Goal: Information Seeking & Learning: Check status

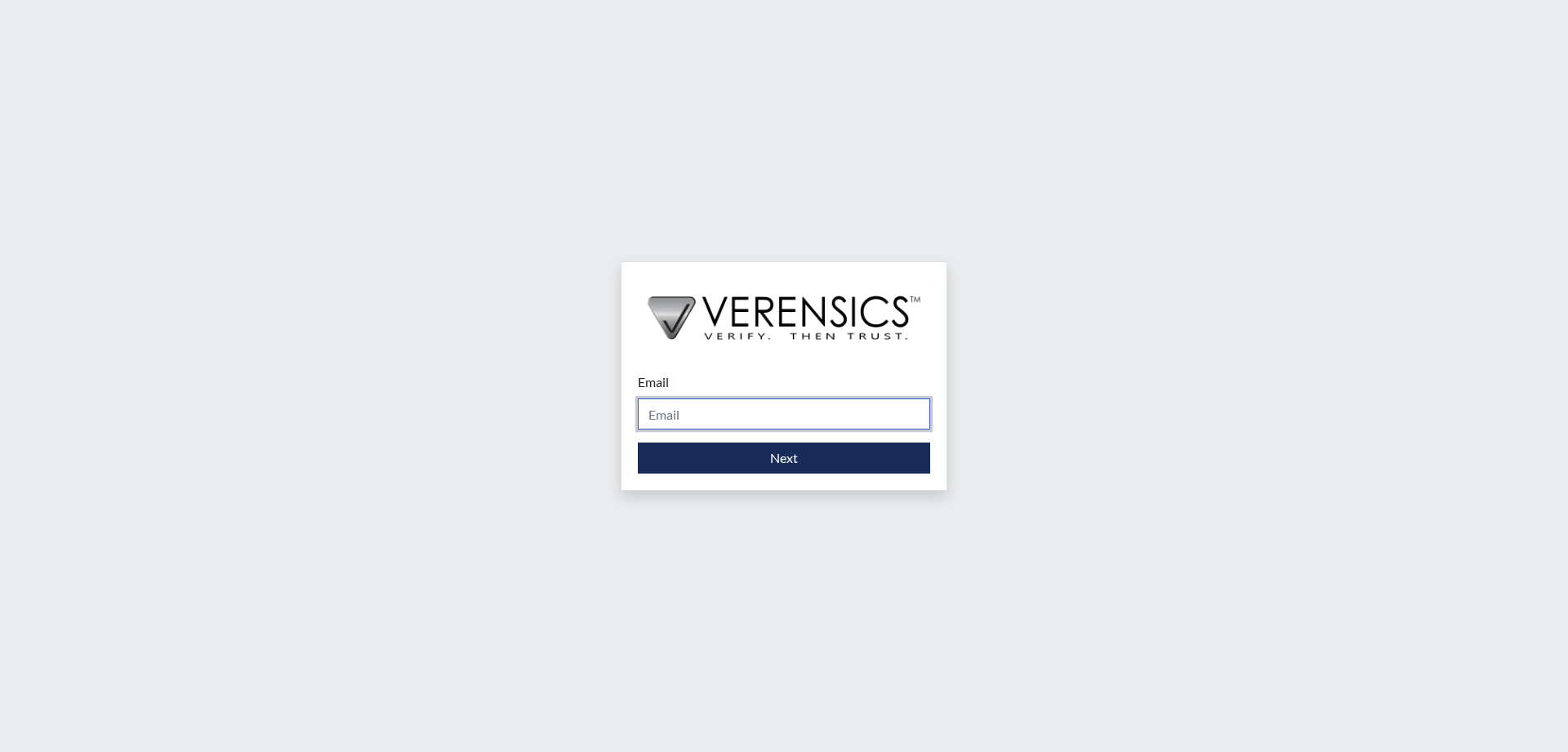
click at [727, 414] on input "Email" at bounding box center [784, 414] width 293 height 31
type input "[EMAIL_ADDRESS][DOMAIN_NAME]"
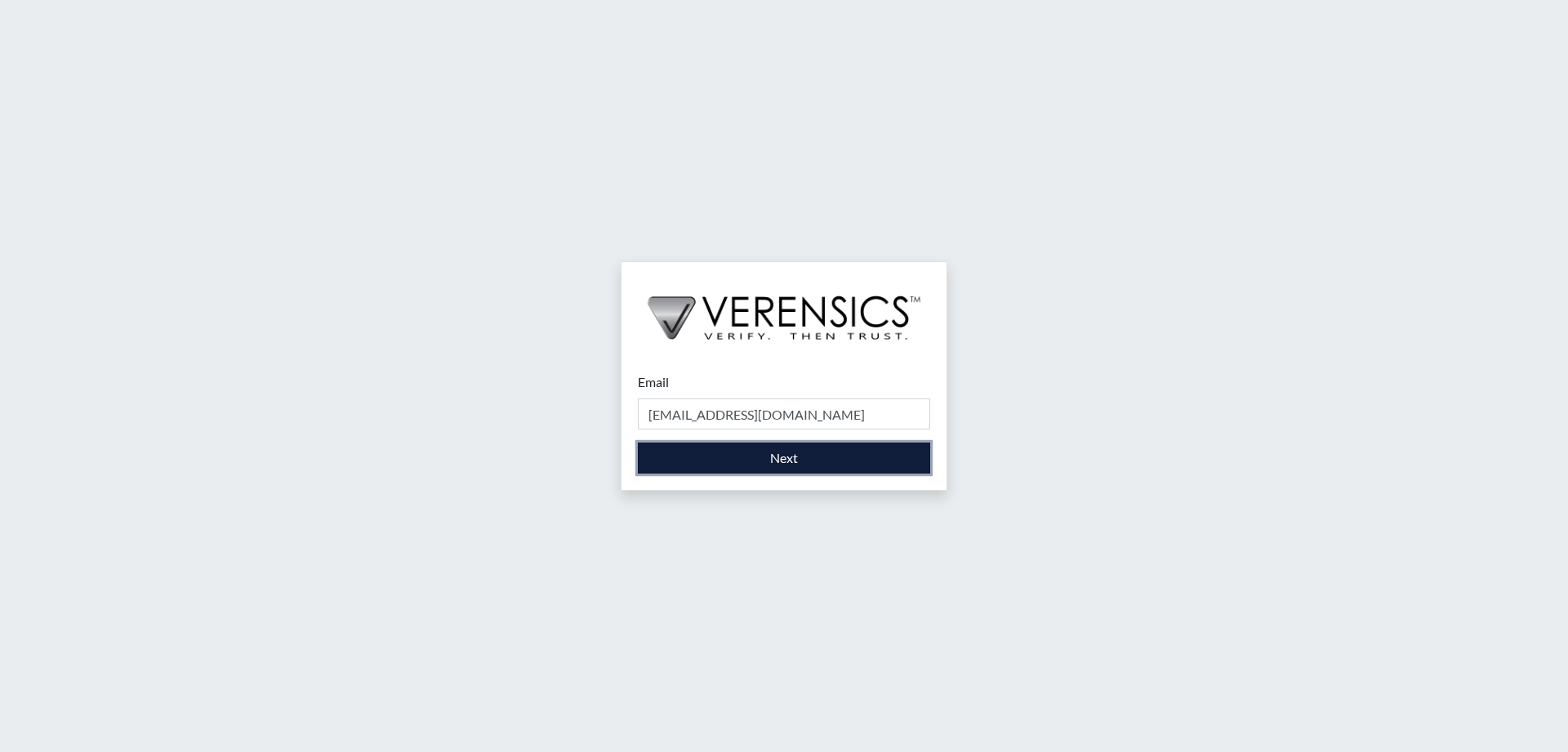
click at [783, 462] on button "Next" at bounding box center [784, 458] width 293 height 31
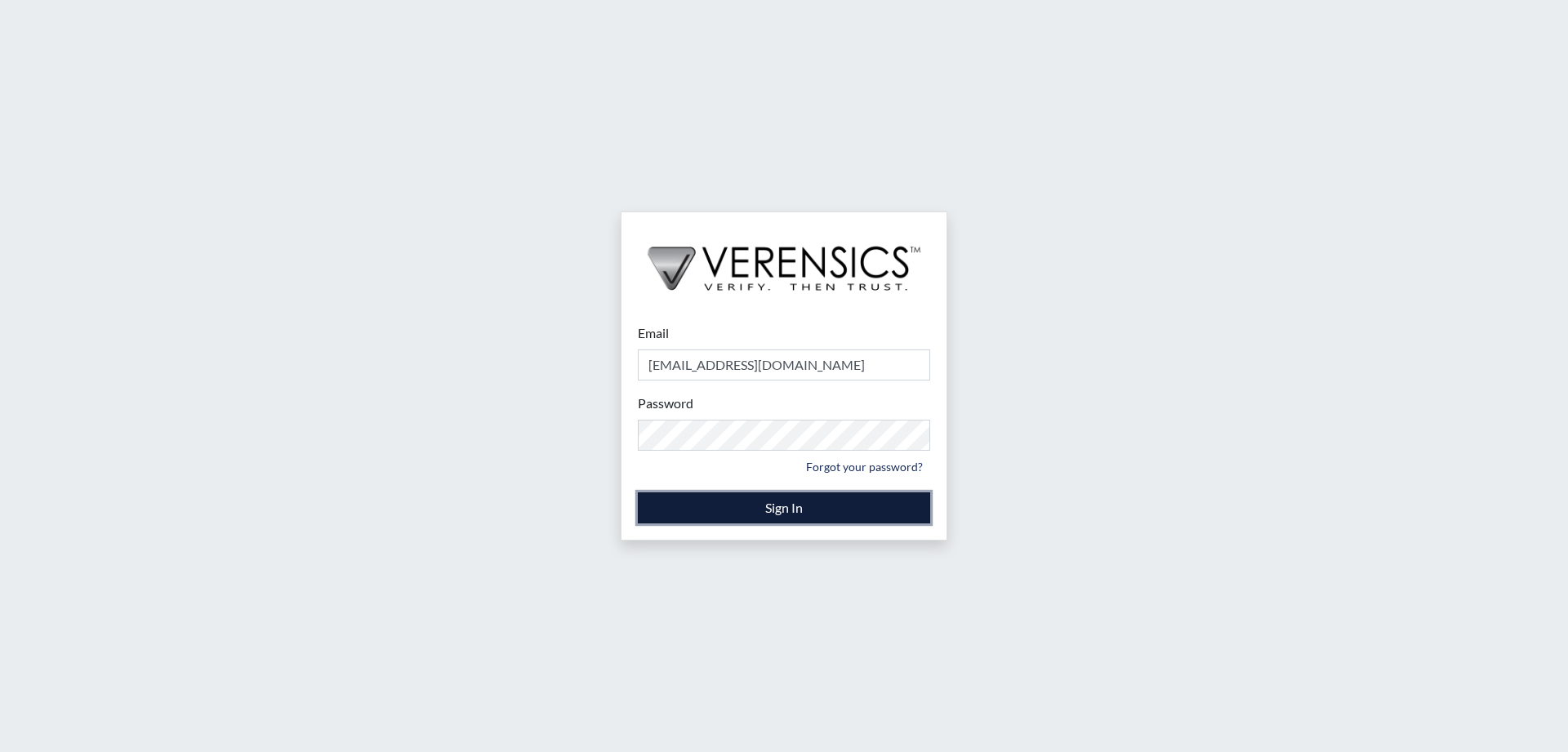
click at [796, 503] on button "Sign In" at bounding box center [784, 508] width 293 height 31
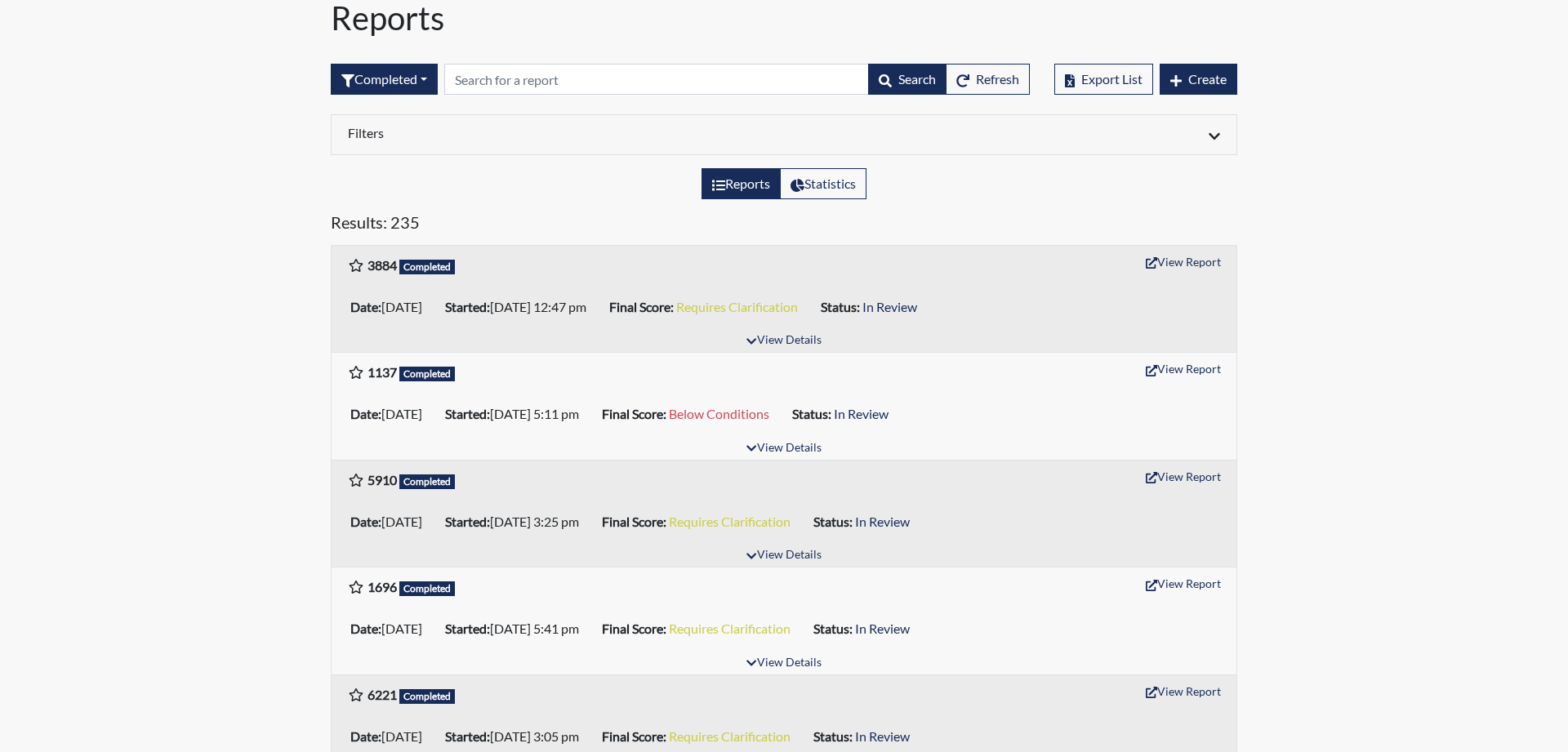
scroll to position [166, 0]
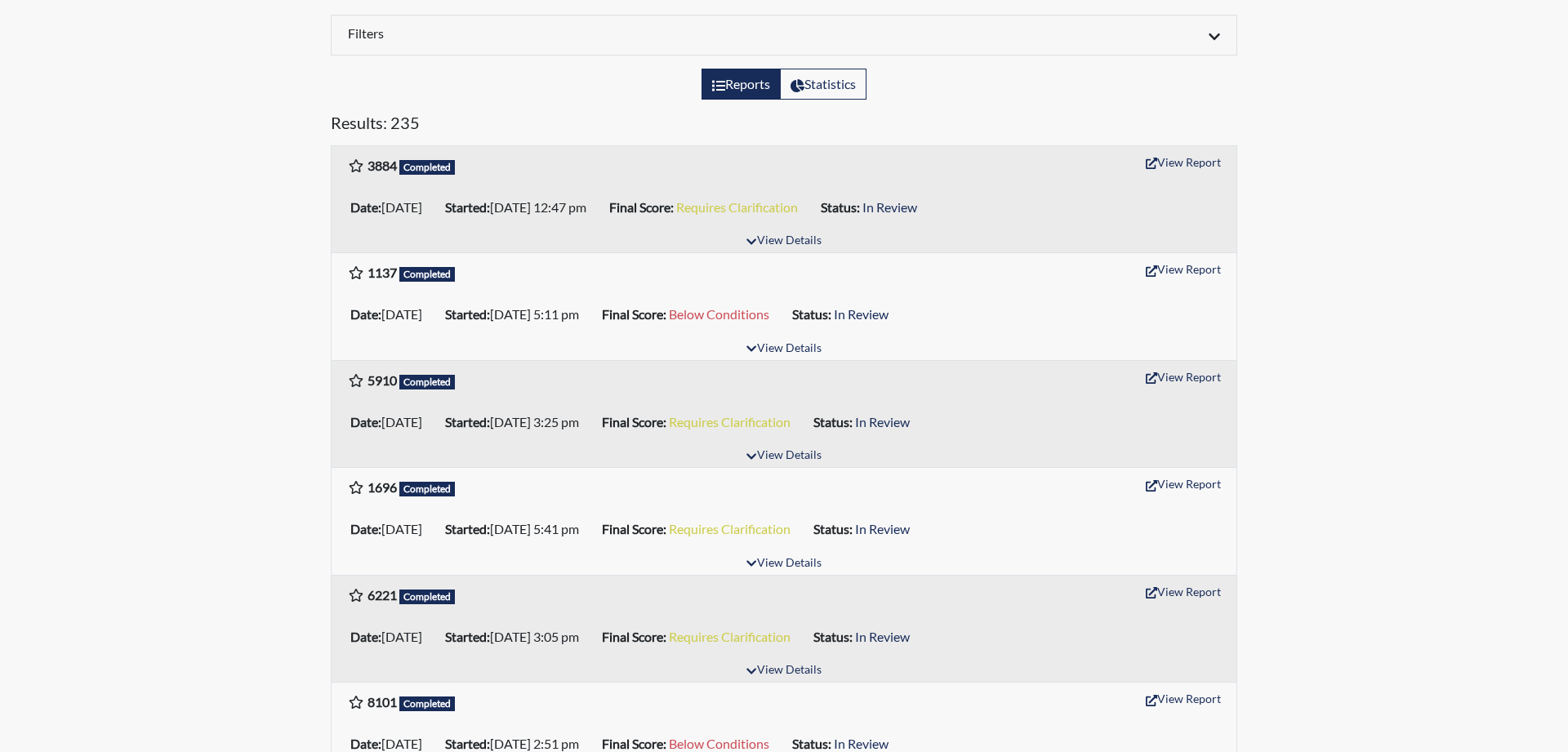
click at [359, 272] on icon at bounding box center [356, 272] width 14 height 13
click at [1192, 277] on button "View Report" at bounding box center [1183, 270] width 90 height 26
click at [1172, 163] on button "View Report" at bounding box center [1183, 162] width 90 height 26
click at [1189, 160] on button "View Report" at bounding box center [1183, 162] width 90 height 26
click at [1178, 270] on button "View Report" at bounding box center [1183, 270] width 90 height 26
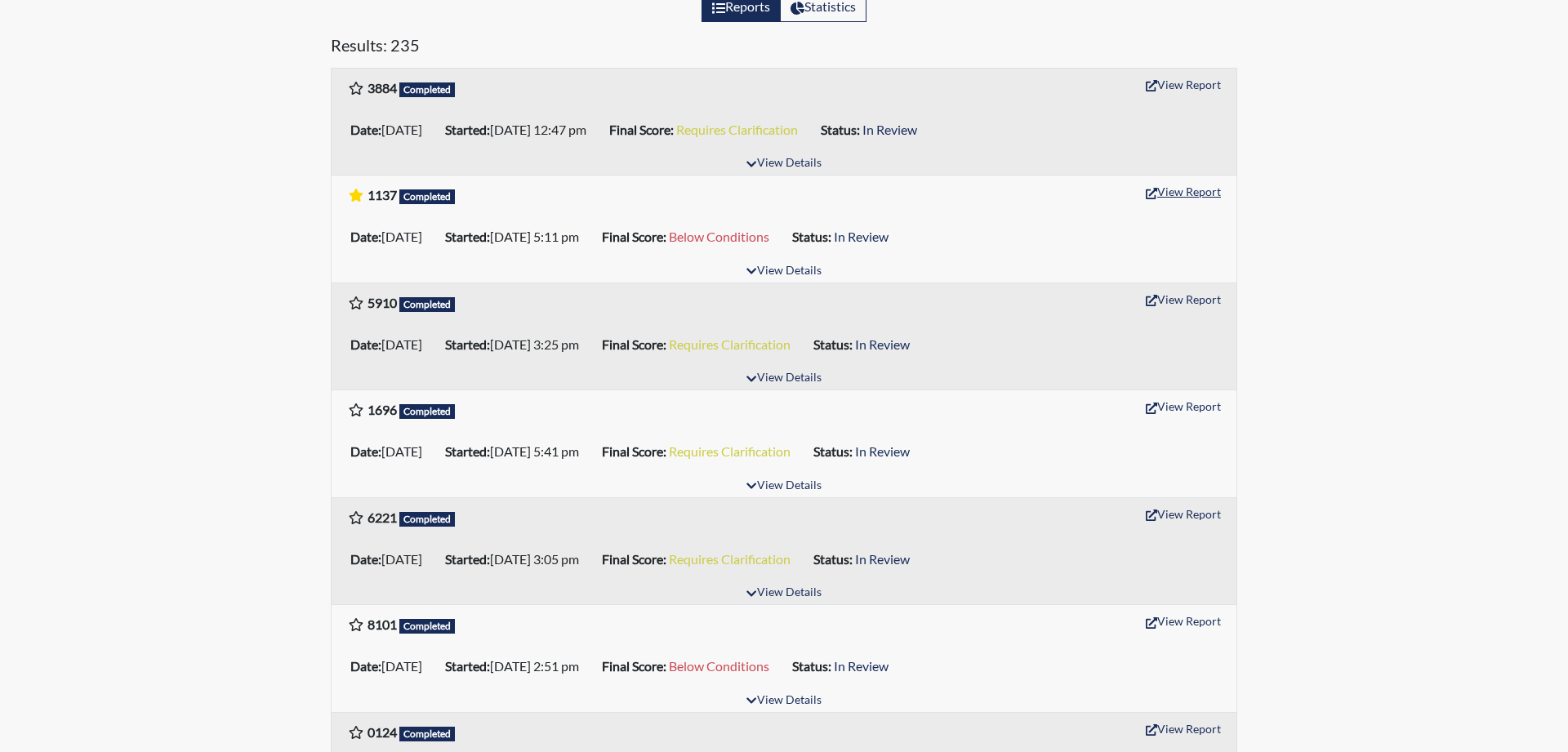
scroll to position [417, 0]
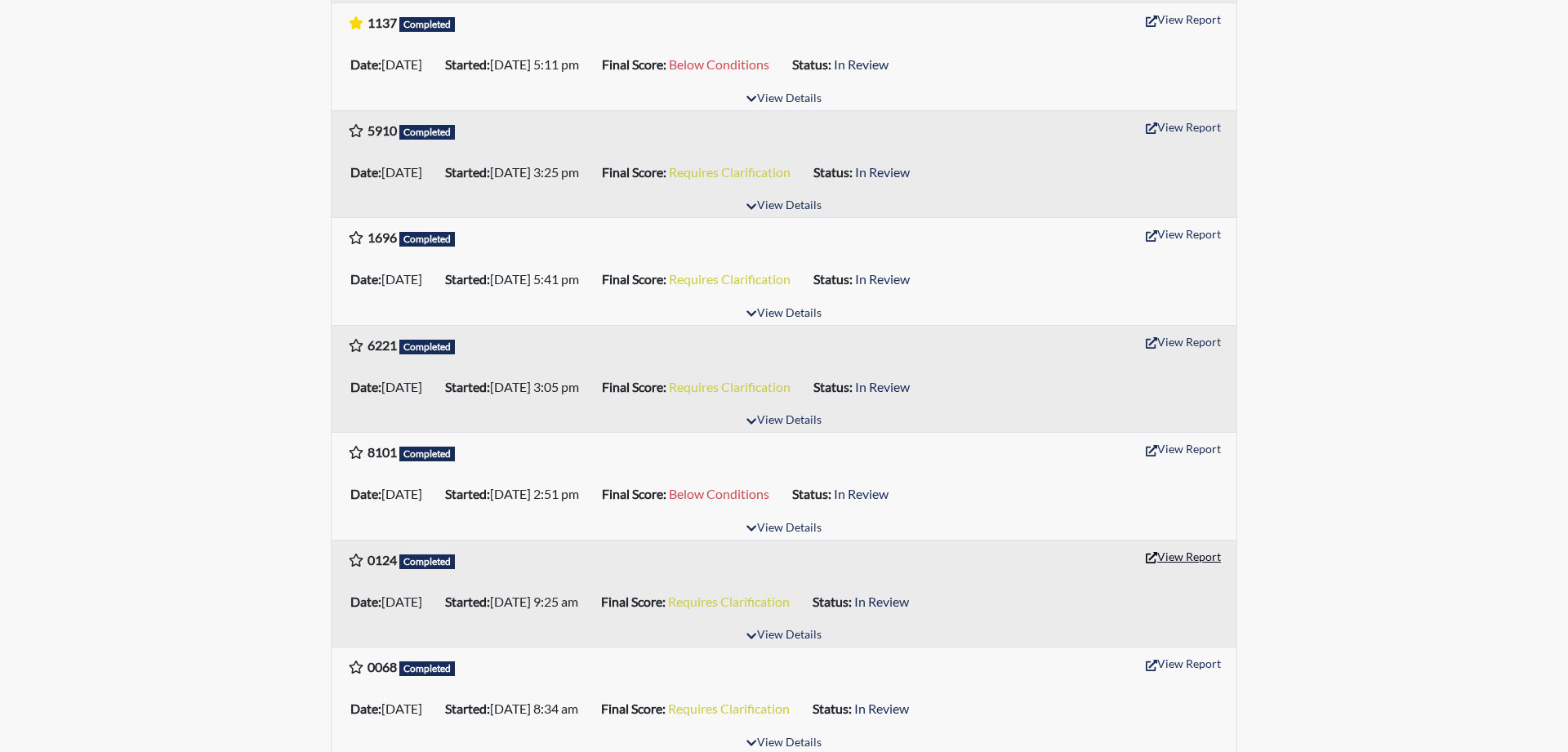
click at [1191, 557] on button "View Report" at bounding box center [1183, 556] width 90 height 26
click at [1175, 448] on button "View Report" at bounding box center [1183, 449] width 90 height 26
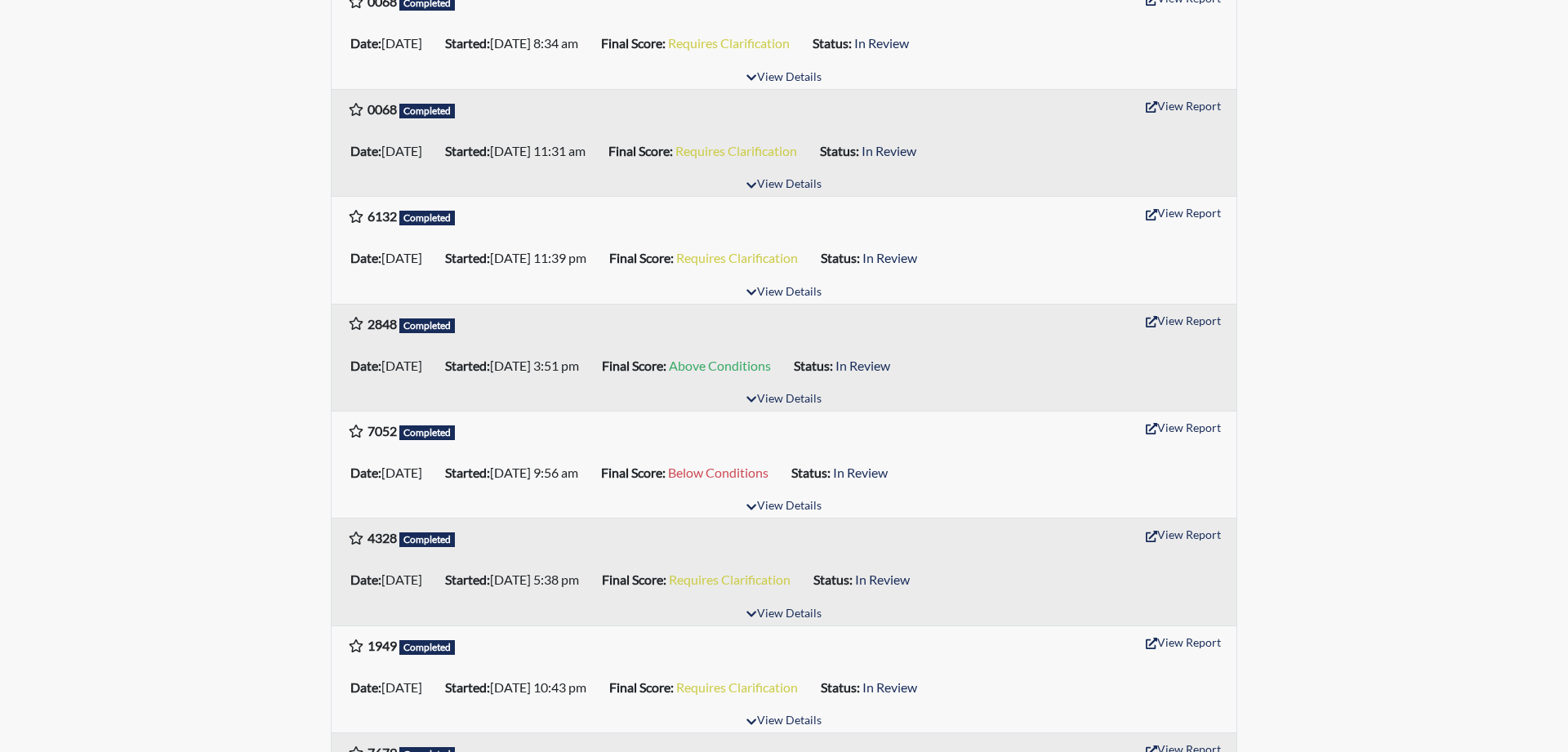
scroll to position [1083, 0]
click at [1191, 433] on button "View Report" at bounding box center [1183, 427] width 90 height 26
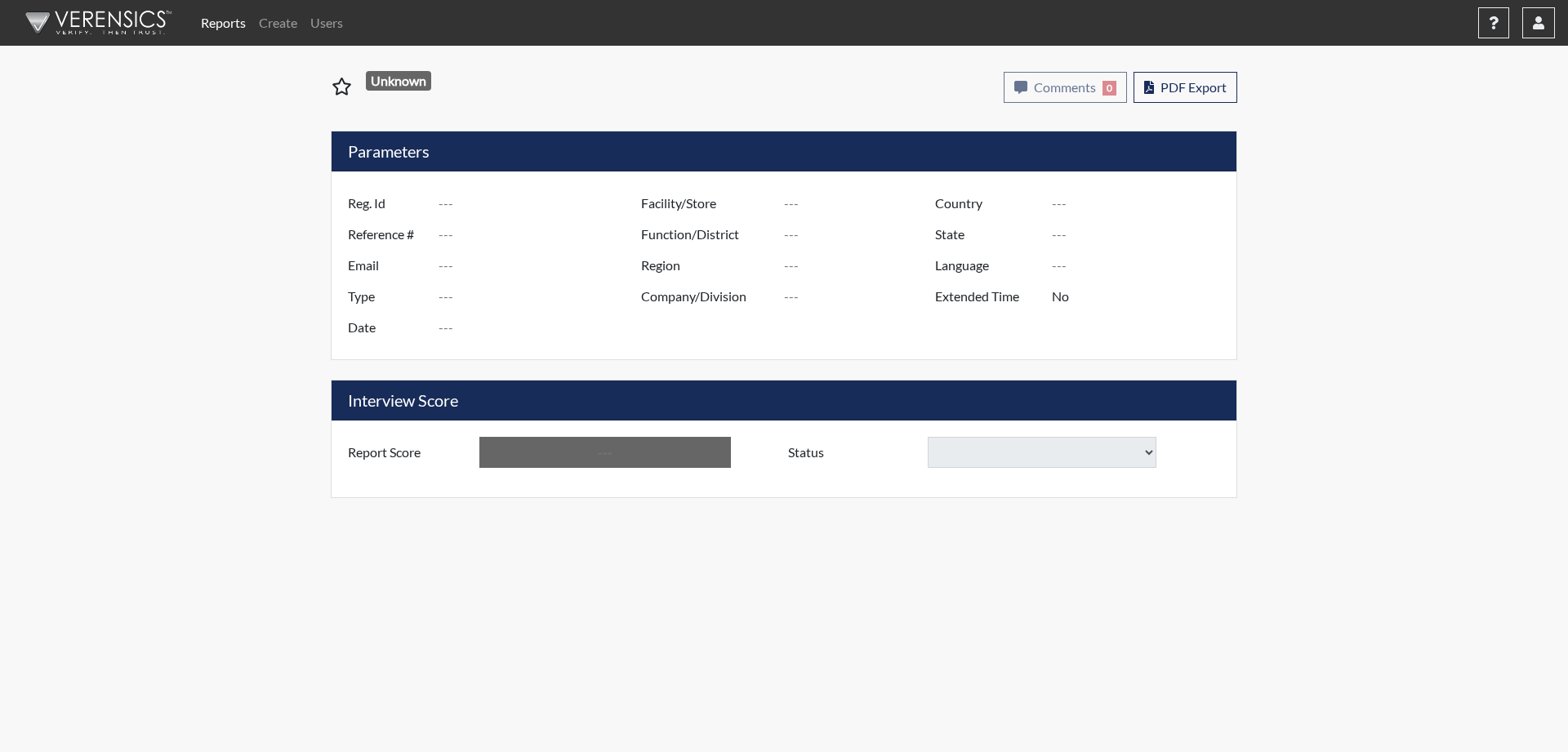
type input "1137"
type input "50869"
type input "Tashin5@icloud.com"
type input "Pre-Employment"
type input "Aug 21, 2025"
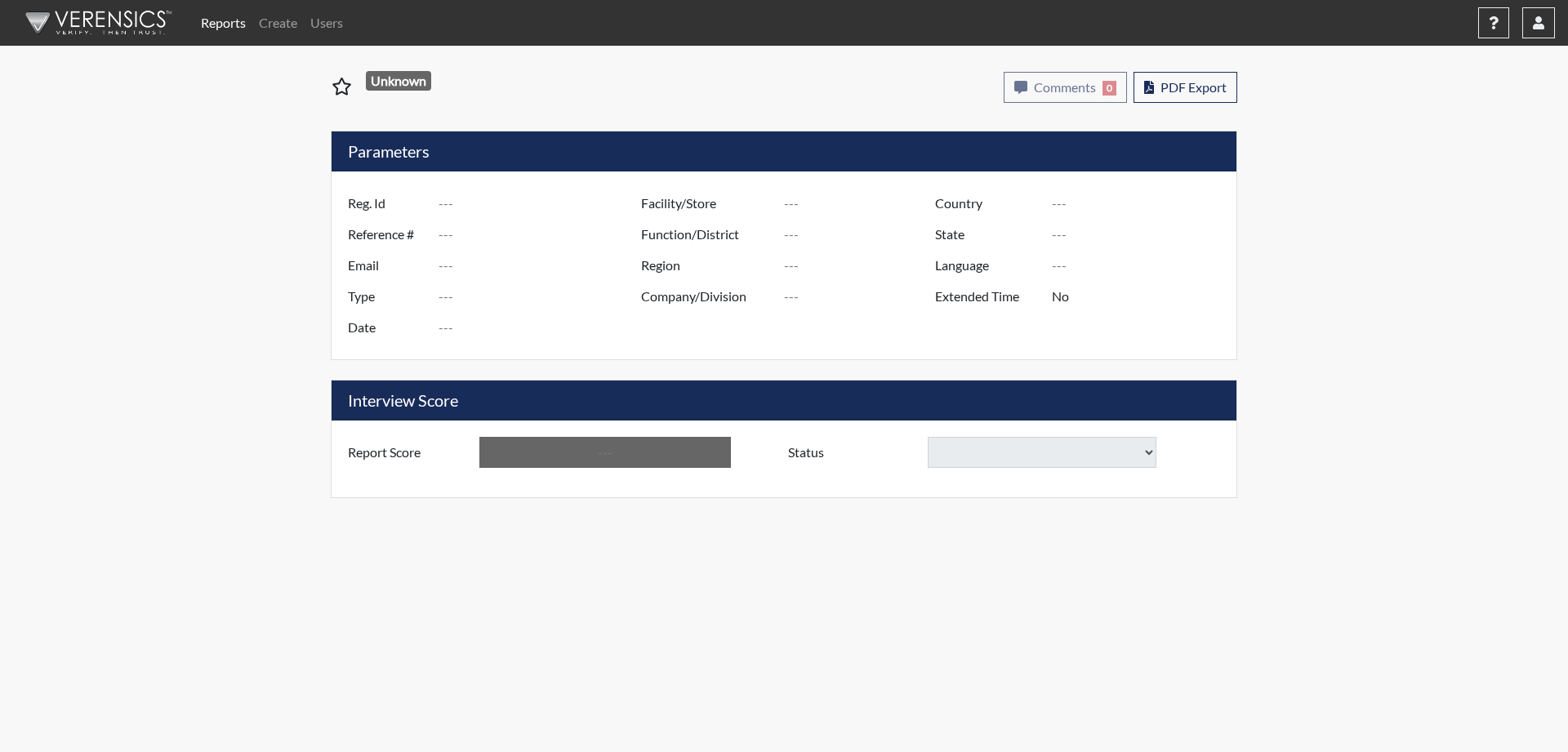
type input "[GEOGRAPHIC_DATA]"
type input "[US_STATE]"
type input "English"
type input "Below Conditions"
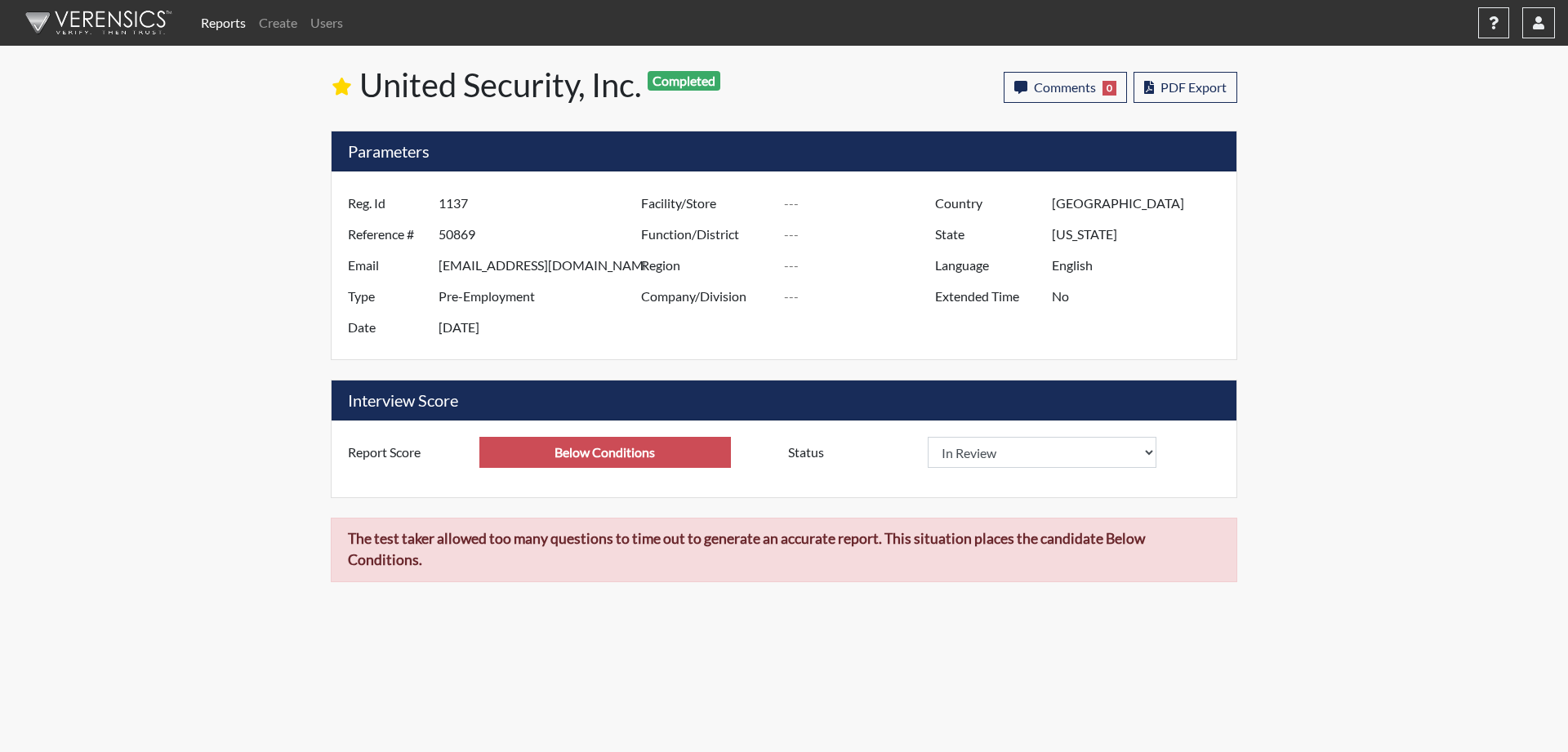
click at [807, 440] on label "Status" at bounding box center [852, 452] width 152 height 31
click at [928, 437] on select "In Review Hire Decline" at bounding box center [1042, 452] width 229 height 31
click option "In Review" at bounding box center [0, 0] width 0 height 0
click at [1146, 437] on div "Report Score Below Conditions Status In Review Hire Decline Status In Review" at bounding box center [784, 459] width 905 height 77
click at [389, 588] on div "The test taker allowed too many questions to time out to generate an accurate r…" at bounding box center [784, 556] width 932 height 78
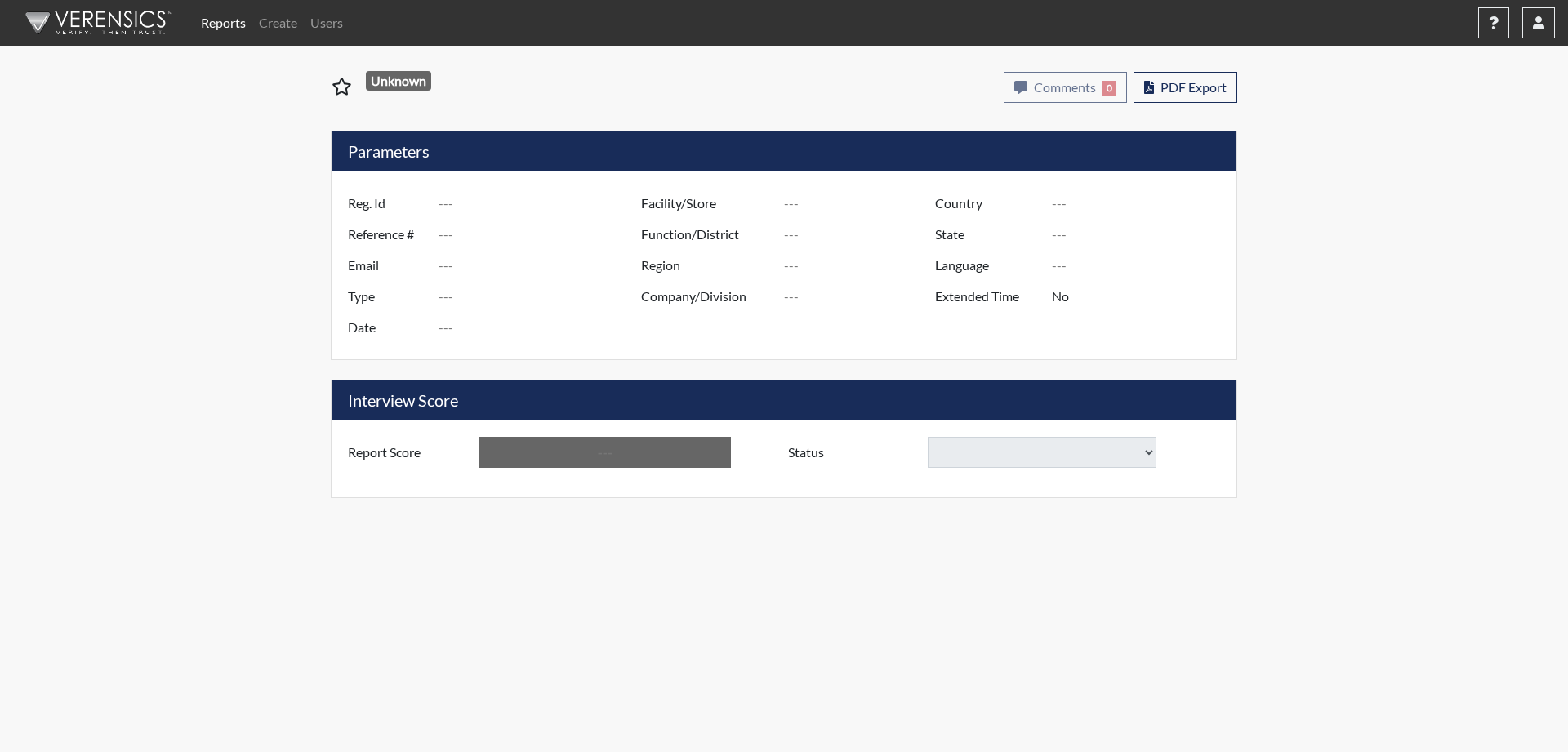
type input "3884"
type input "50915"
type input "[EMAIL_ADDRESS][DOMAIN_NAME]"
type input "Pre-Employment"
type input "[DATE]"
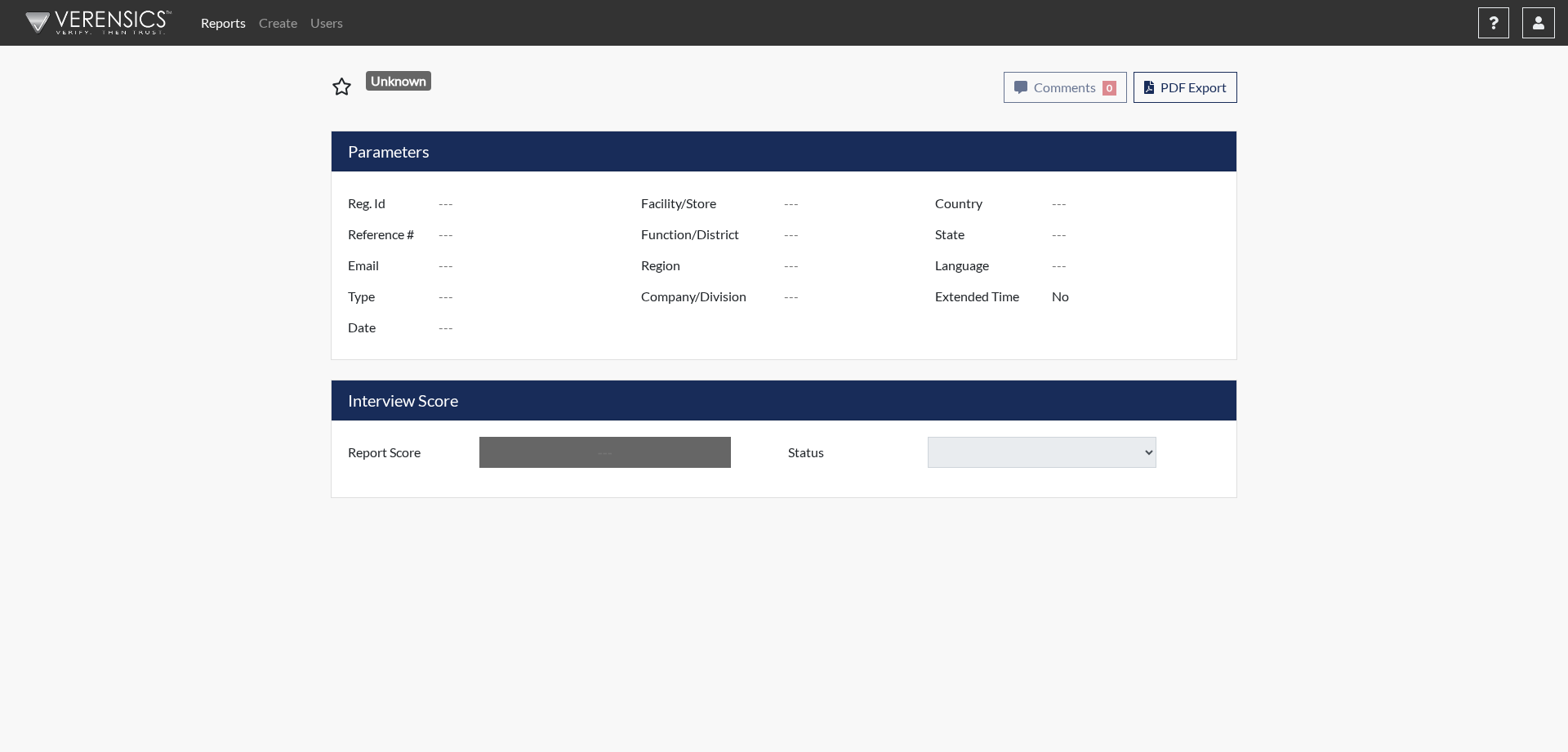
type input "[GEOGRAPHIC_DATA]"
type input "[US_STATE]"
type input "English"
type input "Requires Clarification"
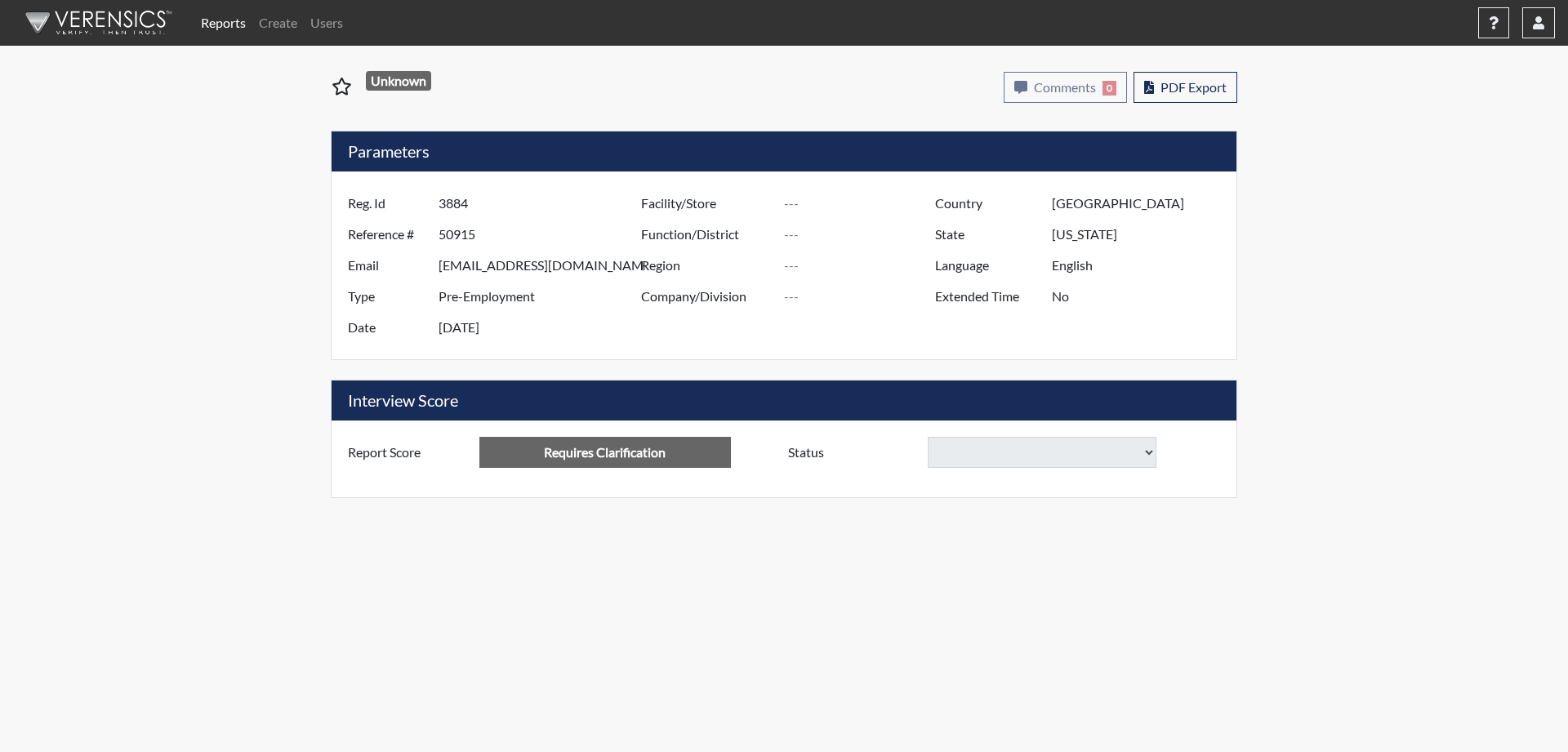
select select
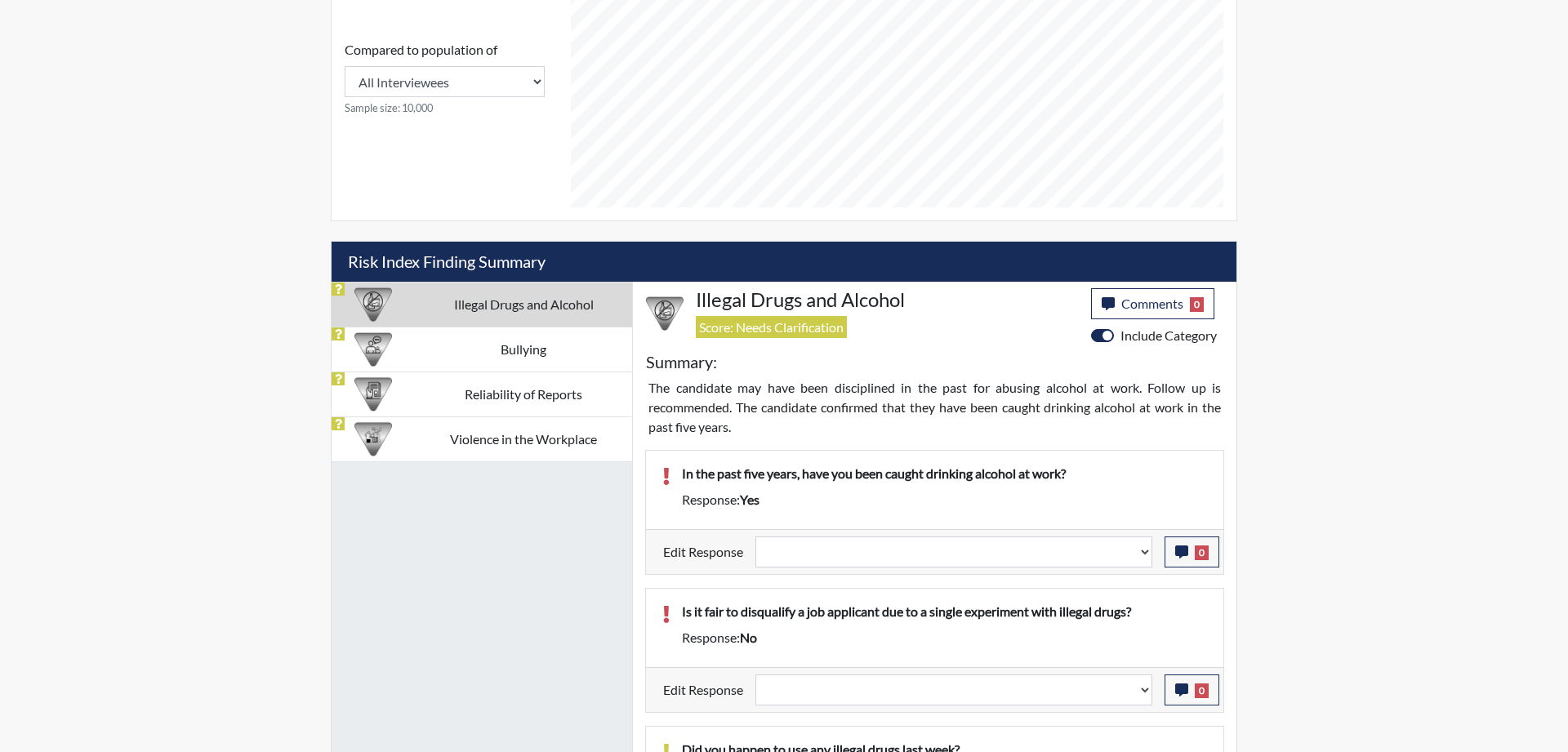
scroll to position [749, 0]
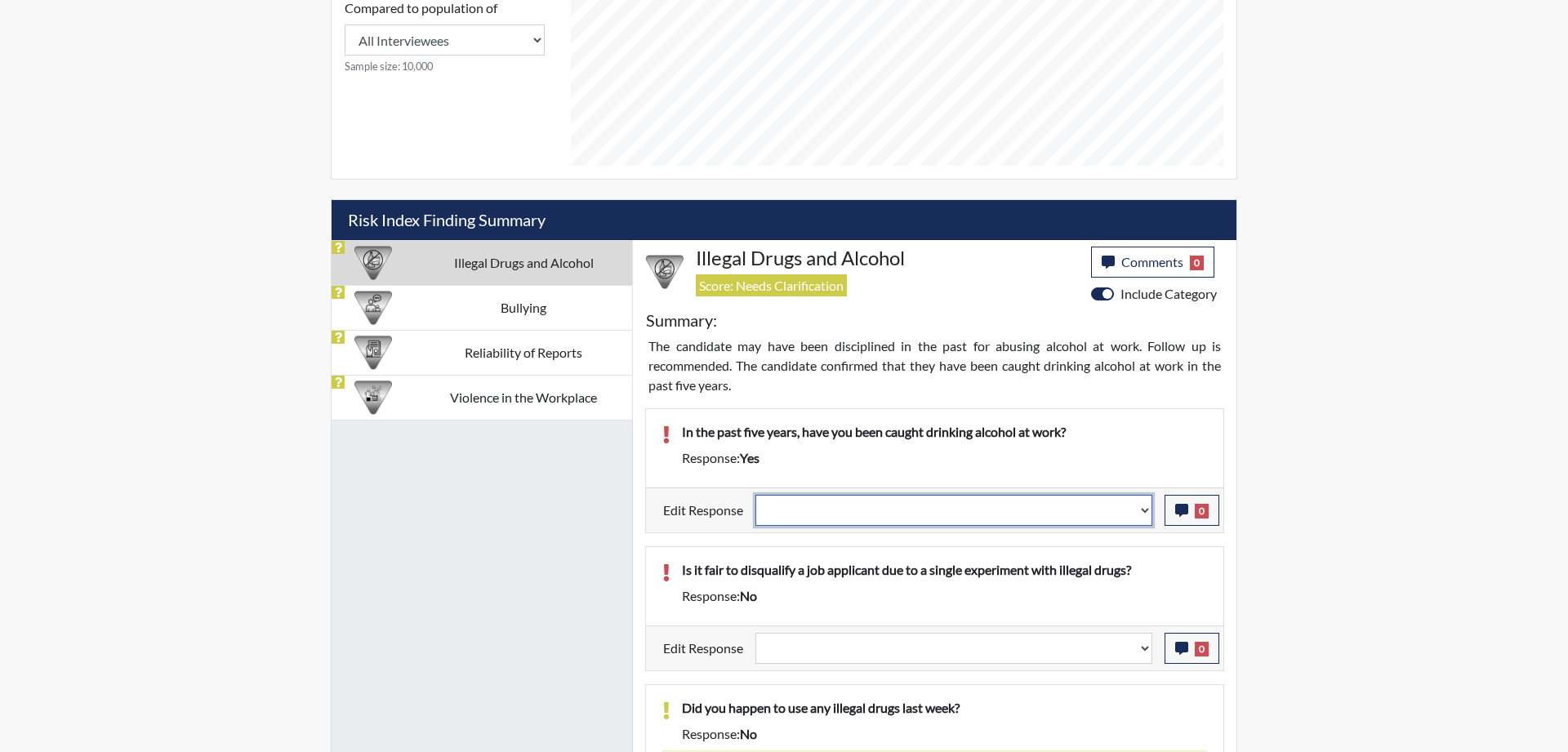
click at [755, 494] on select "Question is not relevant. Results will be updated. Reasonable explanation provi…" at bounding box center [954, 510] width 397 height 31
click at [1296, 448] on div "Reports Create Users Help Center × Verensics Best Practices How to successfully…" at bounding box center [784, 219] width 1568 height 1938
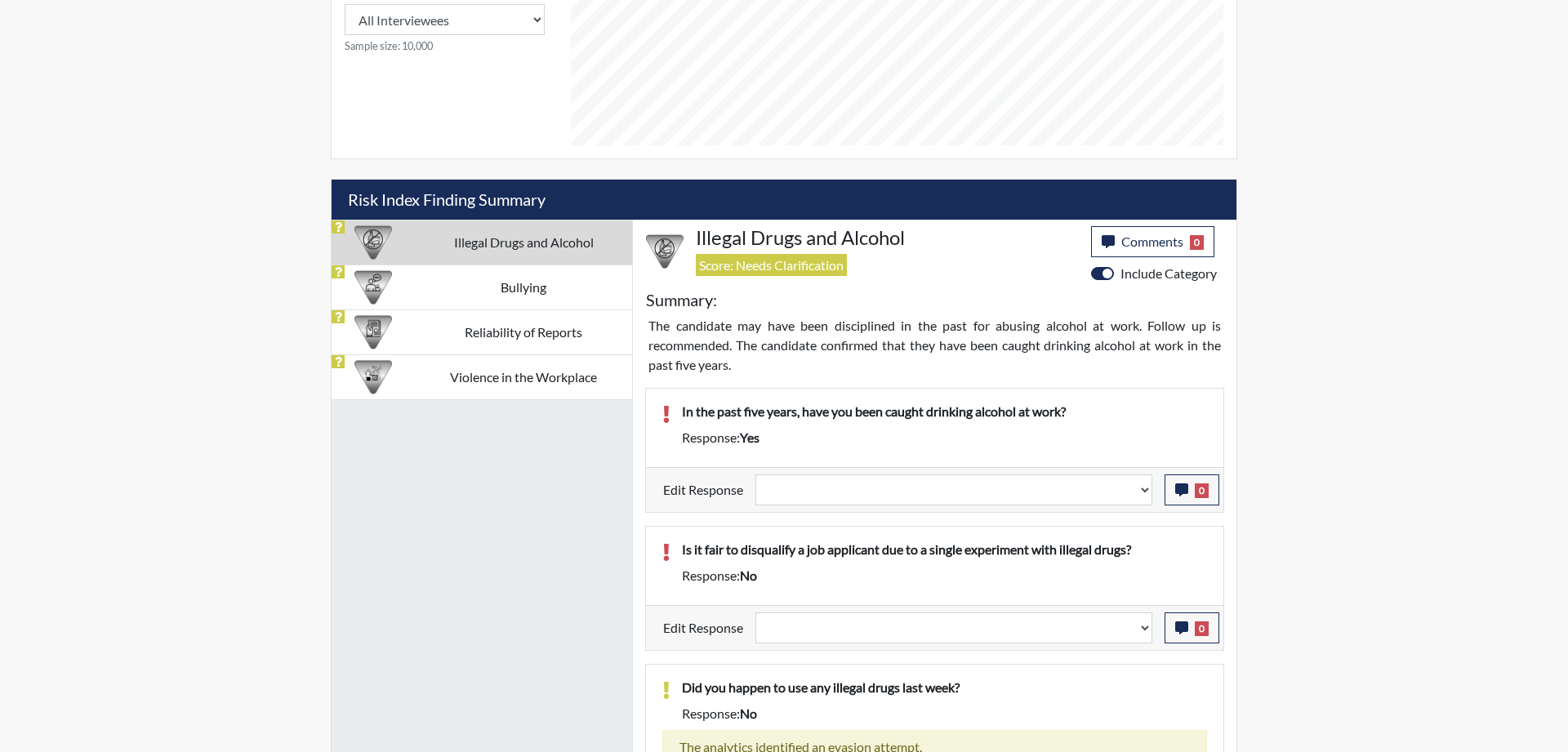
scroll to position [603, 0]
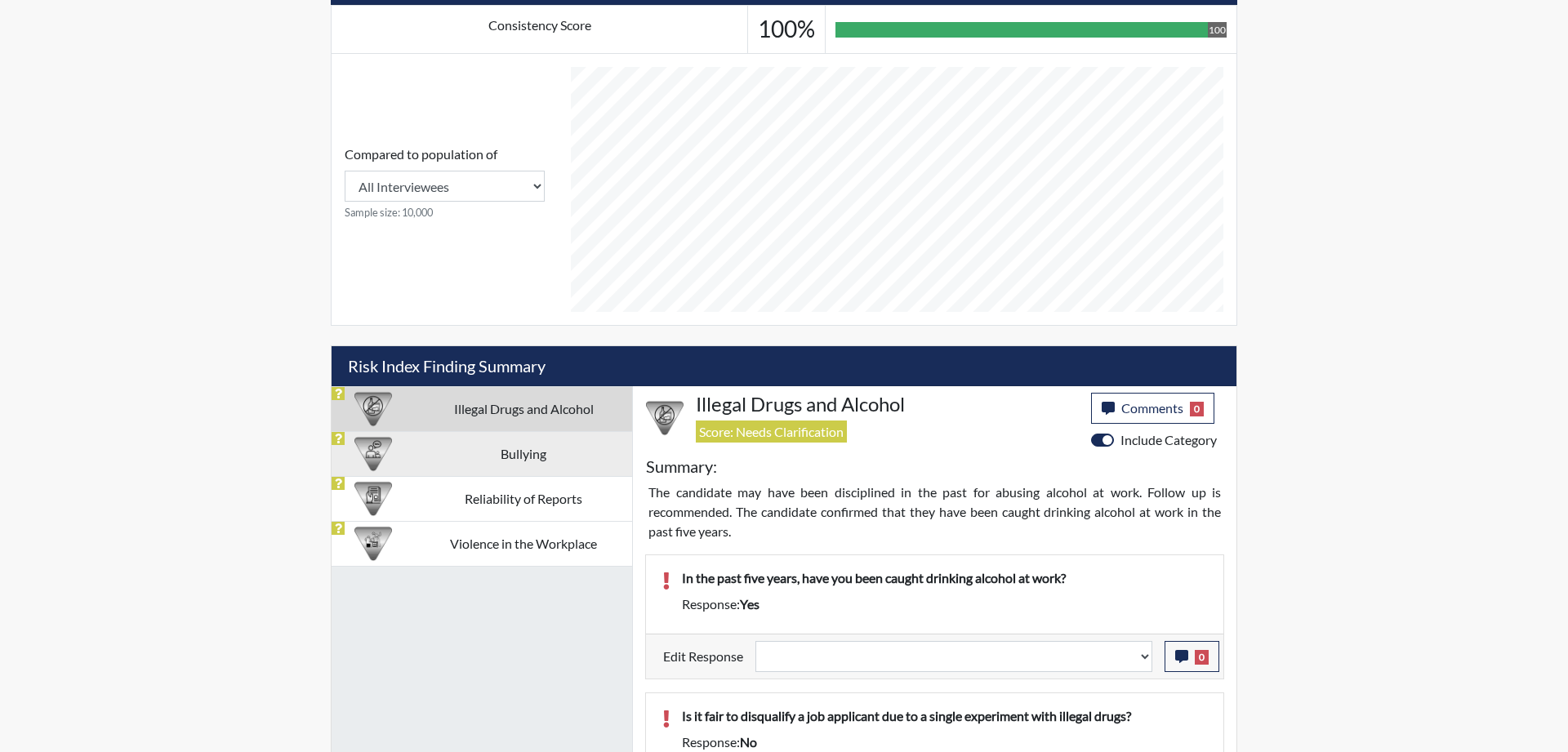
click at [534, 451] on td "Bullying" at bounding box center [524, 453] width 218 height 45
select select
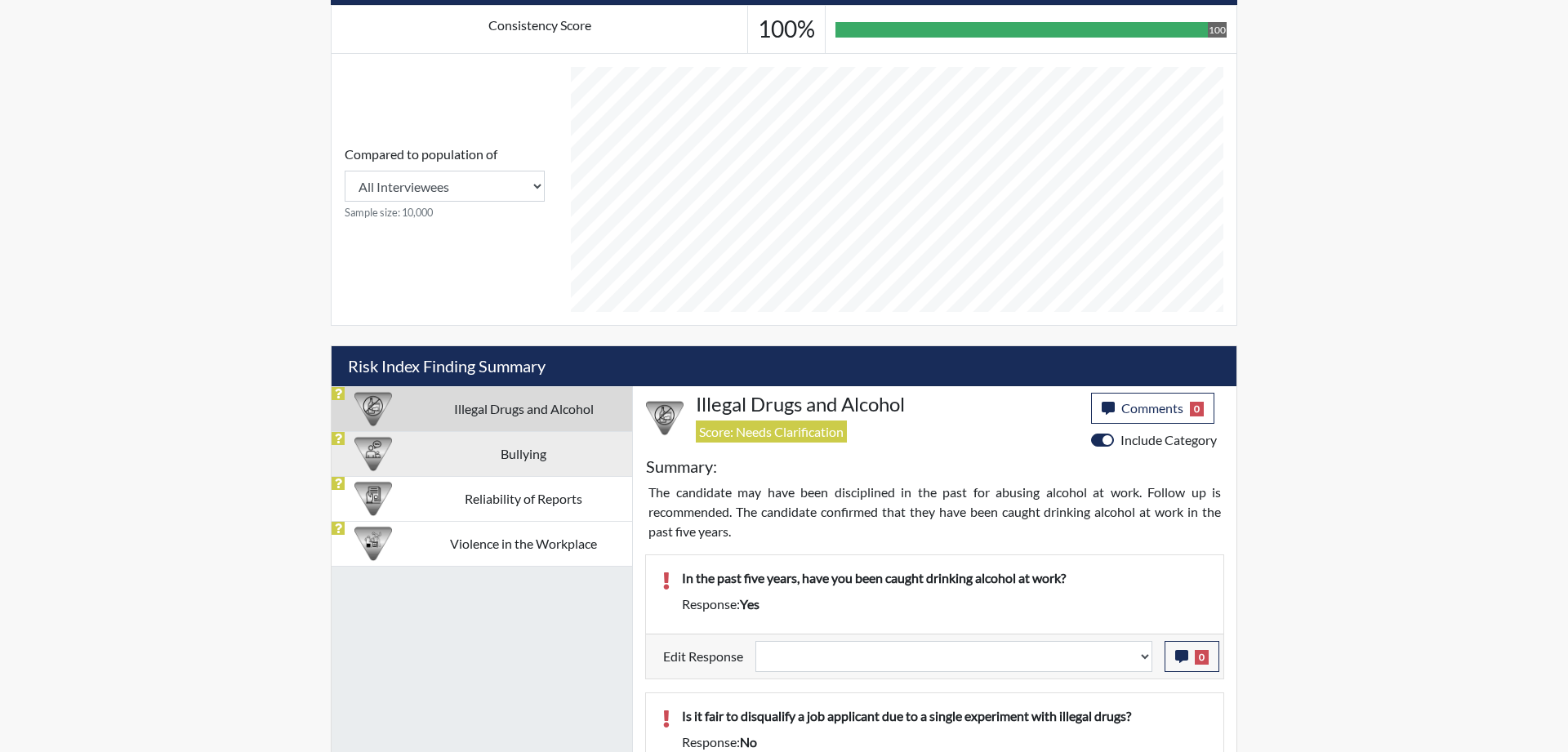
select select
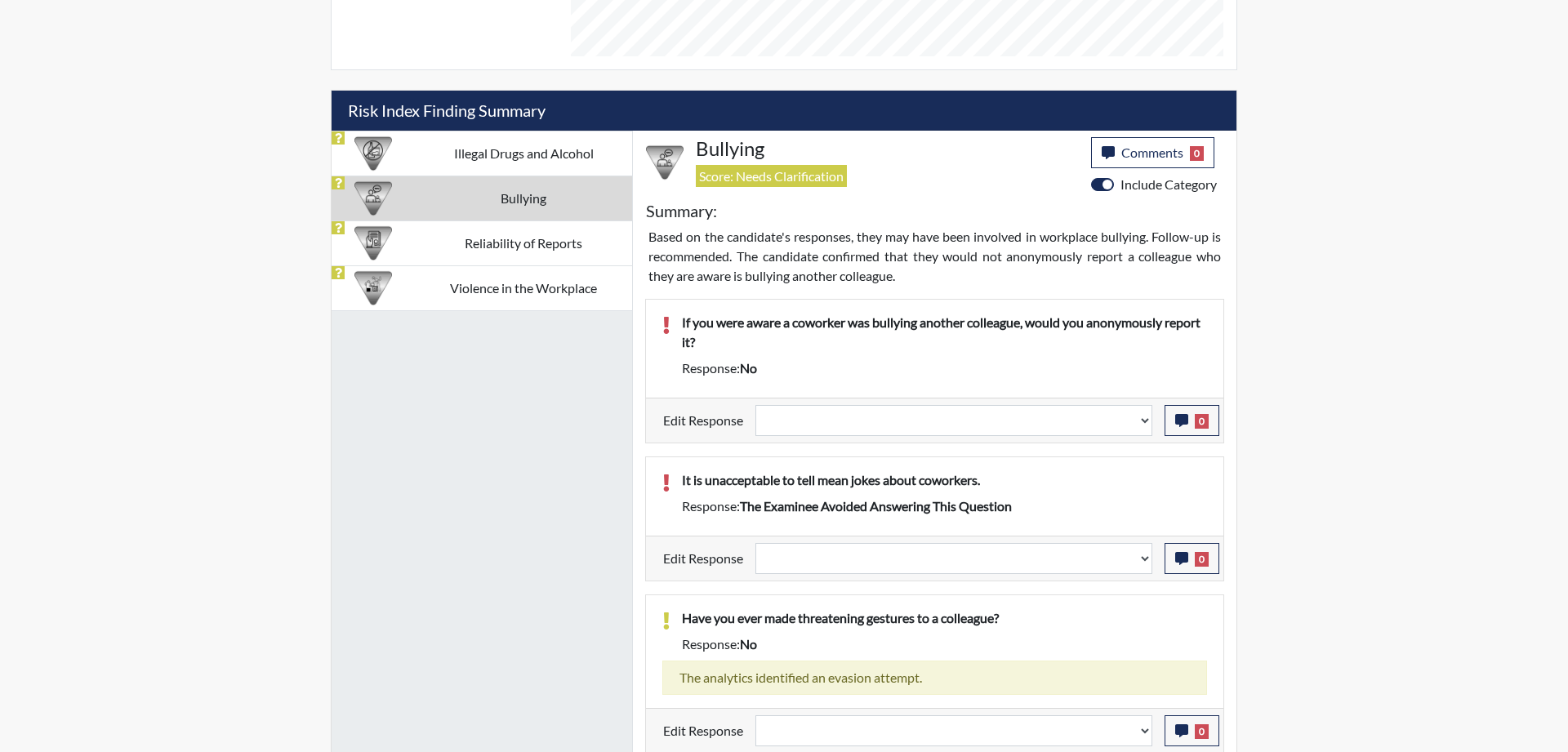
scroll to position [789, 0]
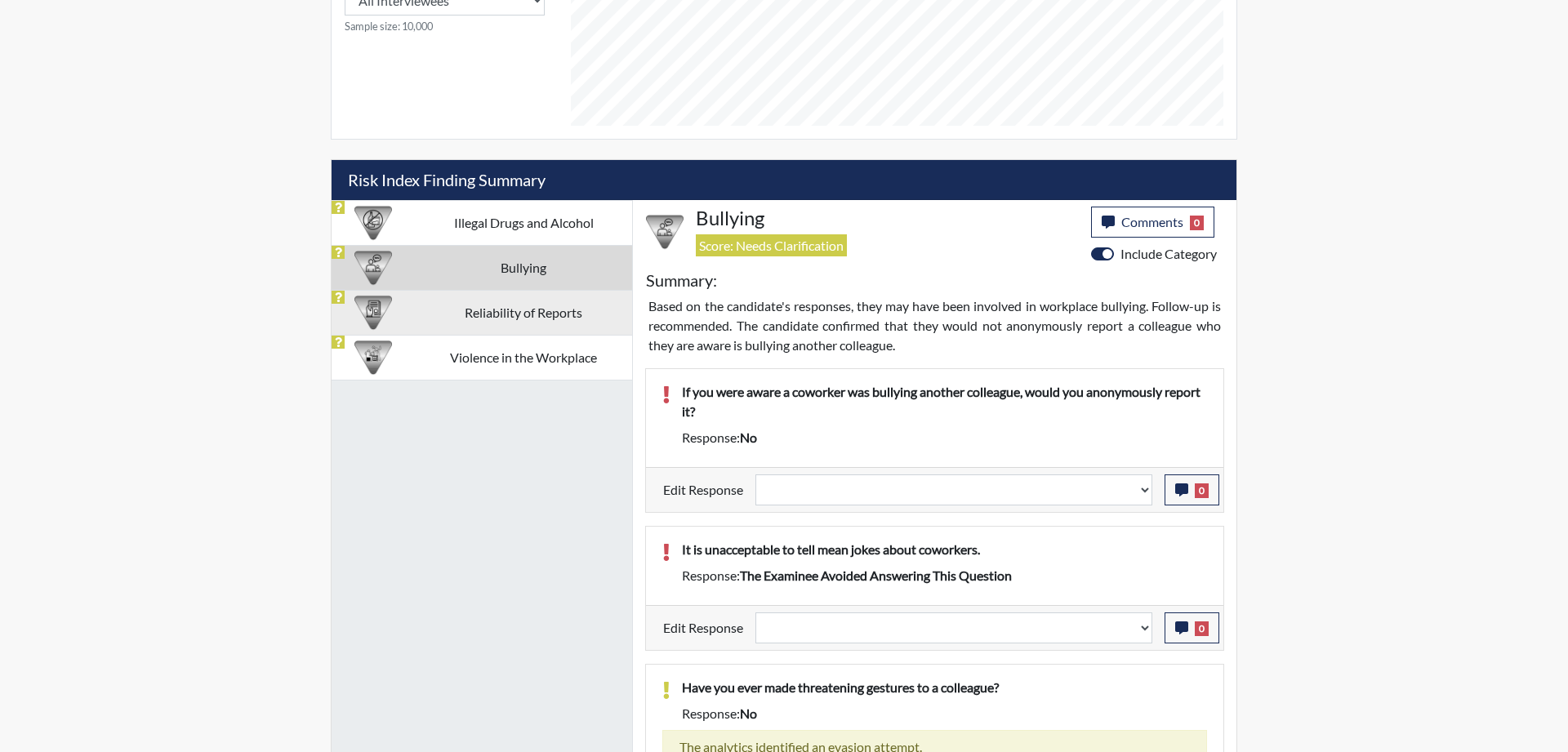
click at [517, 320] on td "Reliability of Reports" at bounding box center [524, 312] width 218 height 45
select select
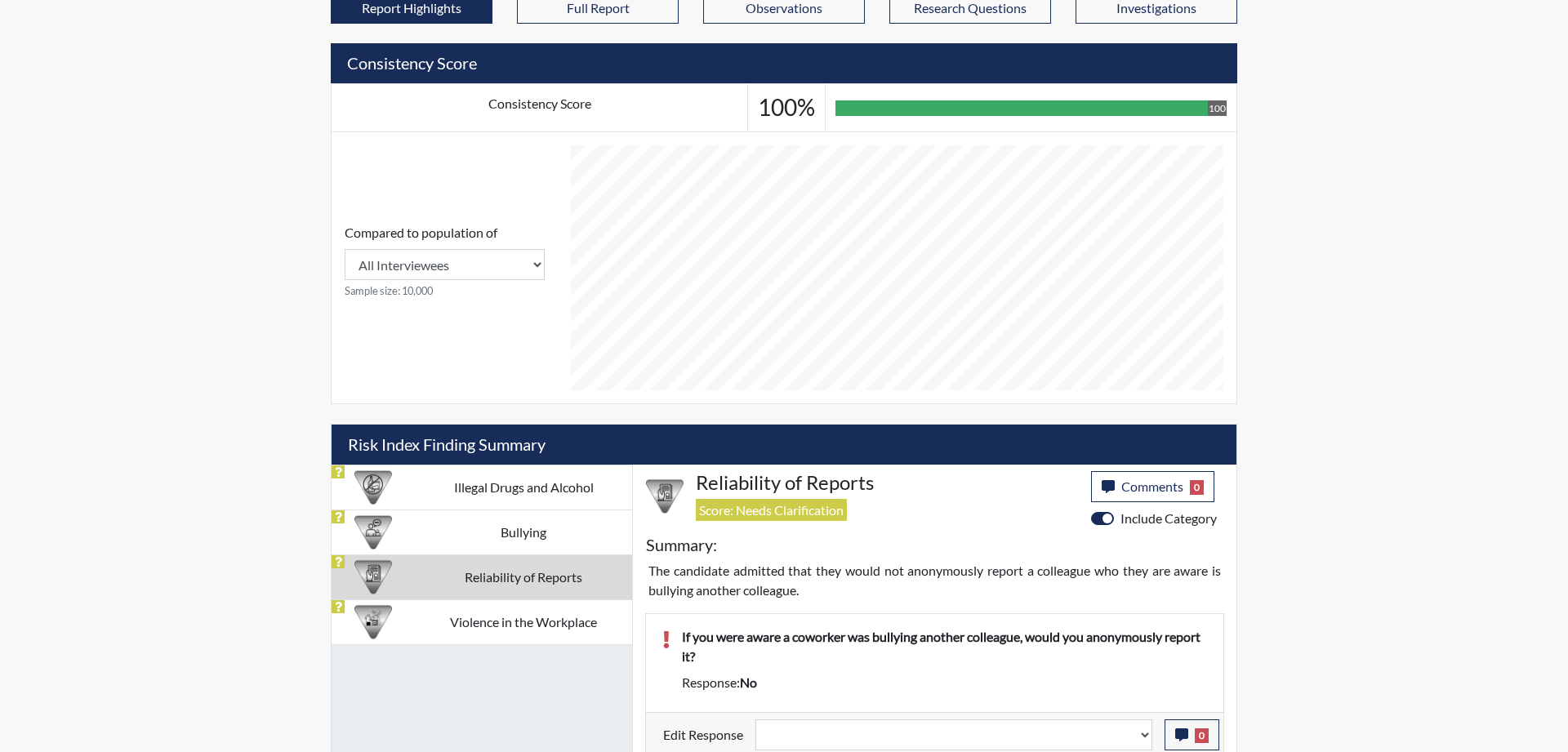
scroll to position [532, 0]
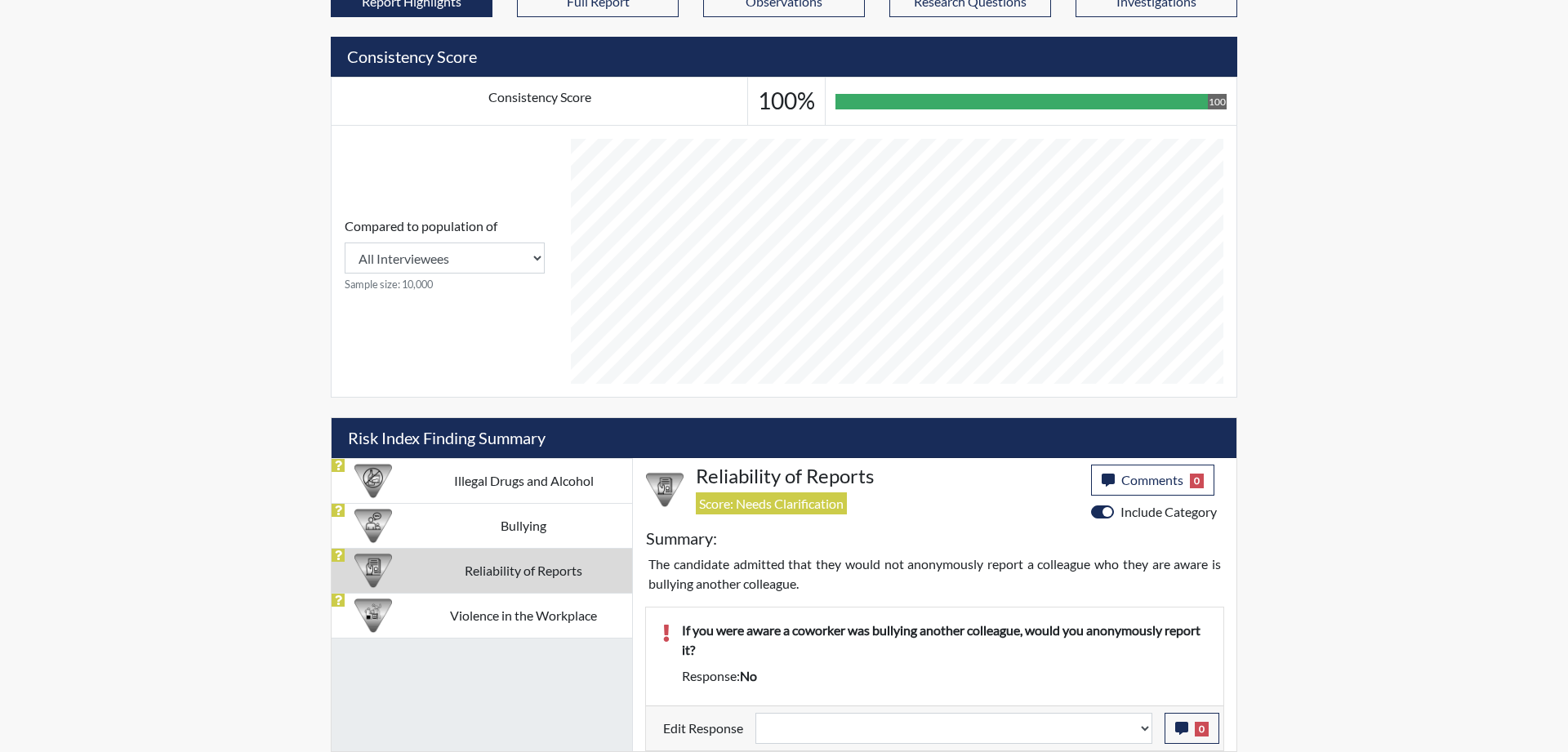
click at [527, 571] on td "Reliability of Reports" at bounding box center [524, 569] width 218 height 45
click at [525, 617] on td "Violence in the Workplace" at bounding box center [524, 615] width 218 height 45
select select
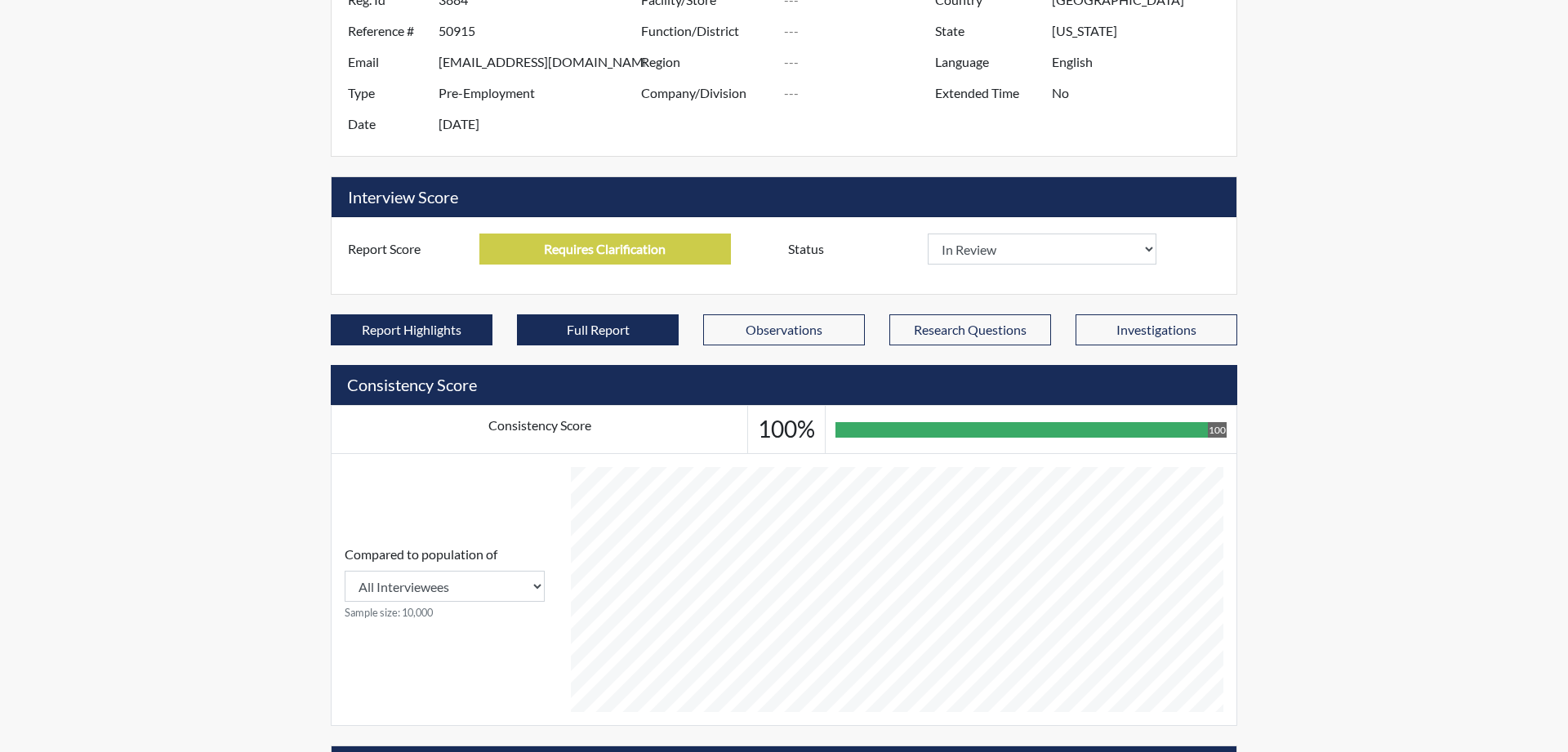
scroll to position [161, 0]
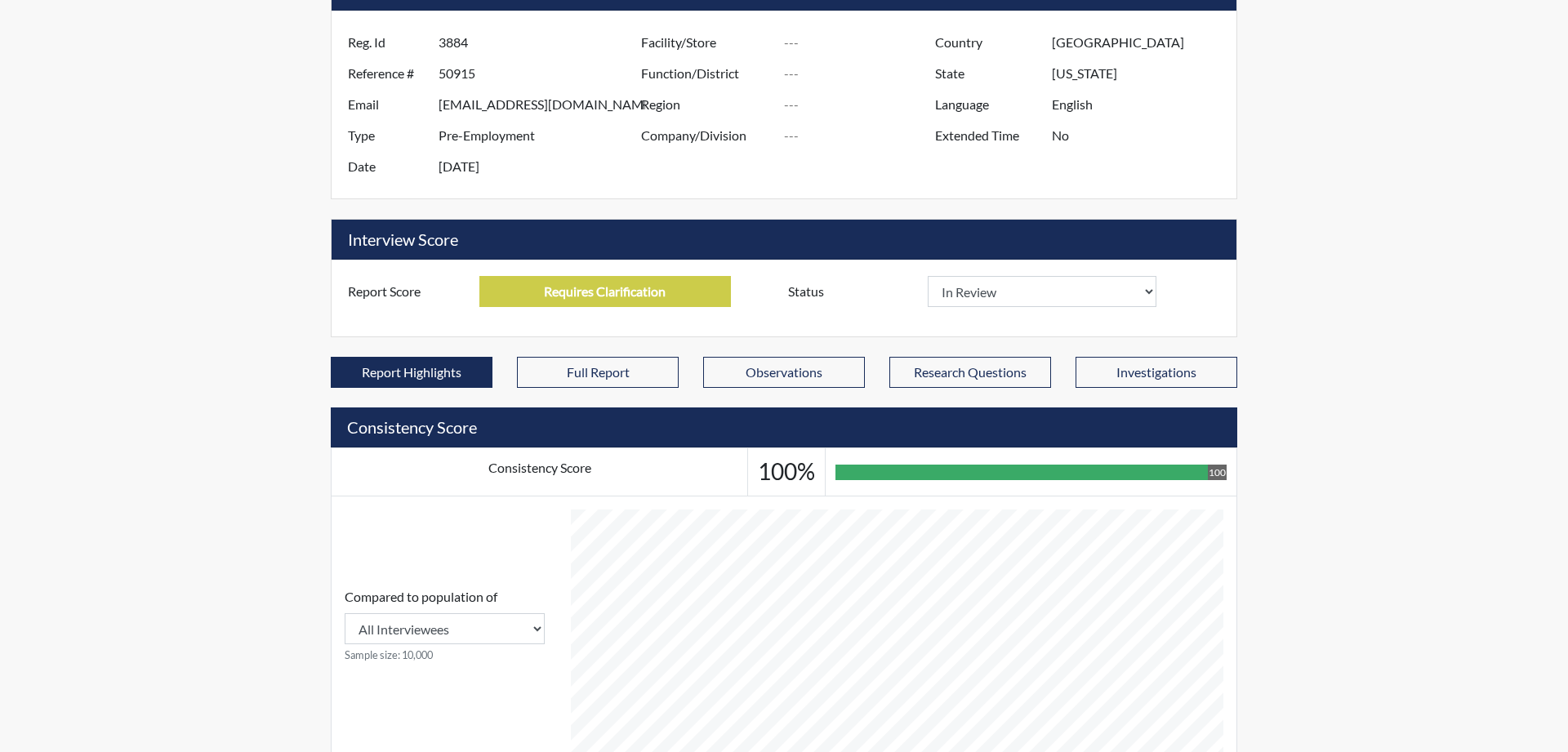
click at [823, 292] on label "Status" at bounding box center [852, 291] width 152 height 31
click at [379, 302] on label "Report Score" at bounding box center [407, 291] width 144 height 31
click at [595, 371] on button "Full Report" at bounding box center [598, 372] width 162 height 31
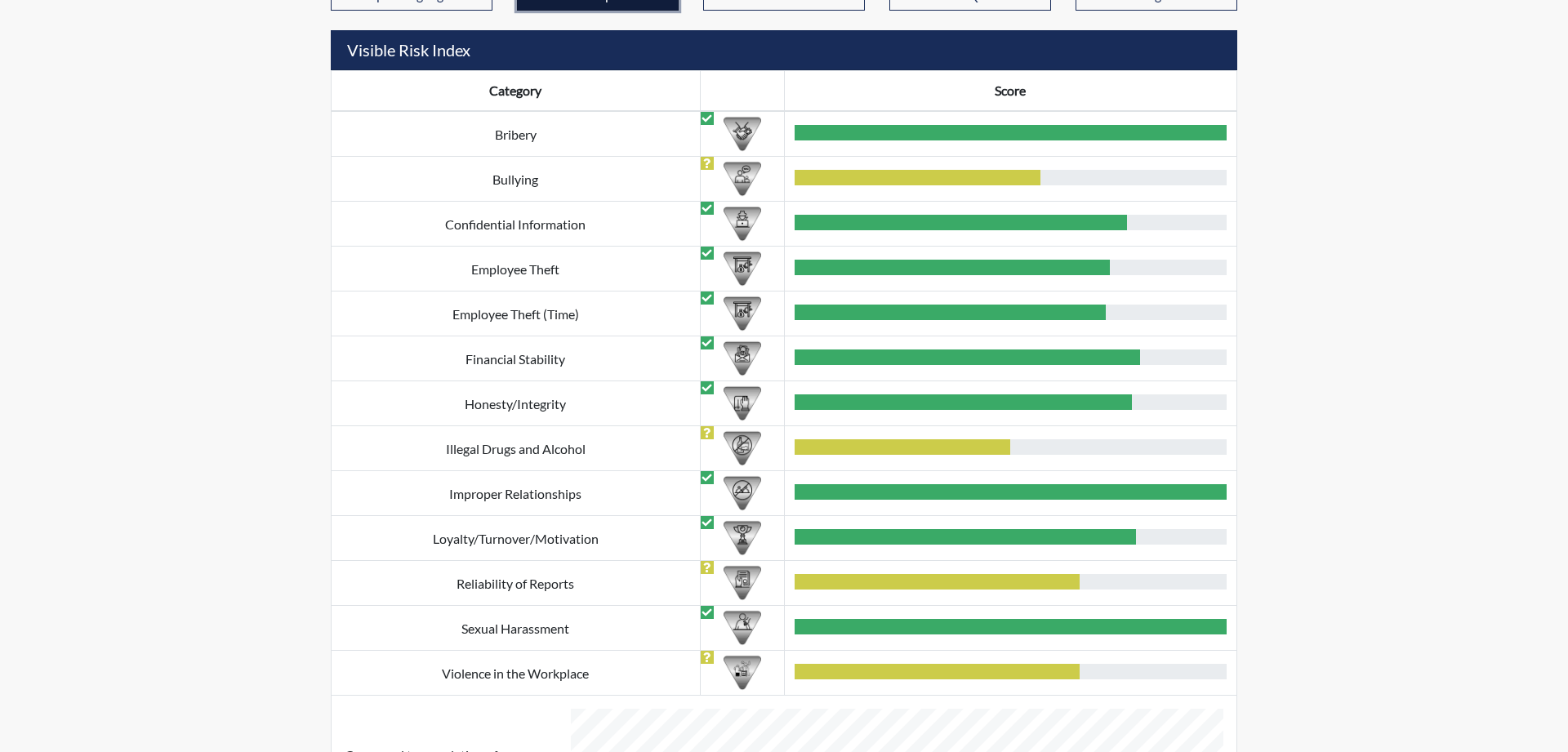
scroll to position [494, 0]
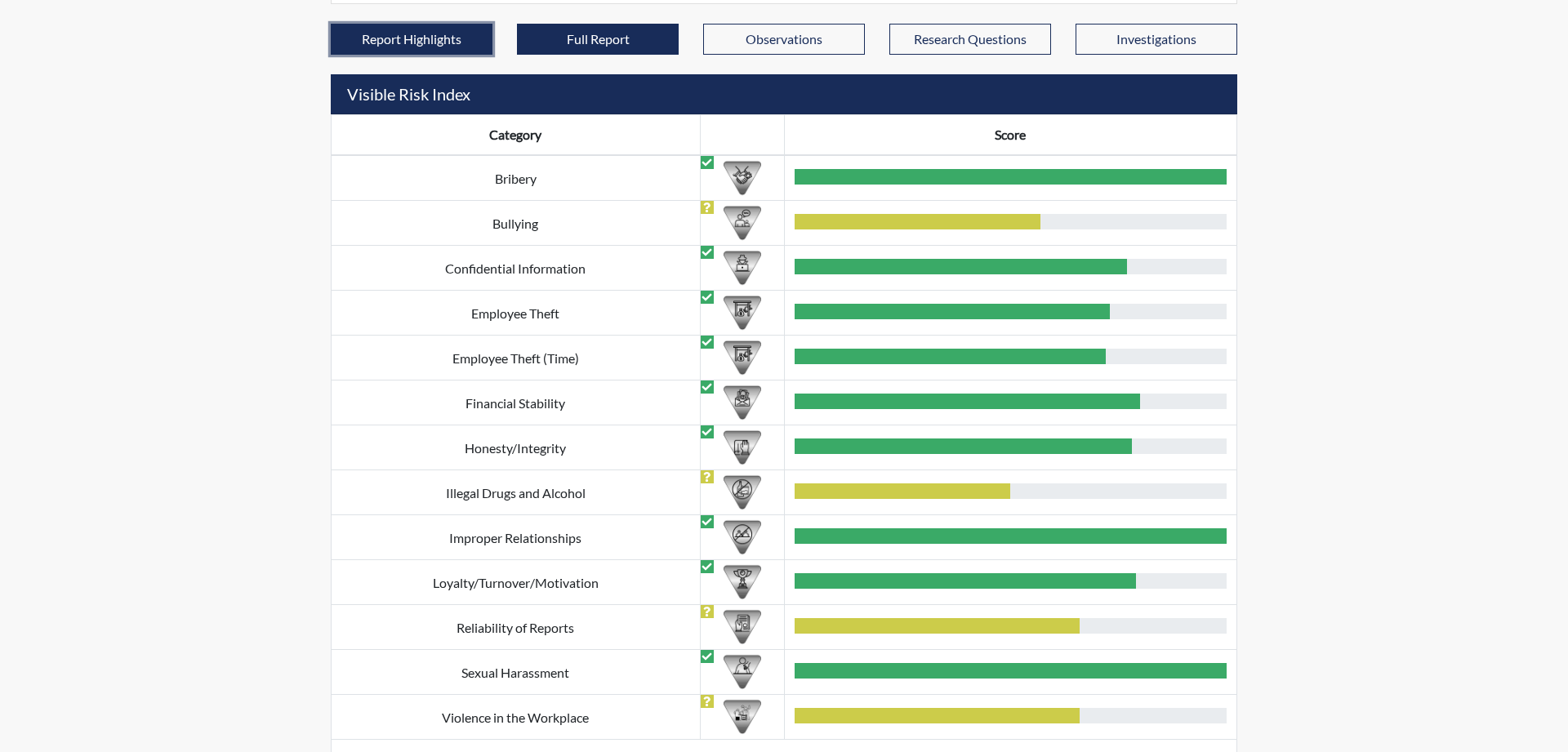
click at [379, 35] on button "Report Highlights" at bounding box center [411, 39] width 162 height 31
select select
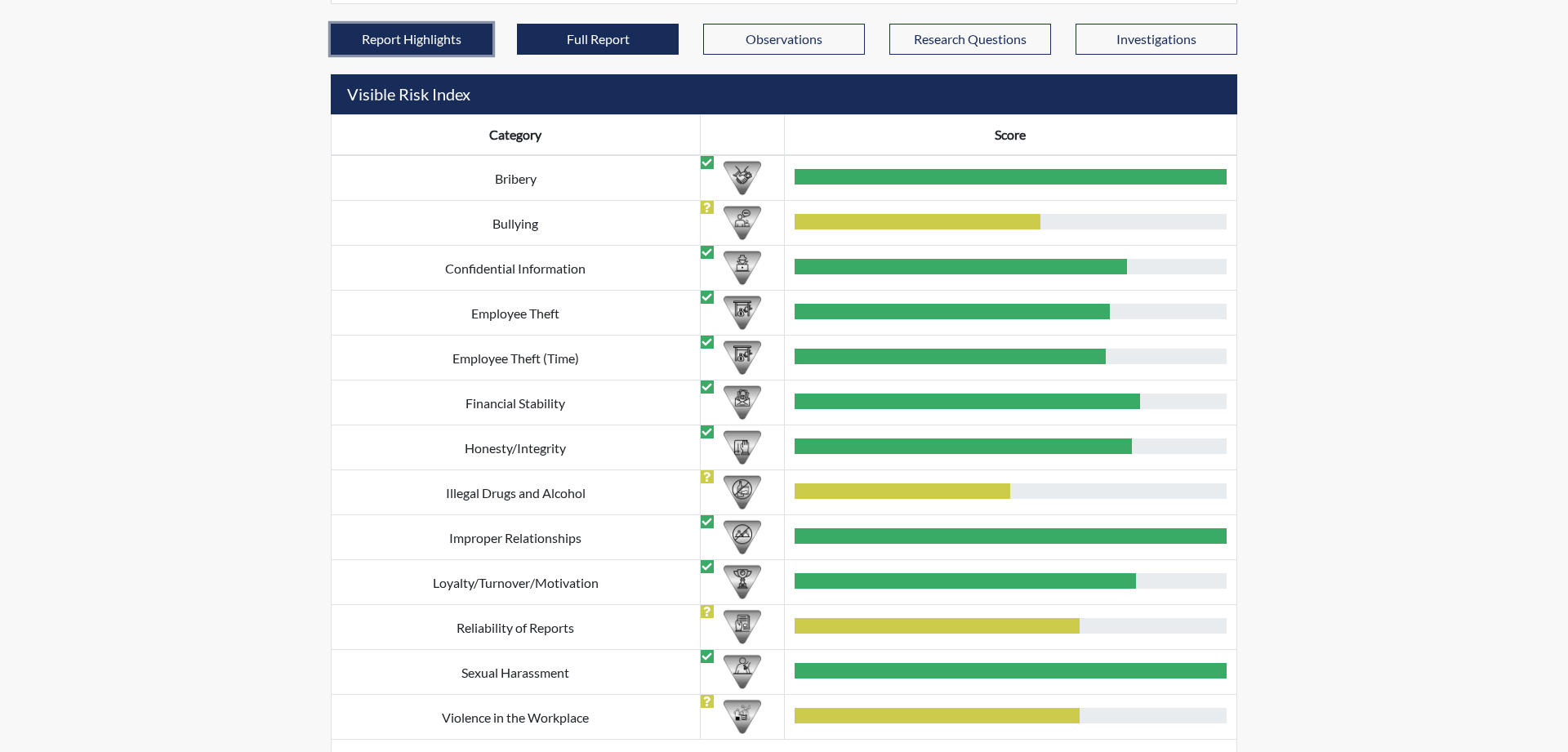
select select
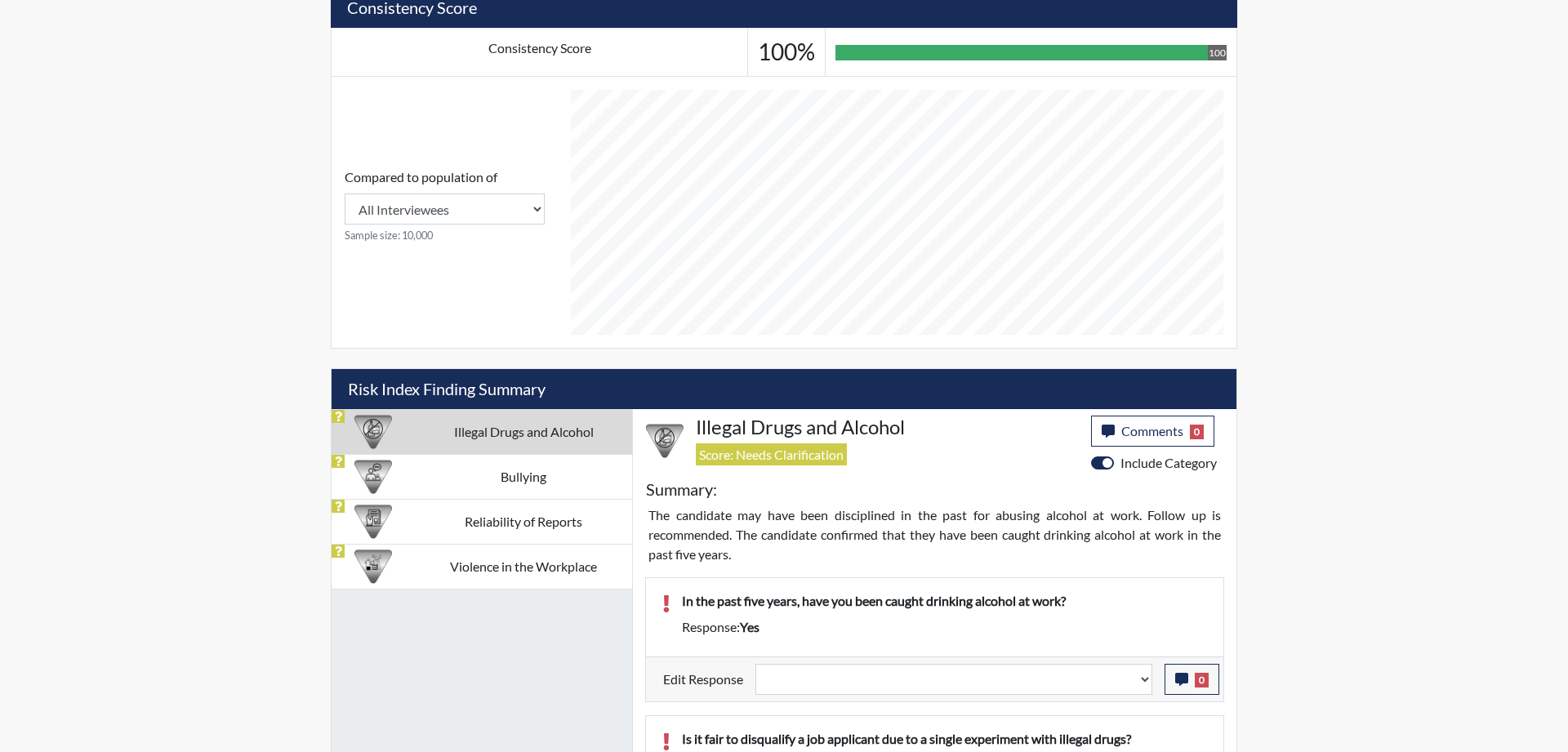
scroll to position [661, 0]
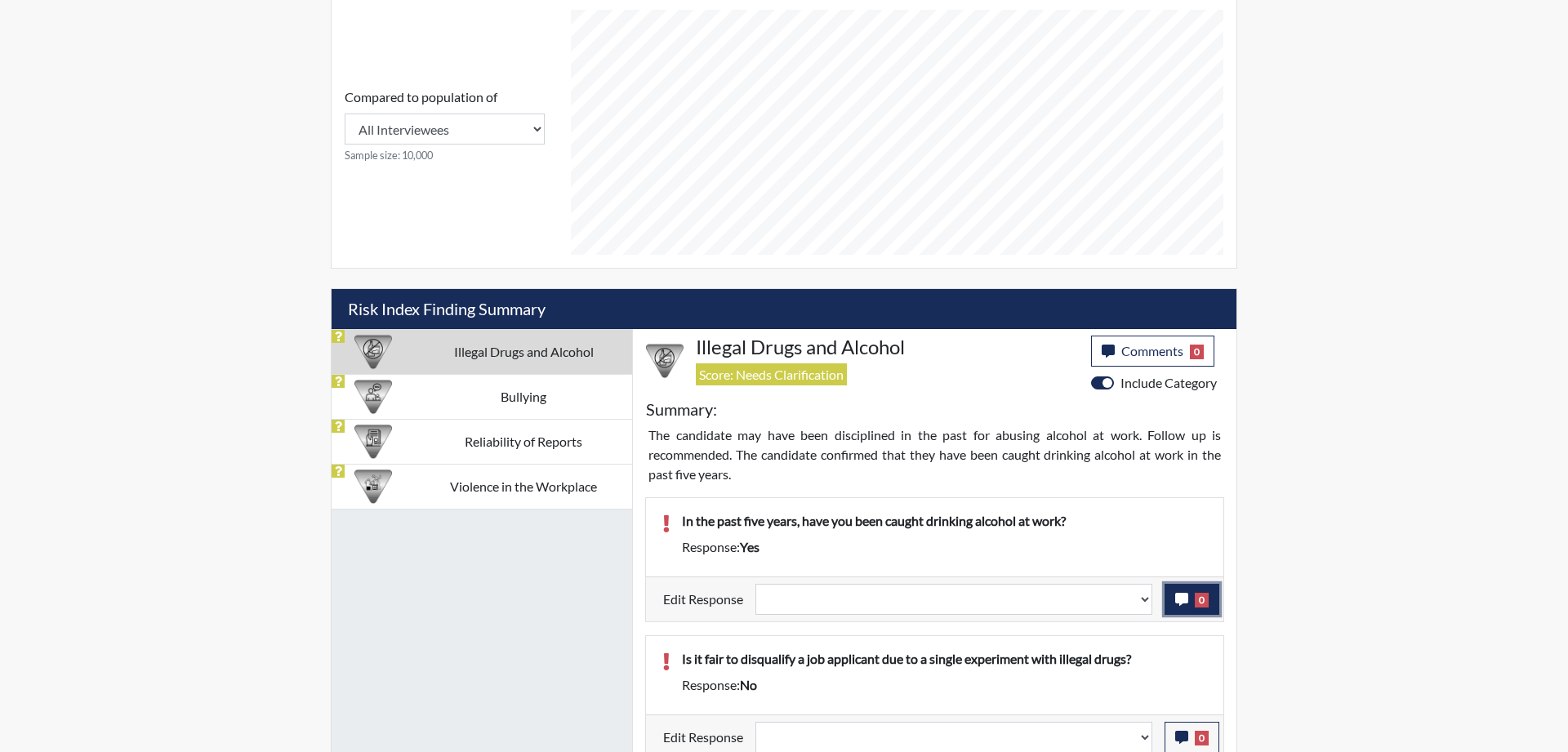
click at [1184, 599] on icon "button" at bounding box center [1182, 599] width 13 height 13
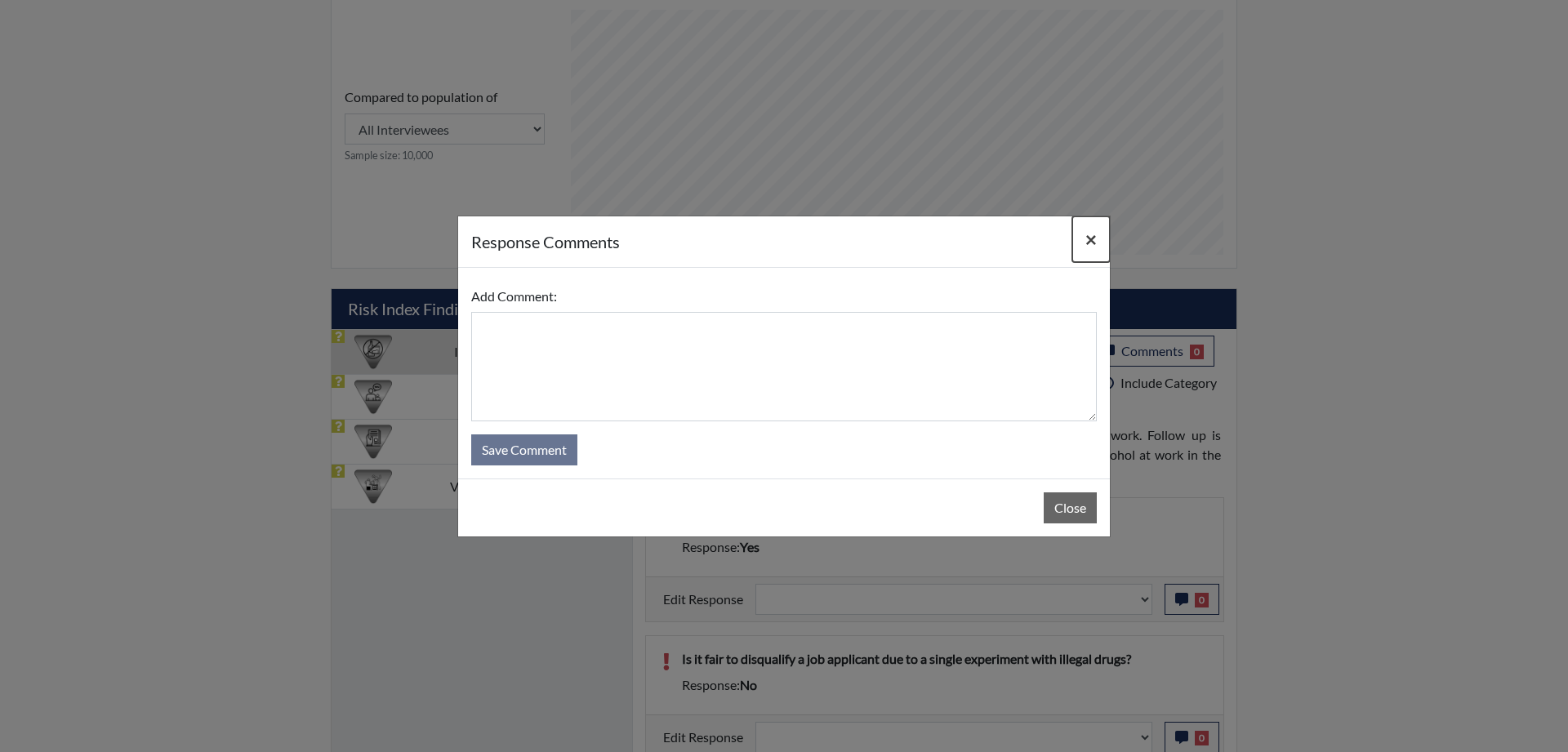
click at [1092, 241] on span "×" at bounding box center [1091, 238] width 12 height 24
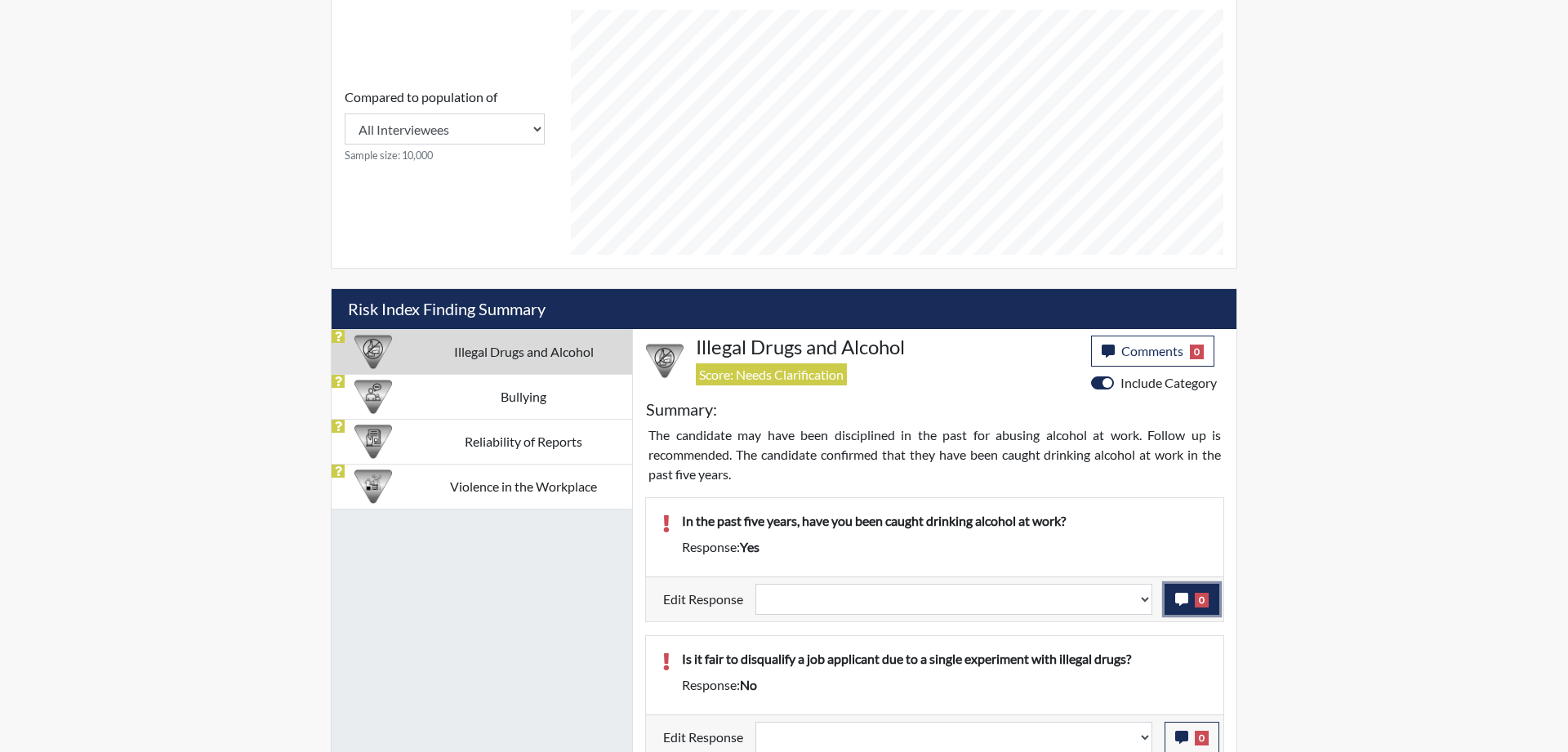
click at [1177, 603] on icon "button" at bounding box center [1182, 599] width 13 height 13
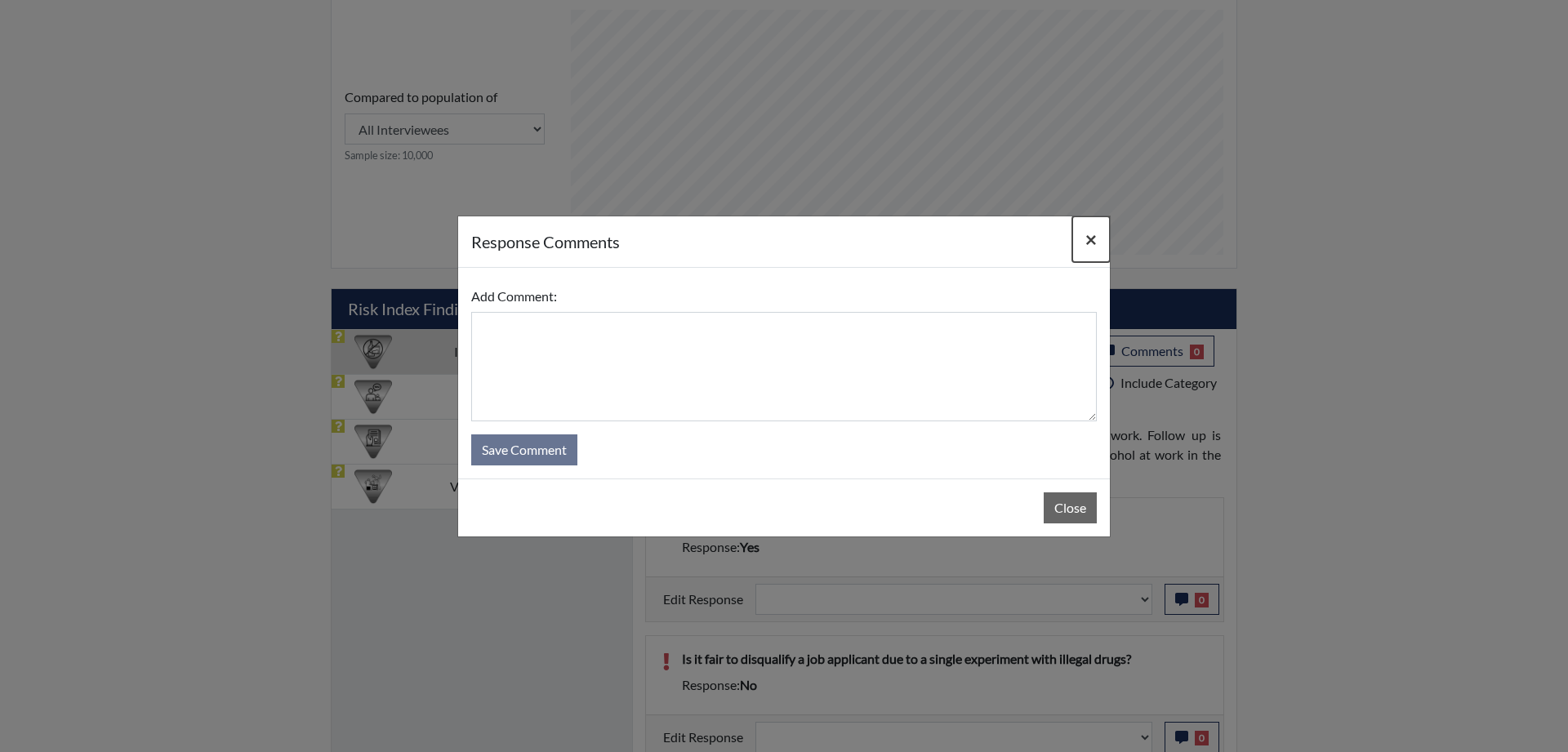
click at [1083, 238] on button "×" at bounding box center [1091, 239] width 37 height 46
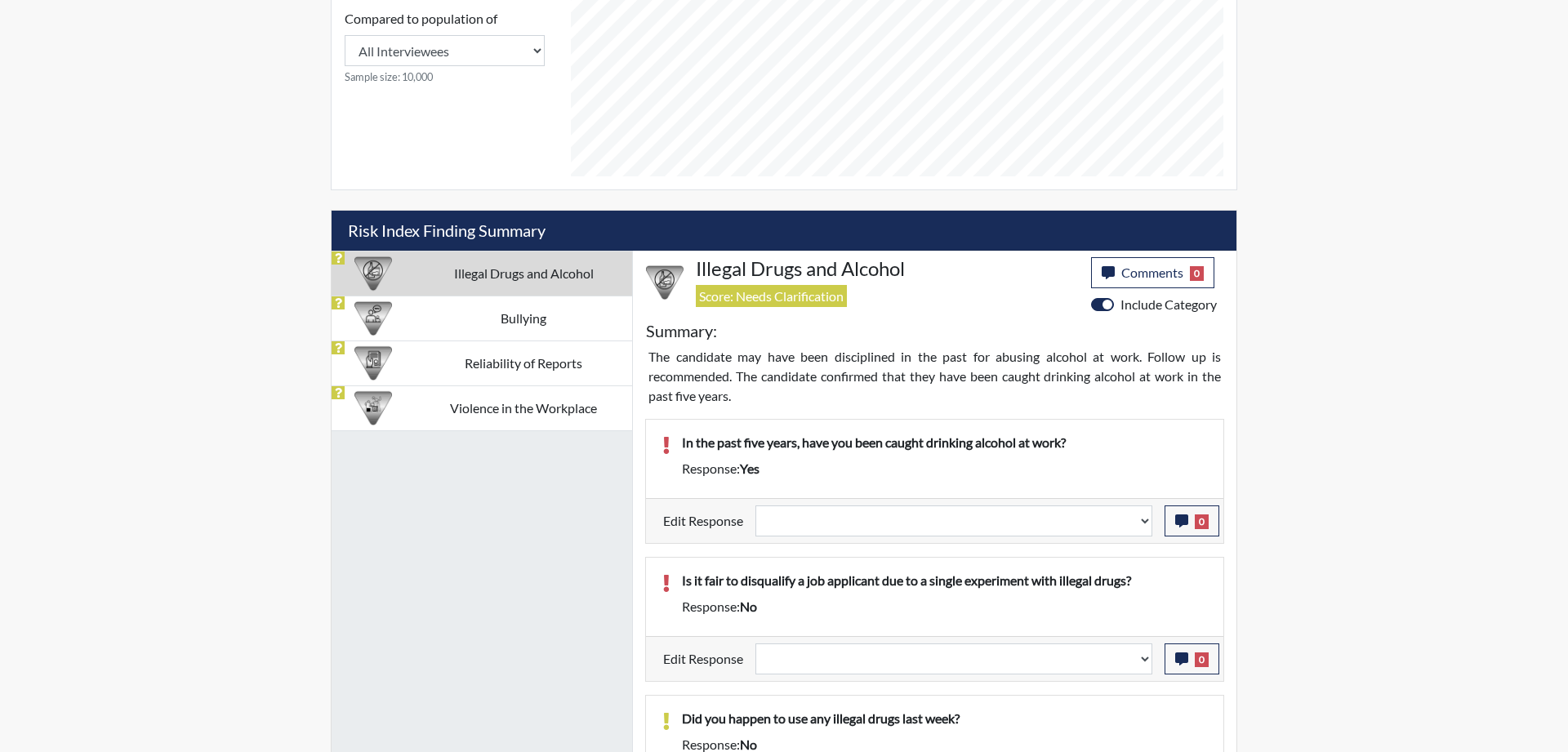
scroll to position [354, 0]
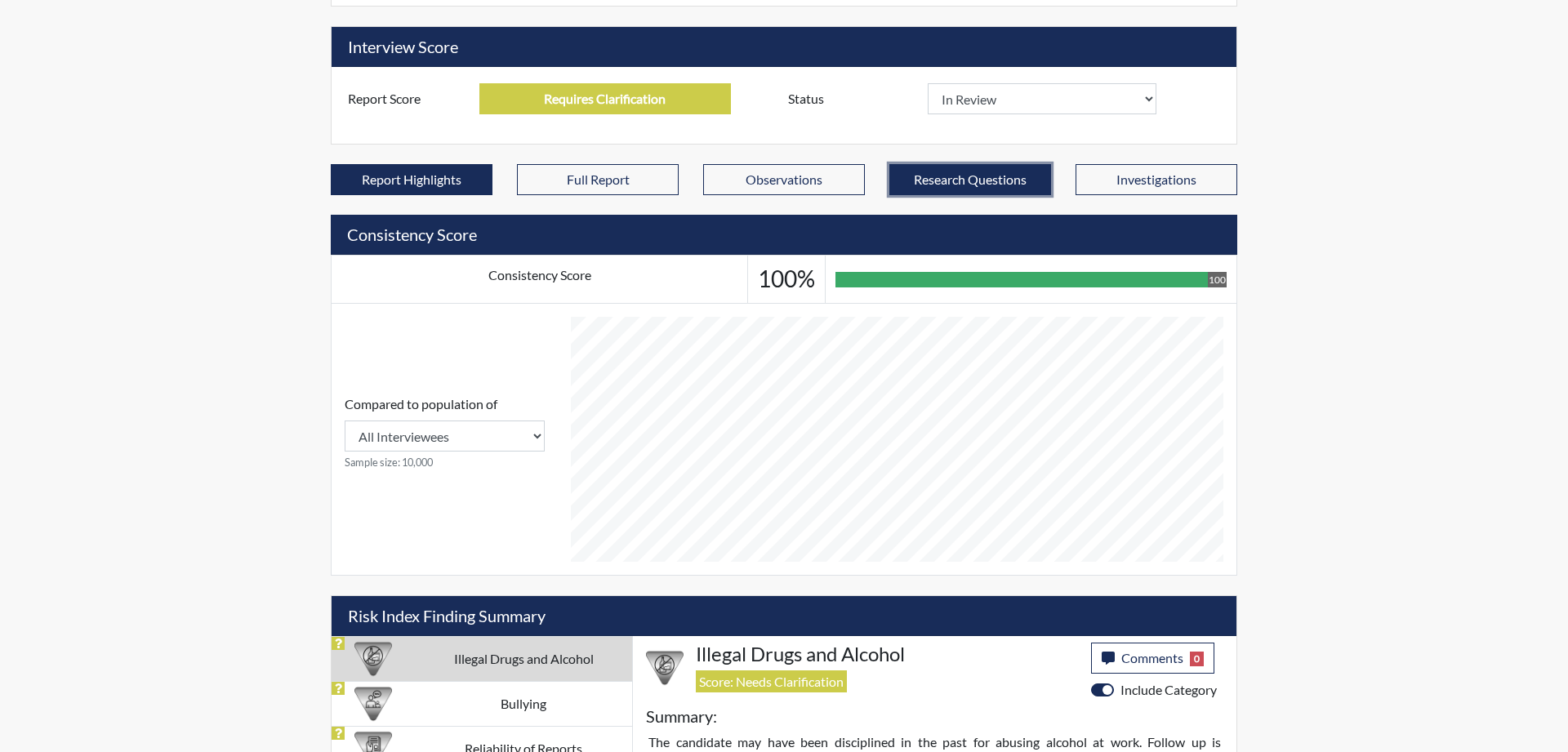
click at [979, 175] on button "Research Questions" at bounding box center [970, 180] width 162 height 31
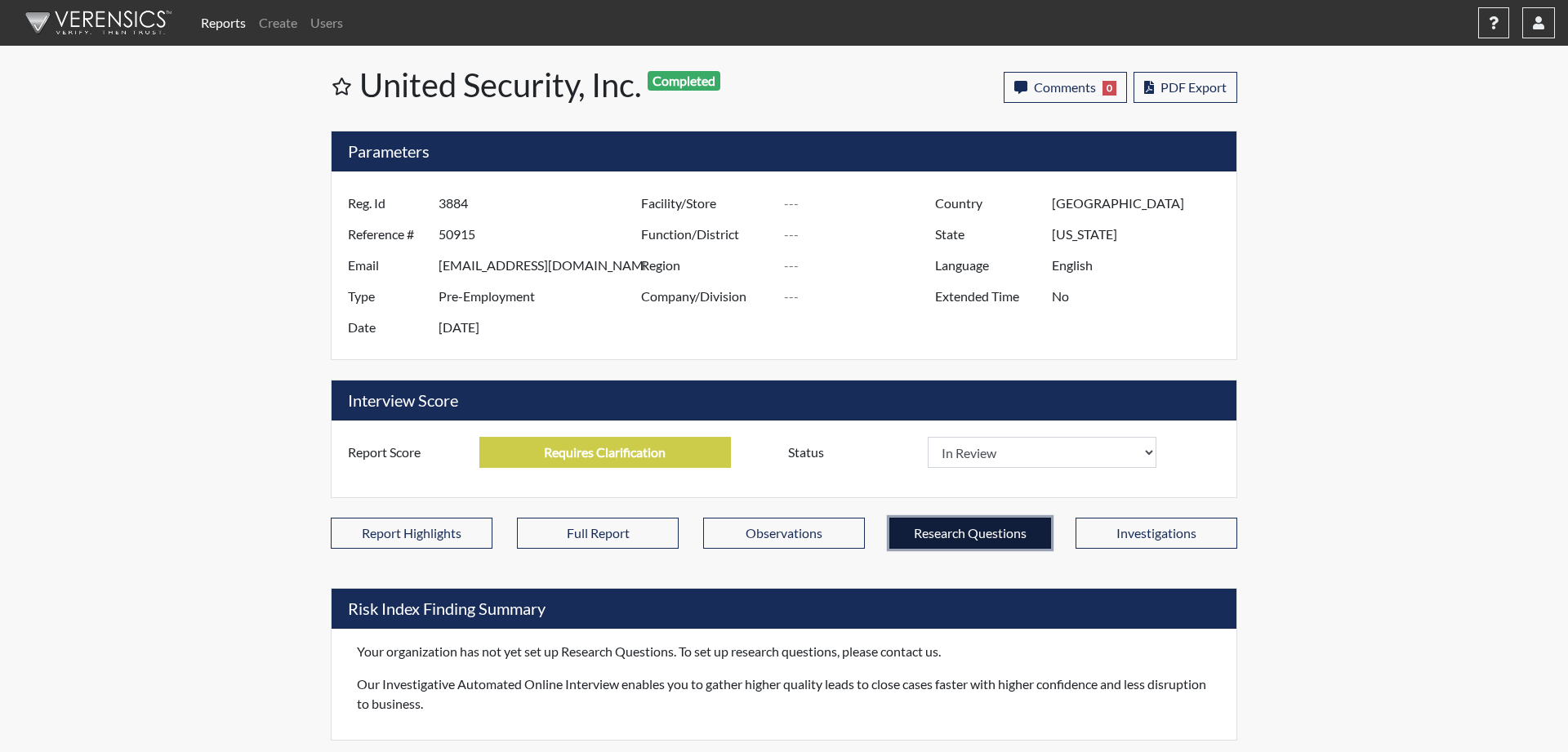
scroll to position [0, 0]
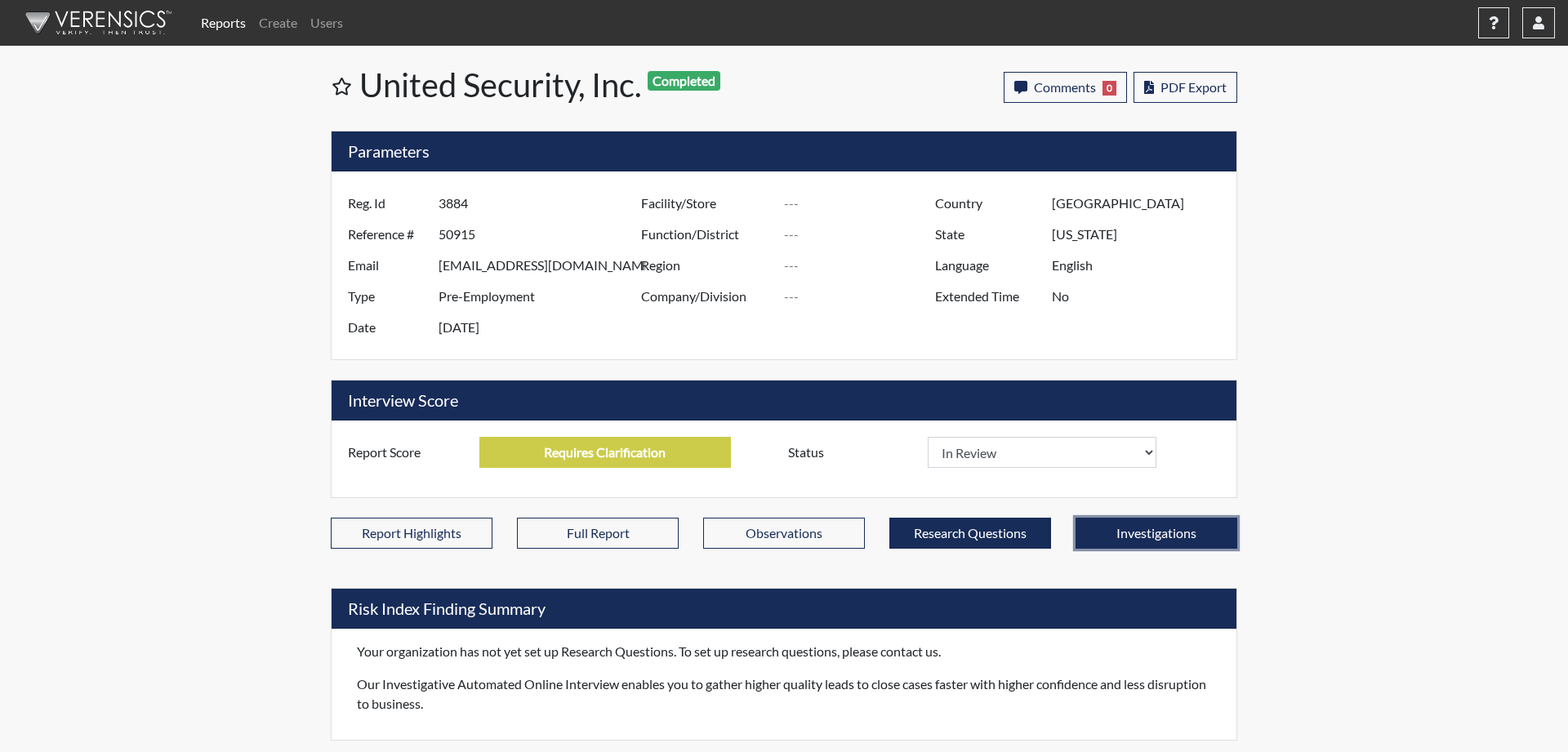
click at [1140, 531] on button "Investigations" at bounding box center [1157, 533] width 162 height 31
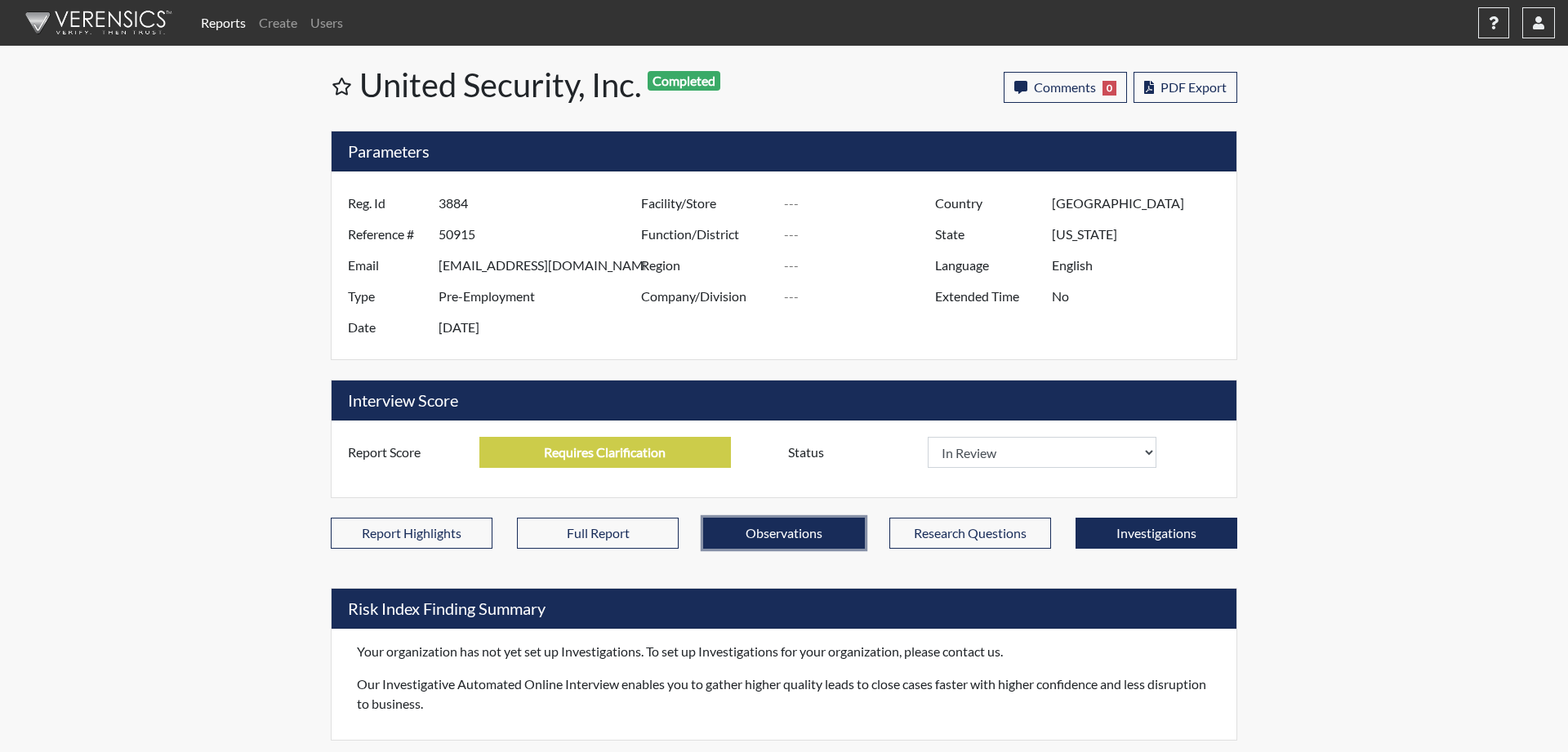
click at [732, 524] on button "Observations" at bounding box center [784, 533] width 162 height 31
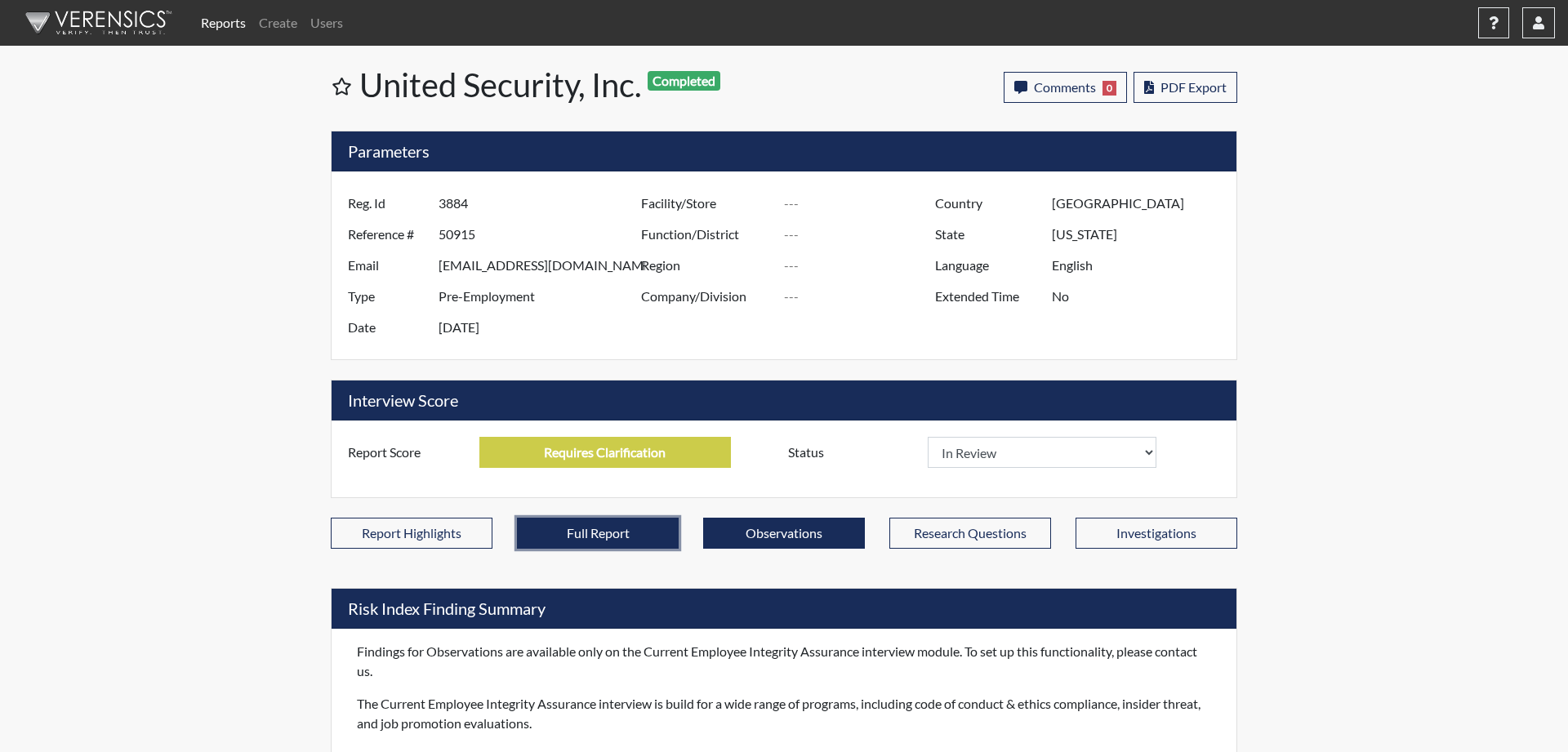
click at [620, 531] on button "Full Report" at bounding box center [598, 533] width 162 height 31
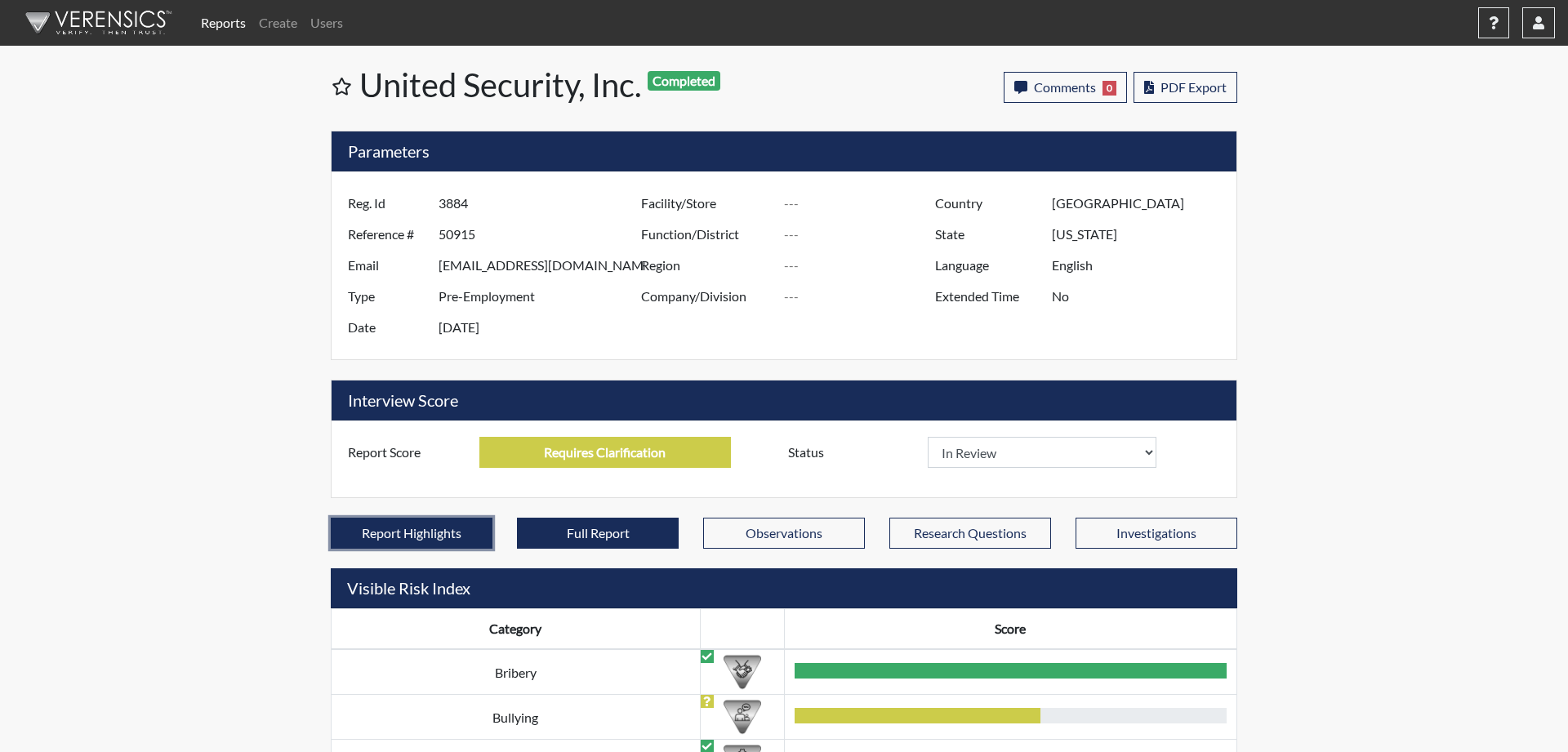
click at [435, 530] on button "Report Highlights" at bounding box center [411, 533] width 162 height 31
select select
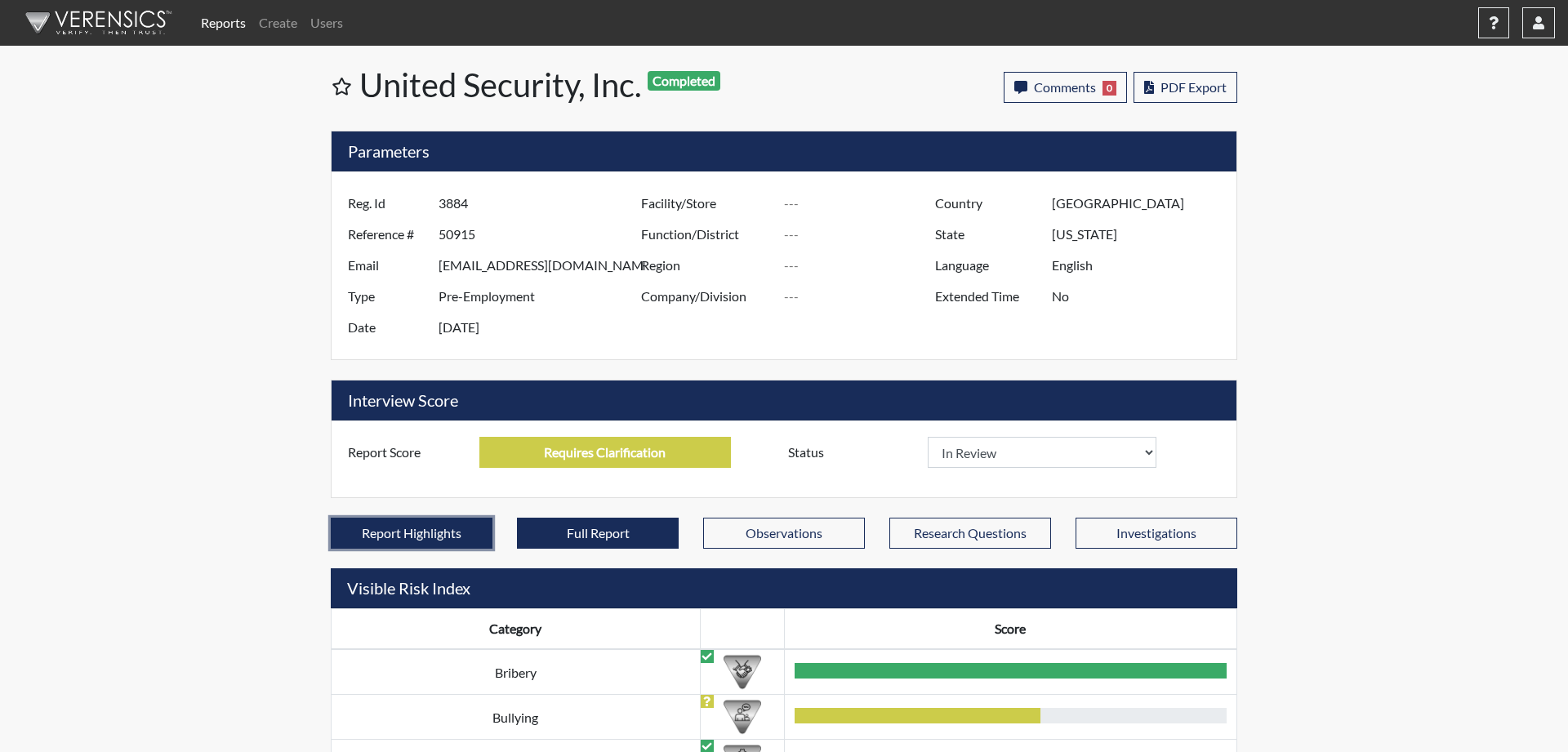
select select
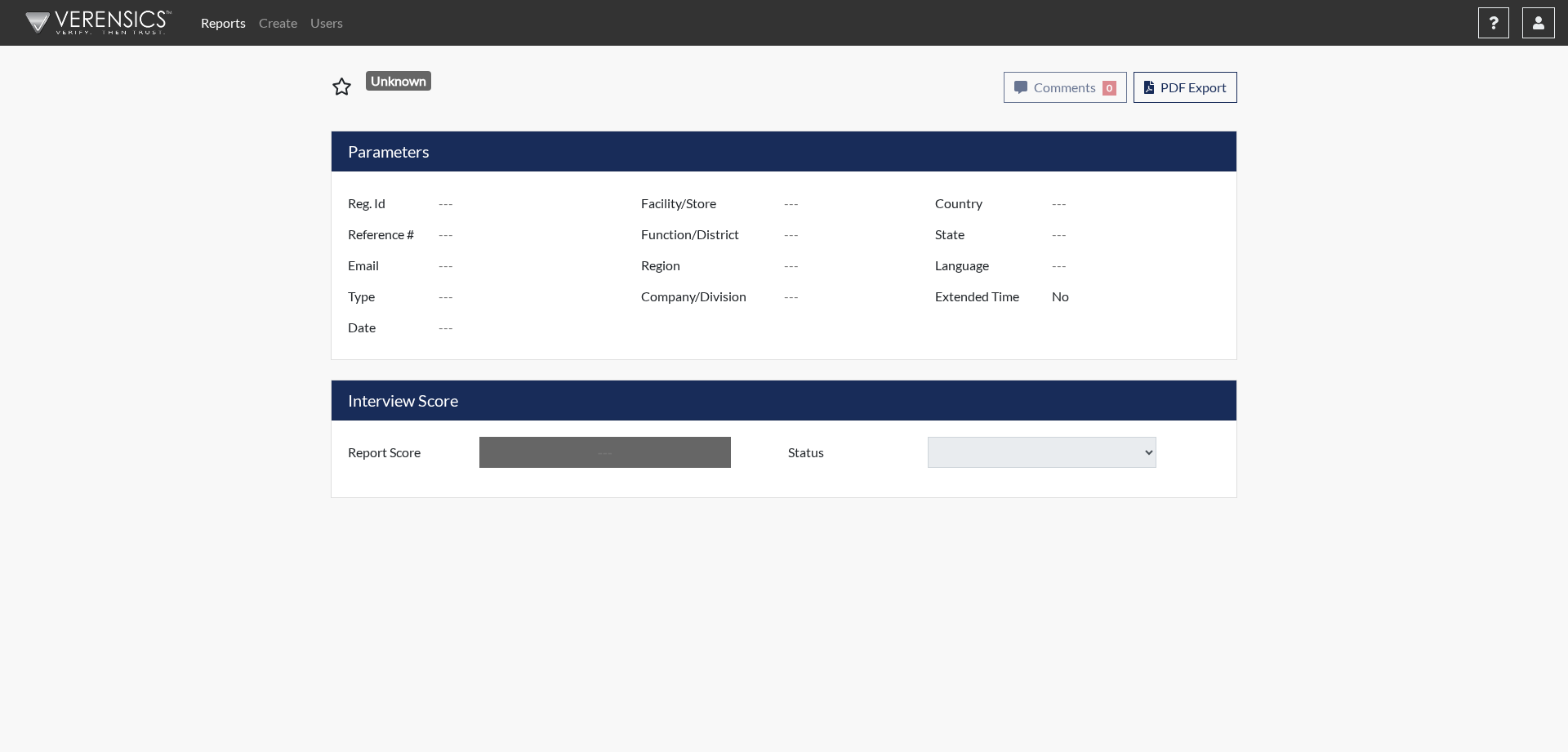
type input "3884"
type input "50915"
type input "[EMAIL_ADDRESS][DOMAIN_NAME]"
type input "Pre-Employment"
type input "[DATE]"
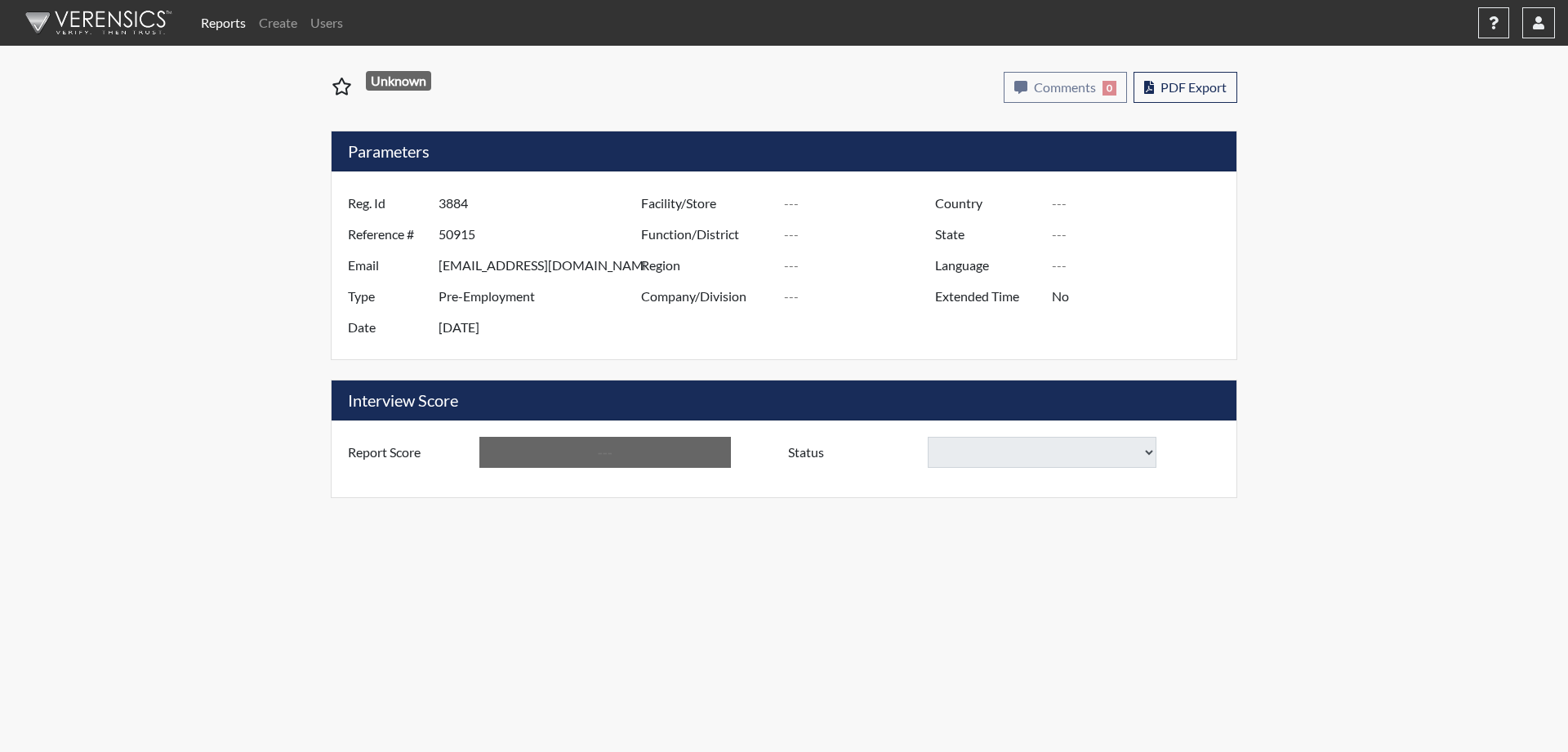
type input "[GEOGRAPHIC_DATA]"
type input "[US_STATE]"
type input "English"
type input "Requires Clarification"
select select
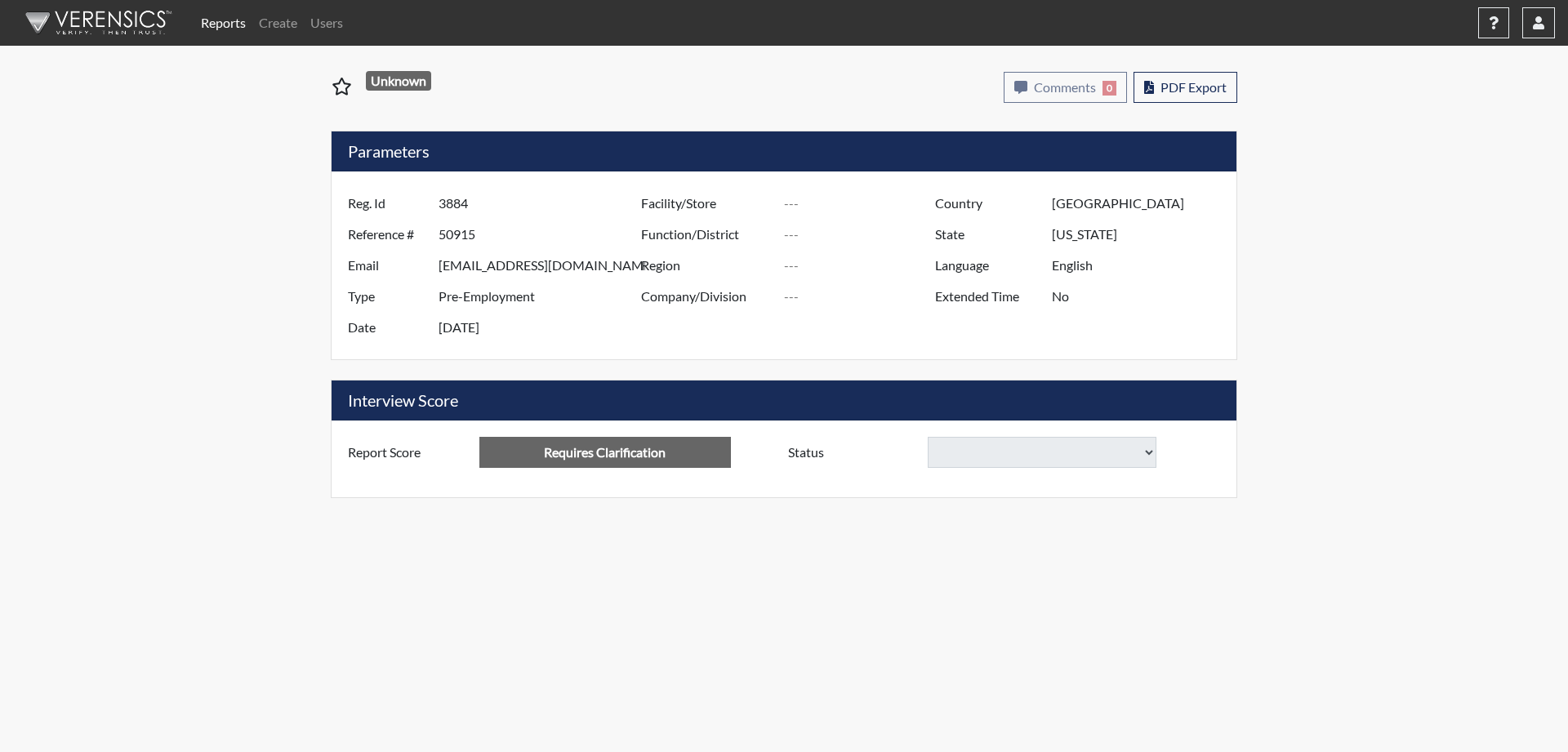
select select
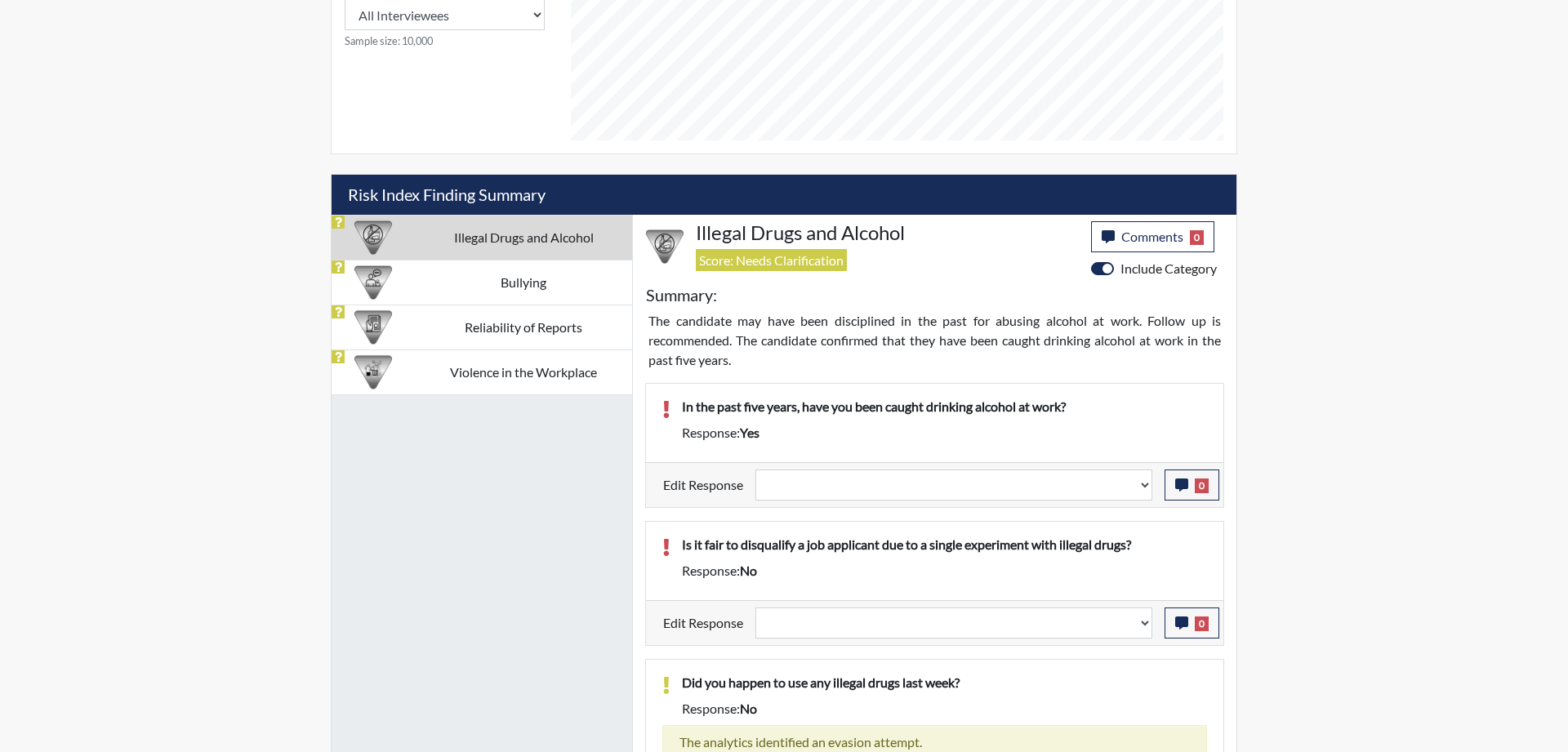
scroll to position [769, 0]
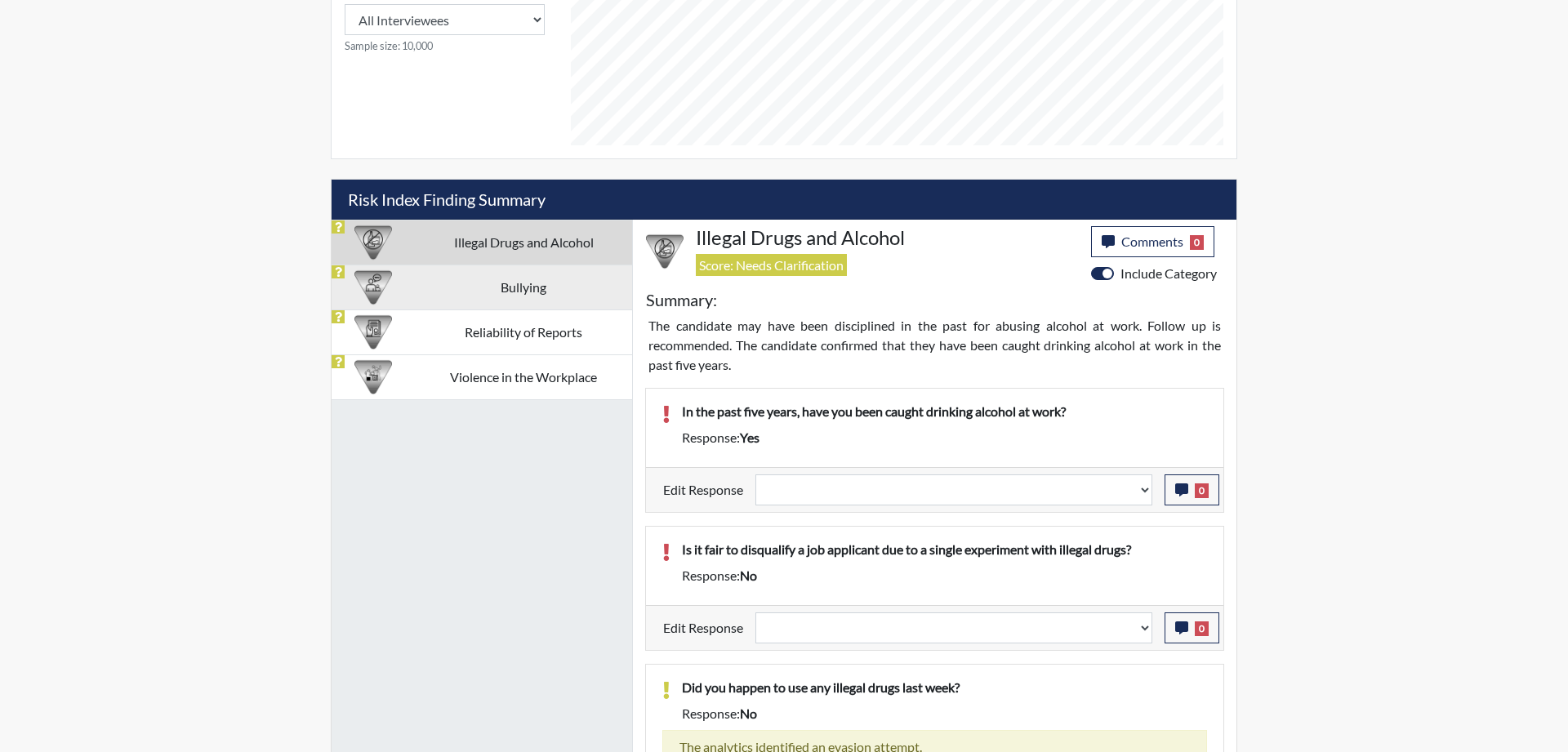
click at [502, 285] on td "Bullying" at bounding box center [524, 286] width 218 height 45
select select
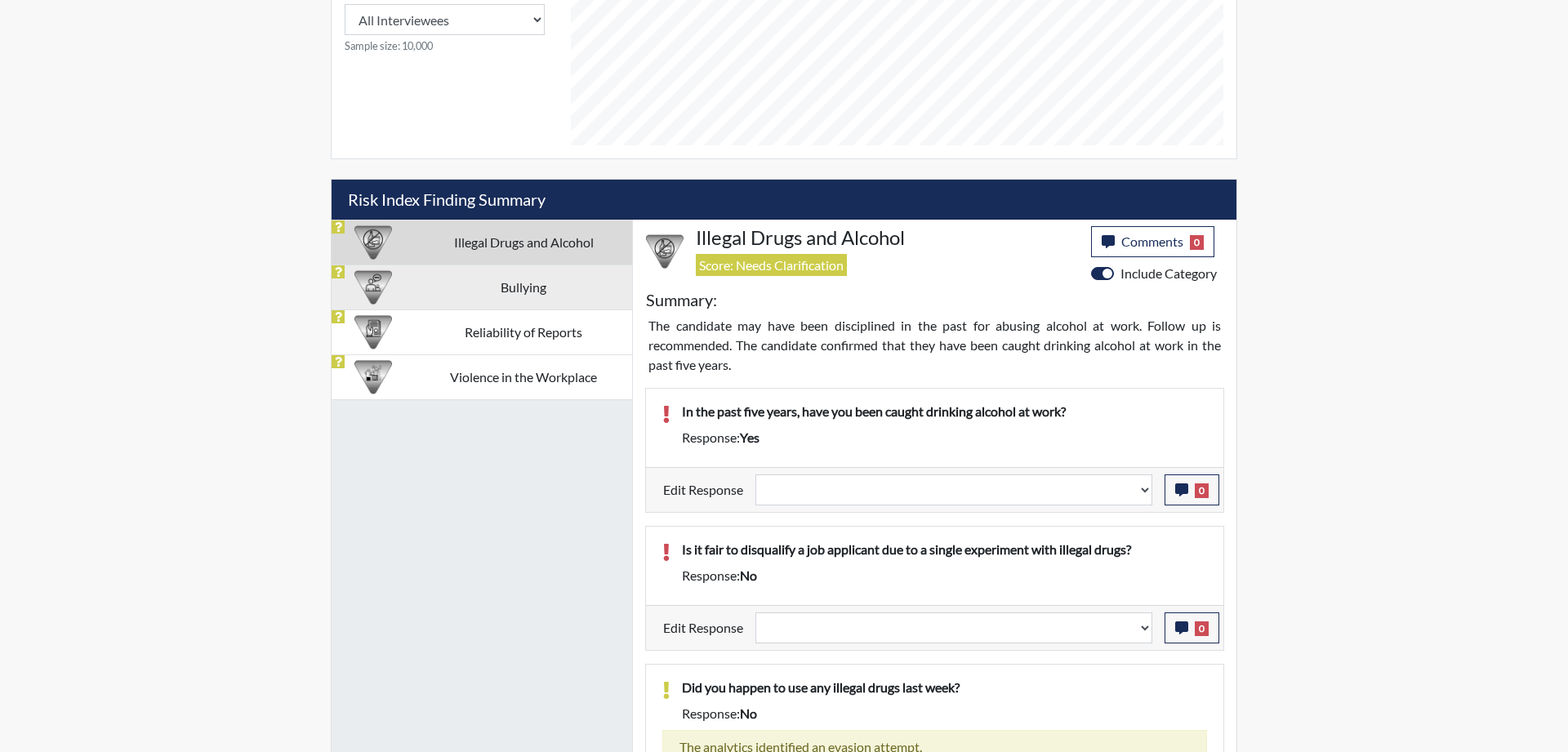
select select
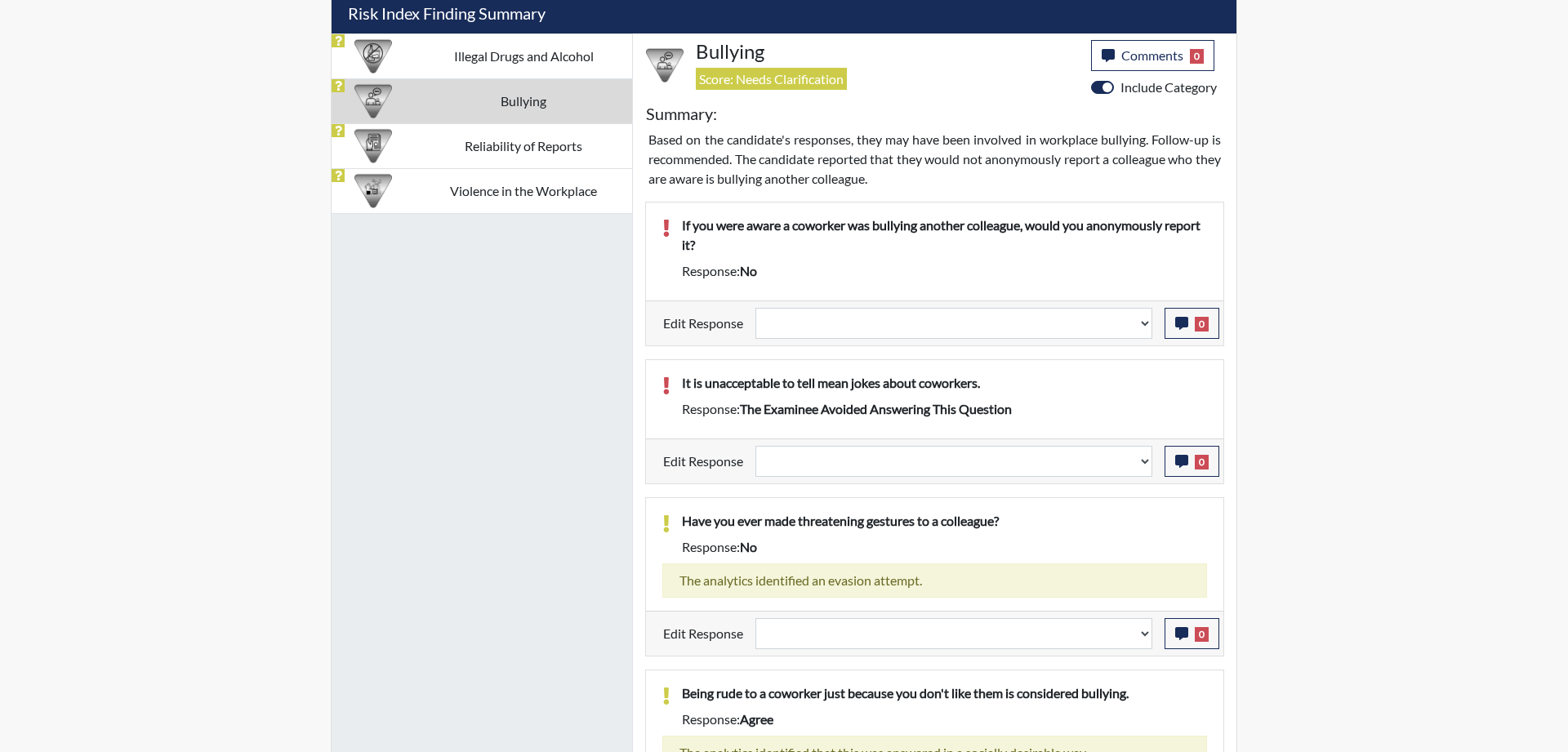
scroll to position [873, 0]
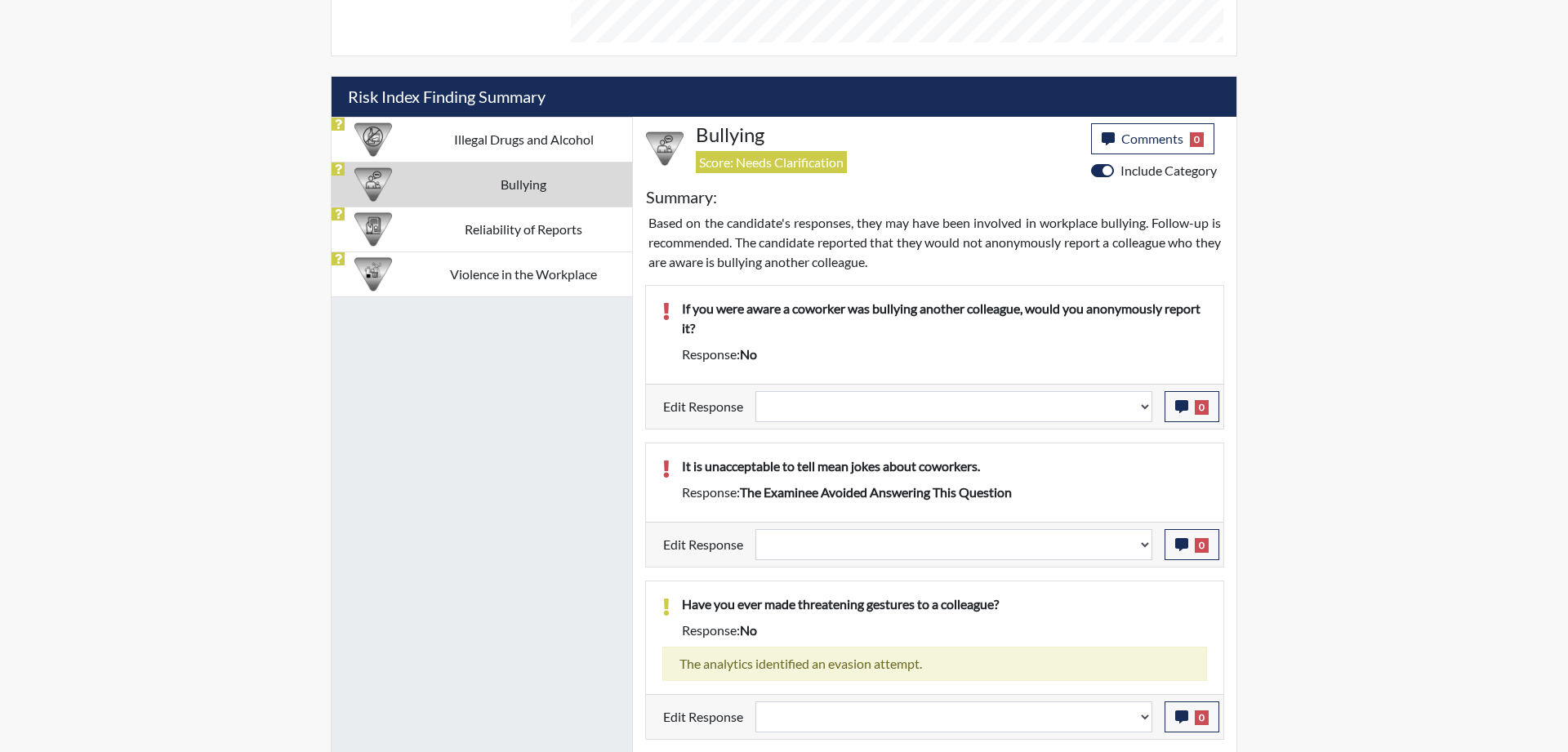
drag, startPoint x: 742, startPoint y: 491, endPoint x: 1103, endPoint y: 490, distance: 361.0
click at [1103, 490] on div "Response: The examinee avoided answering this question" at bounding box center [944, 492] width 549 height 19
click at [377, 219] on img at bounding box center [373, 229] width 37 height 37
select select
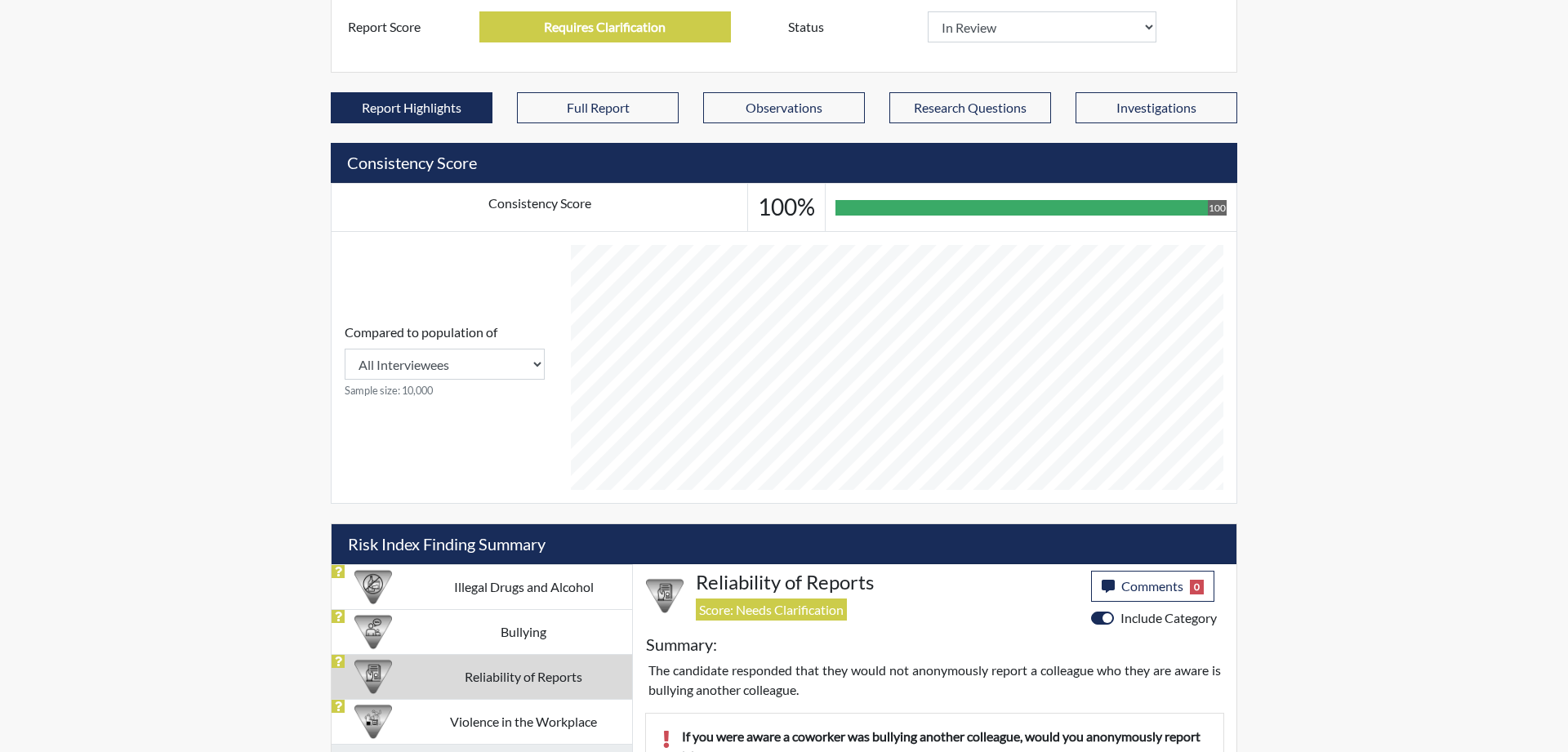
scroll to position [532, 0]
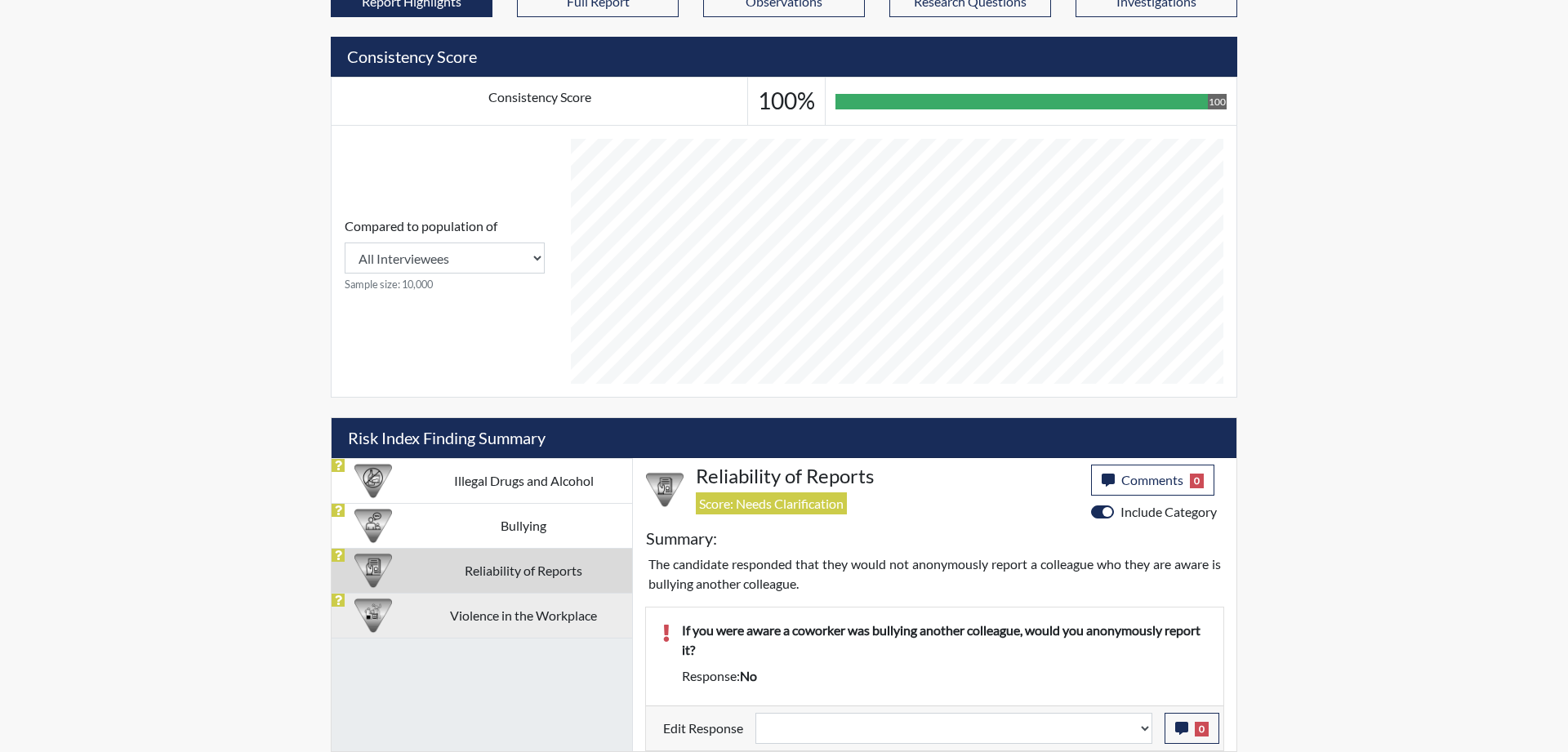
click at [440, 617] on td "Violence in the Workplace" at bounding box center [524, 615] width 218 height 45
select select
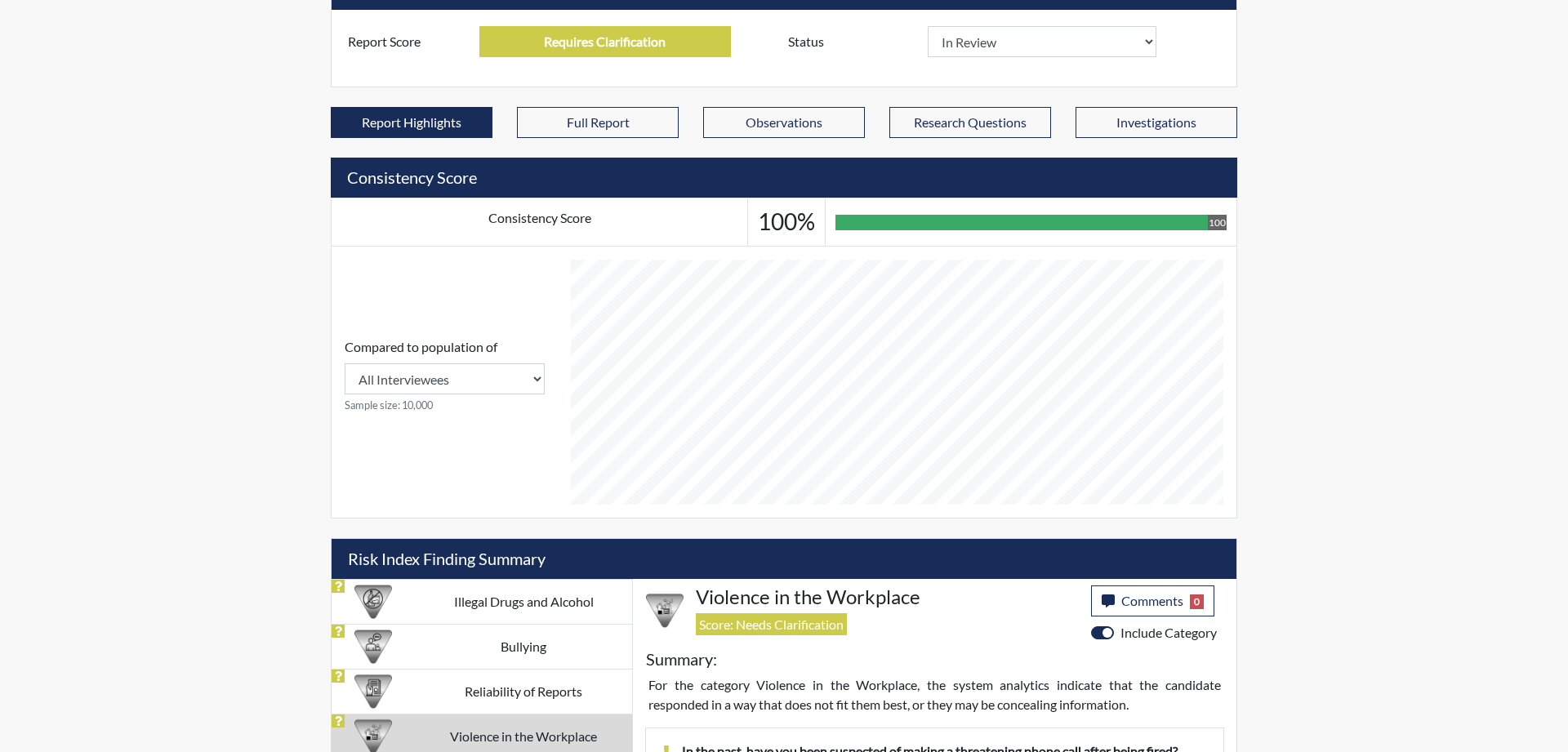
scroll to position [327, 0]
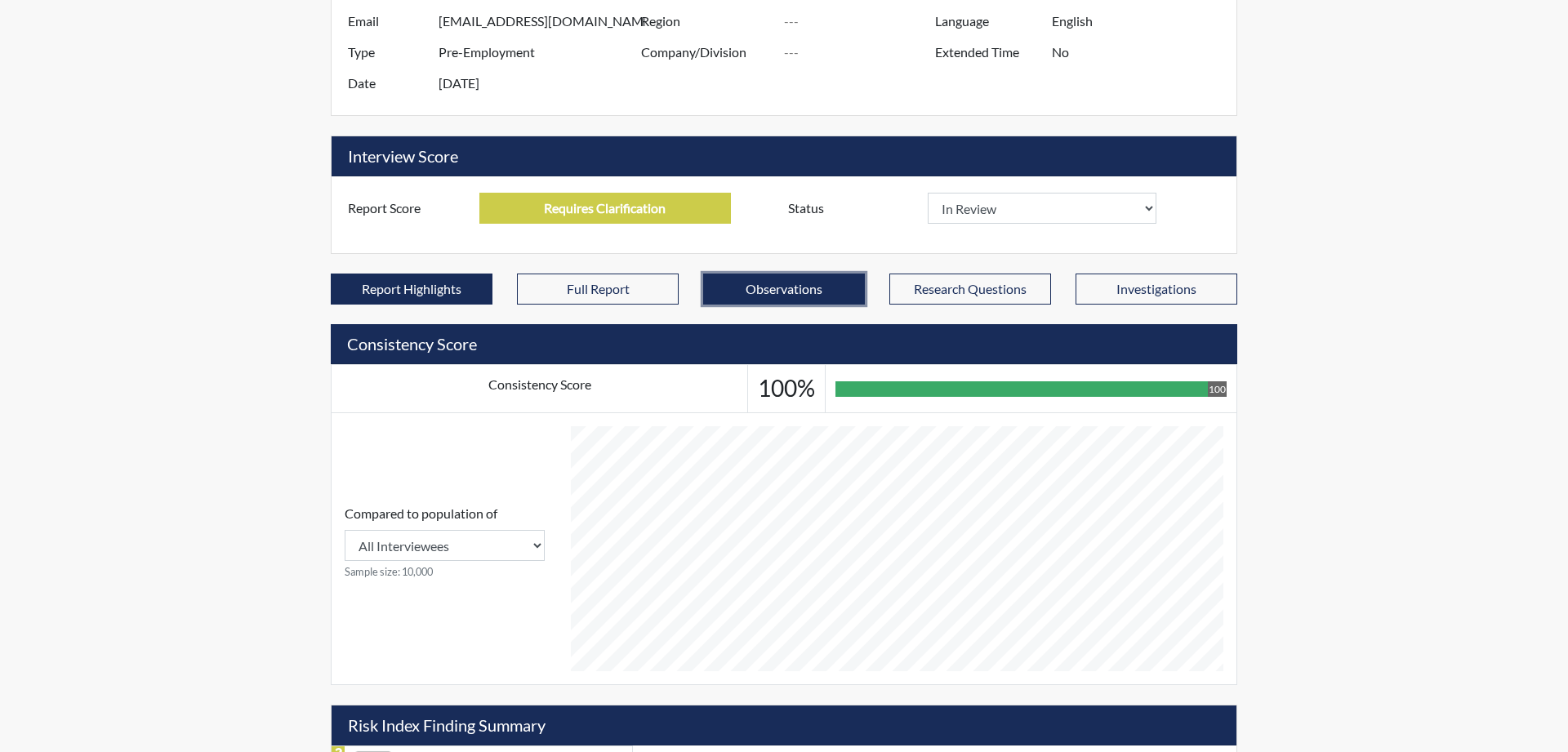
click at [768, 291] on button "Observations" at bounding box center [784, 289] width 162 height 31
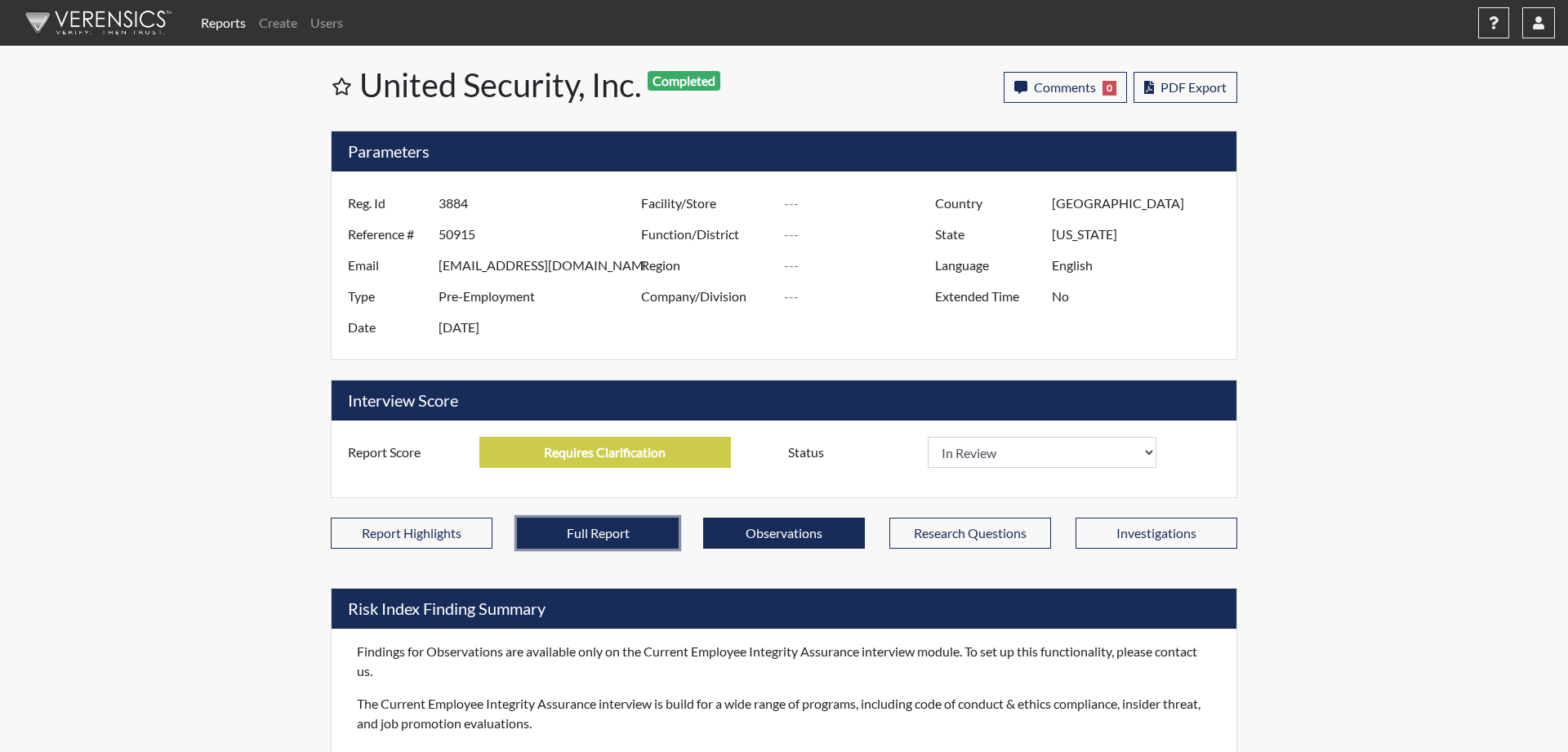
click at [615, 531] on button "Full Report" at bounding box center [598, 533] width 162 height 31
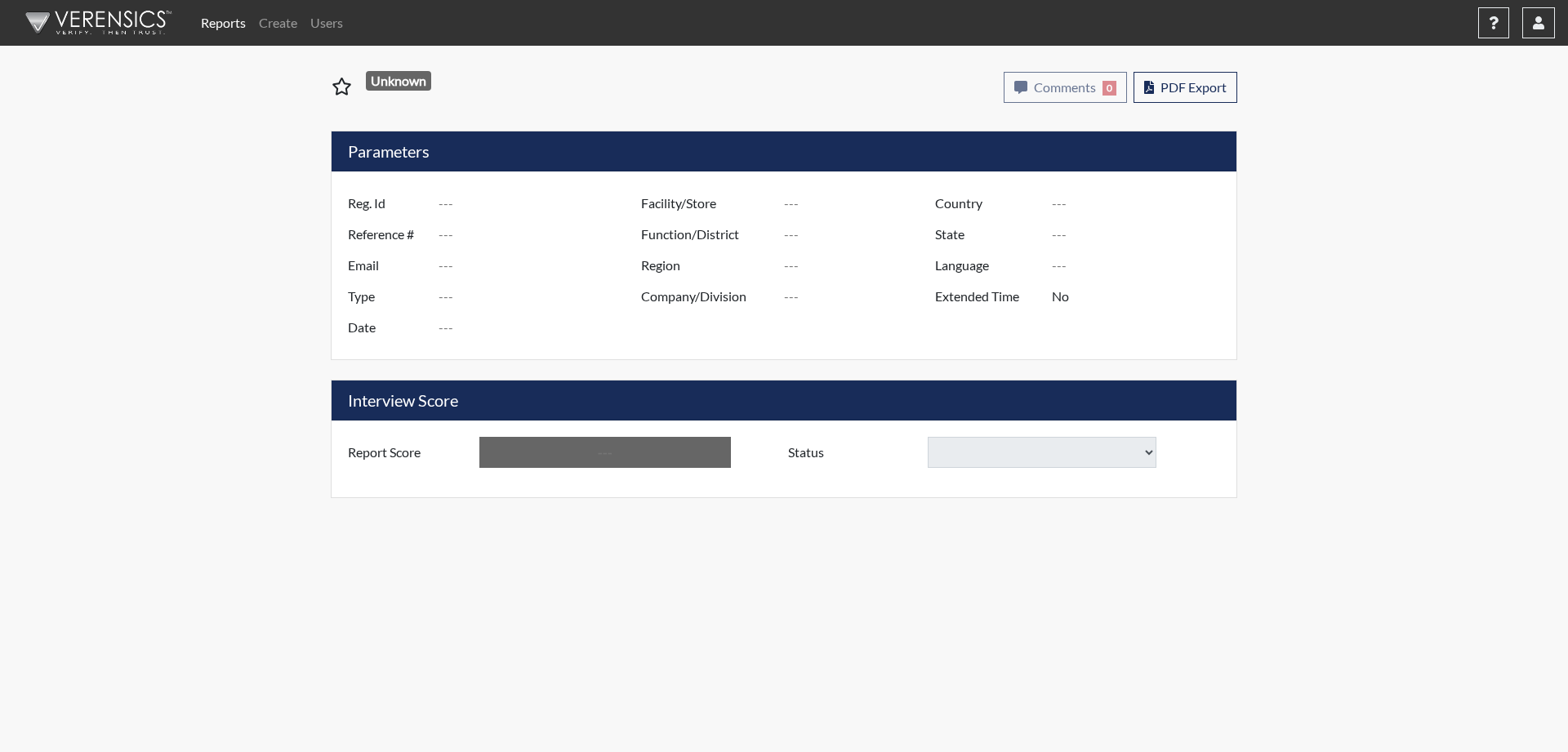
type input "1137"
type input "50869"
type input "[EMAIL_ADDRESS][DOMAIN_NAME]"
type input "Pre-Employment"
type input "Aug 21, 2025"
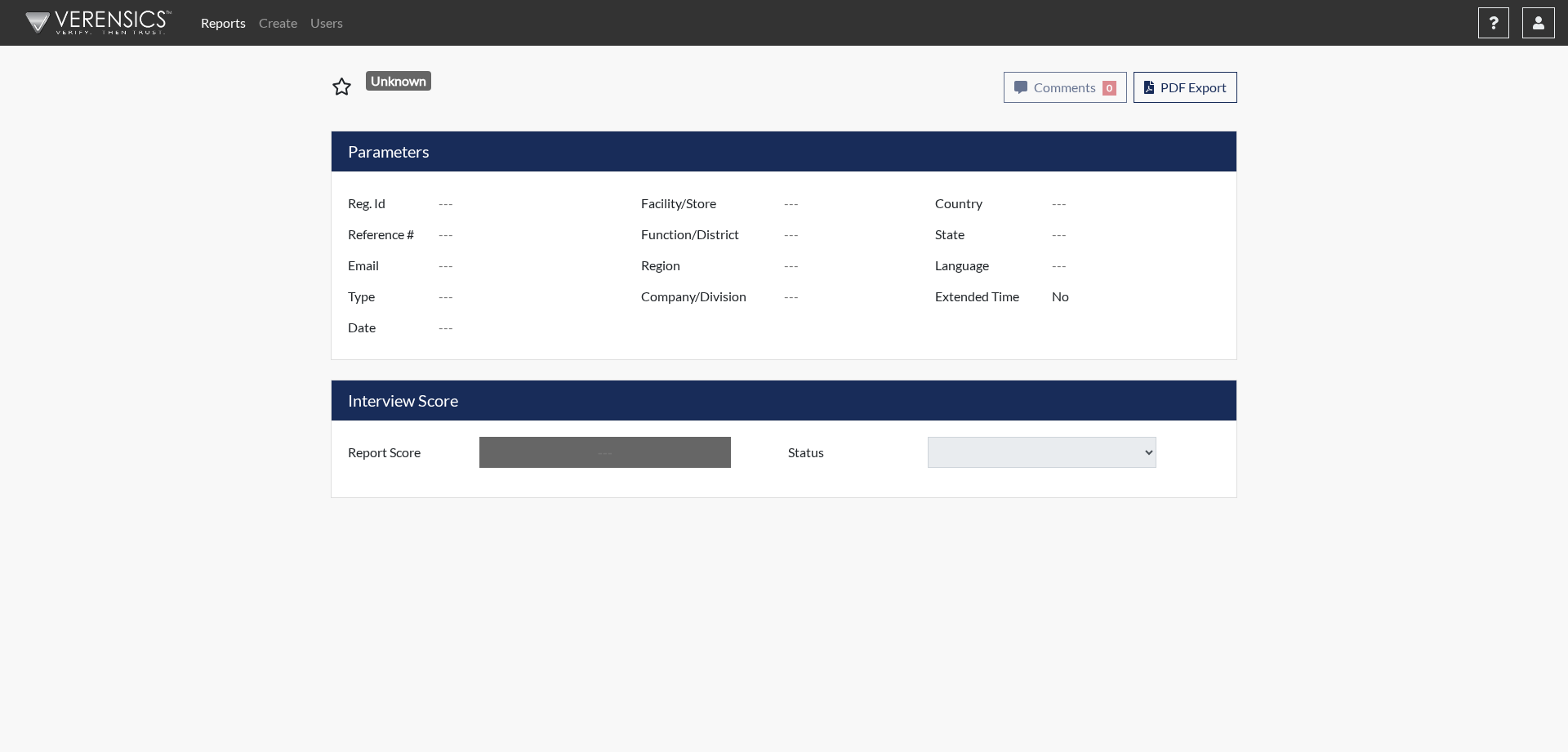
type input "[GEOGRAPHIC_DATA]"
type input "[US_STATE]"
type input "English"
type input "Below Conditions"
type input "0124"
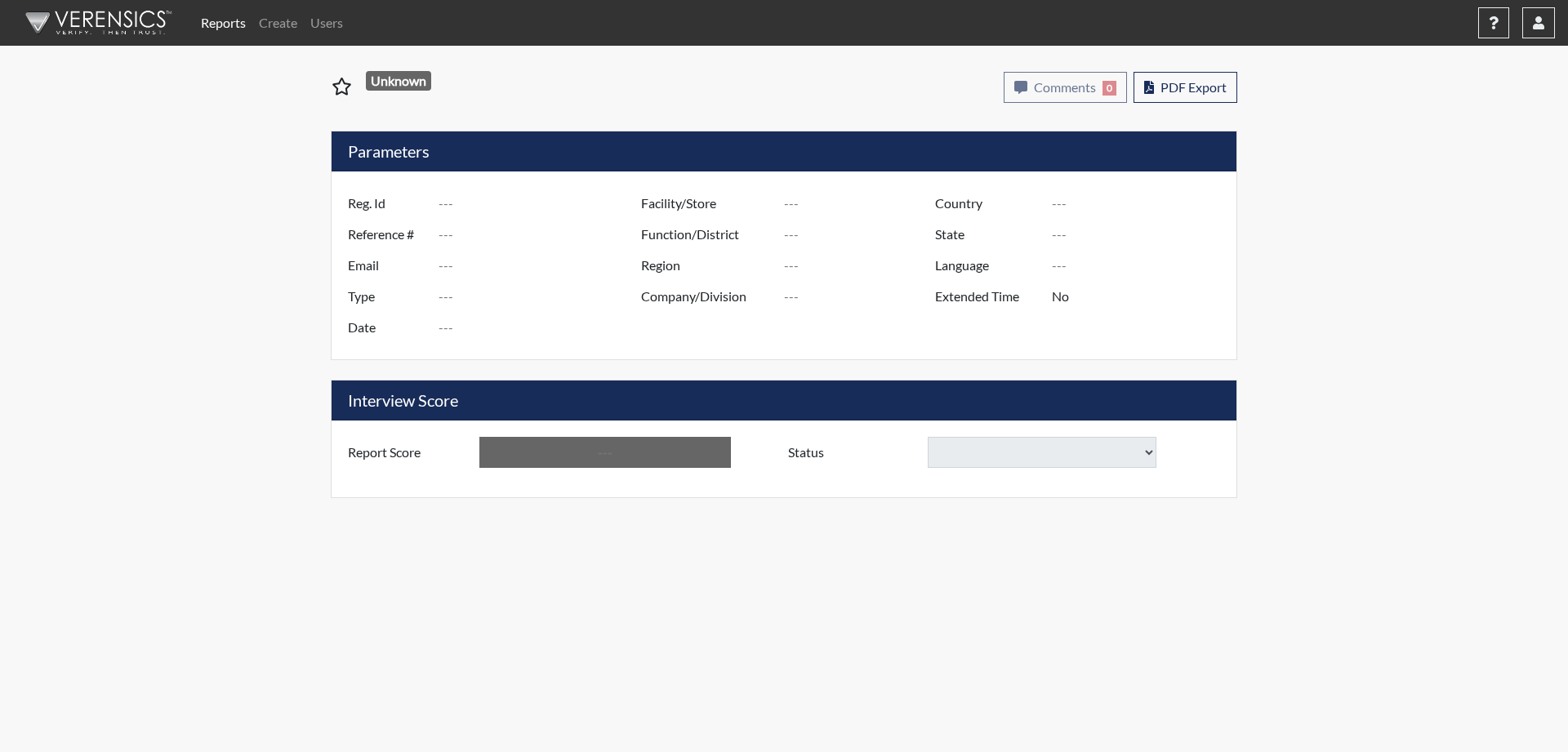
type input "48897"
type input "[EMAIL_ADDRESS][DOMAIN_NAME]"
type input "Pre-Employment"
type input "[DATE]"
type input "[GEOGRAPHIC_DATA]"
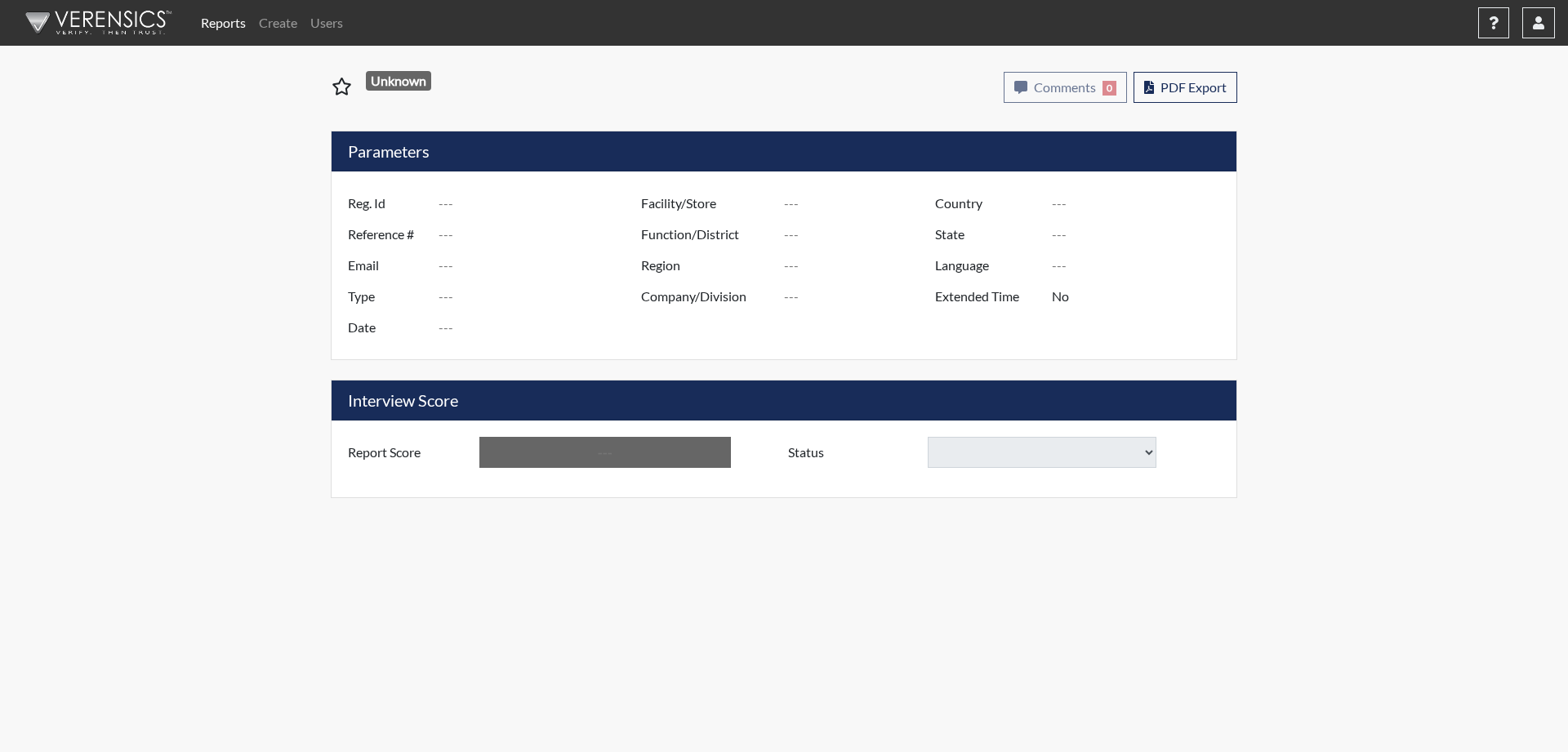
type input "[US_STATE]"
type input "English"
type input "Requires Clarification"
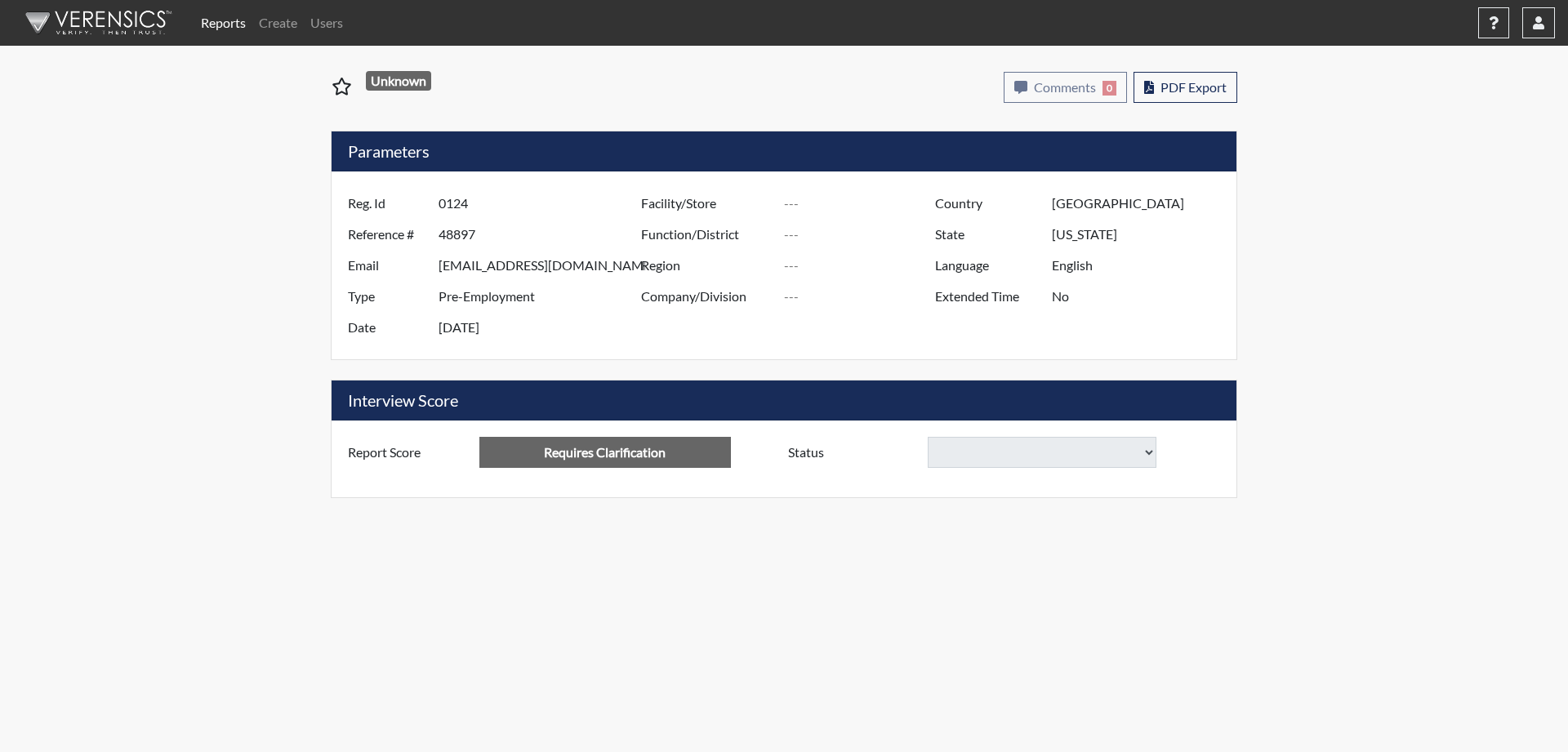
select select
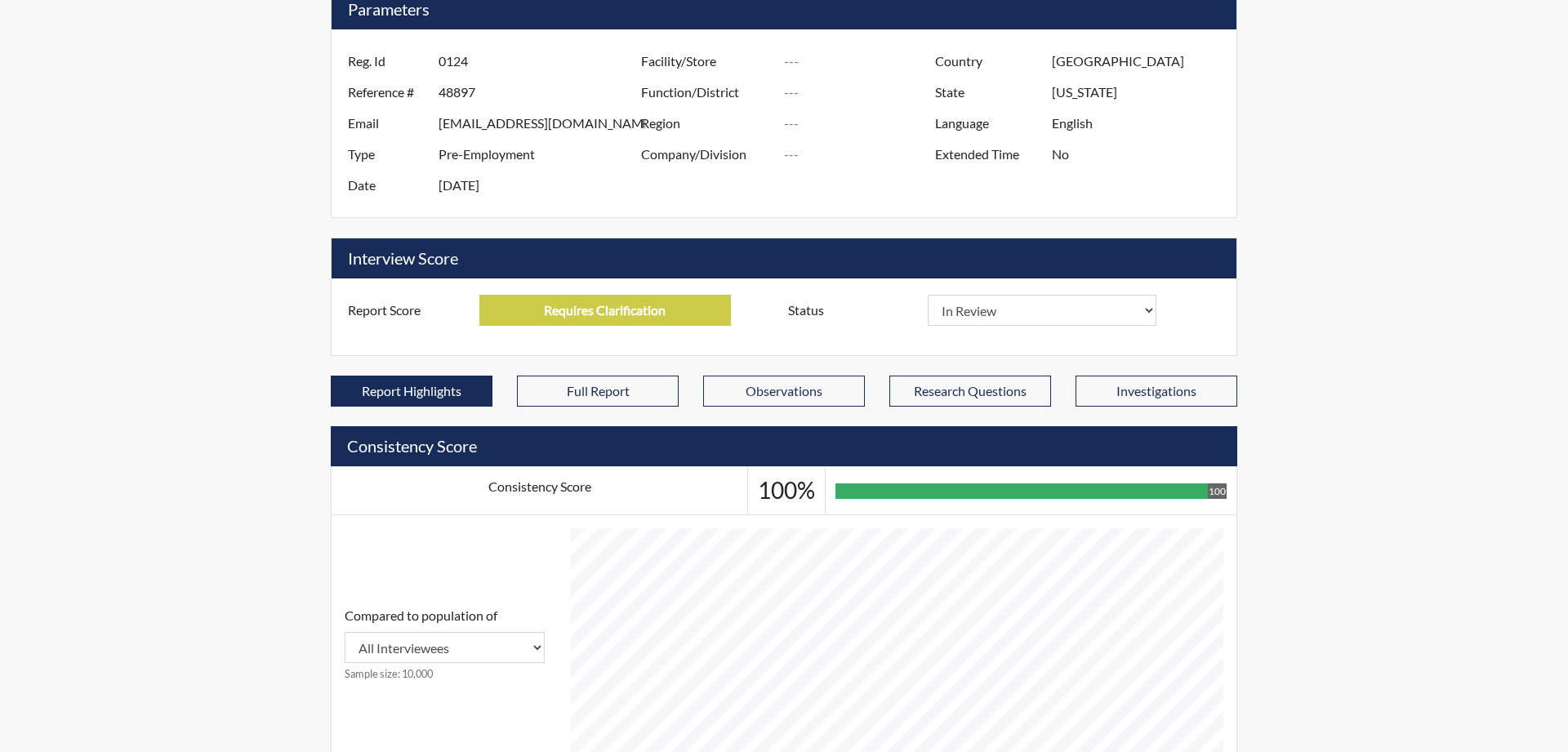
scroll to position [135, 0]
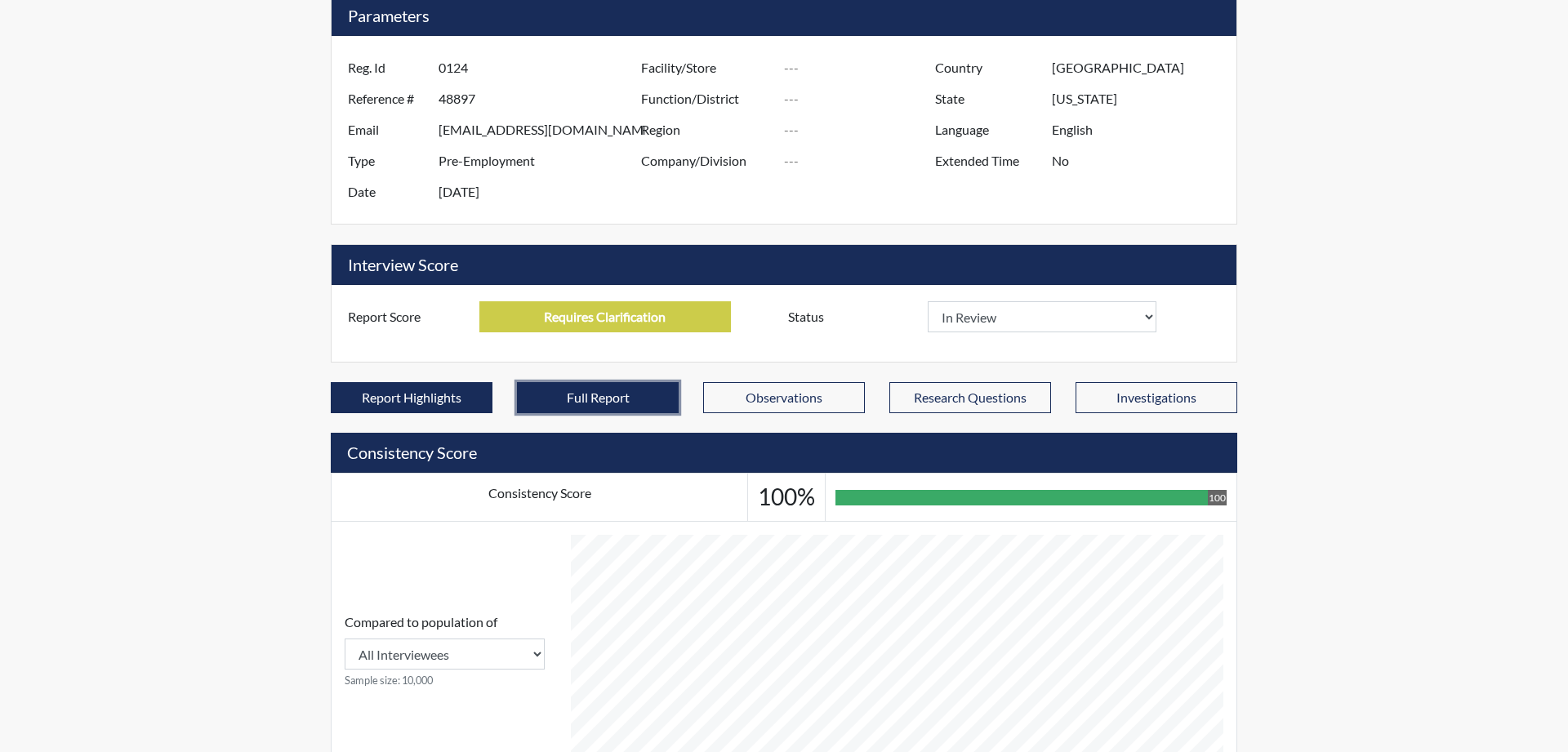
click at [615, 390] on button "Full Report" at bounding box center [598, 397] width 162 height 31
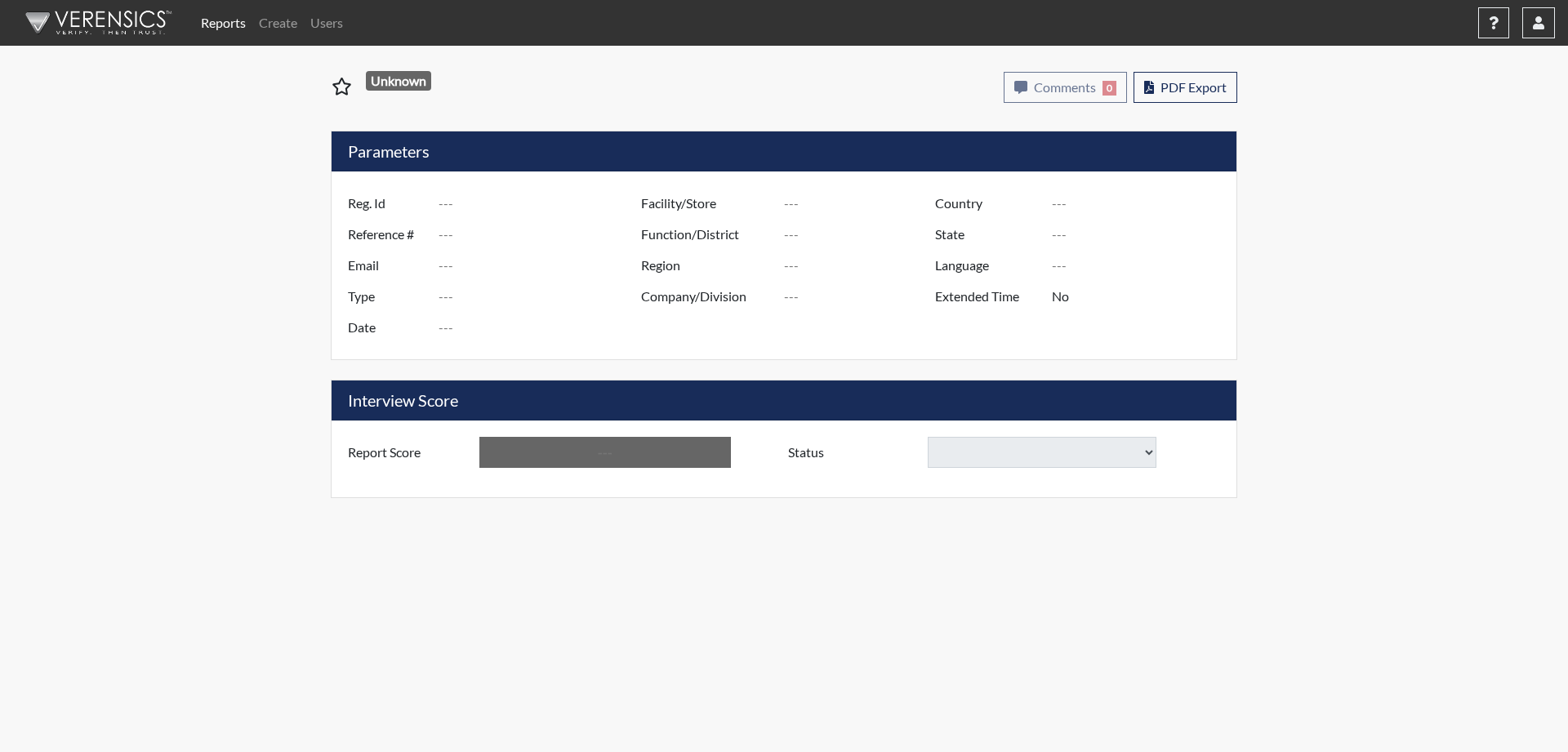
type input "8101"
type input "50804"
type input "[EMAIL_ADDRESS][DOMAIN_NAME]"
type input "Pre-Employment"
type input "[DATE]"
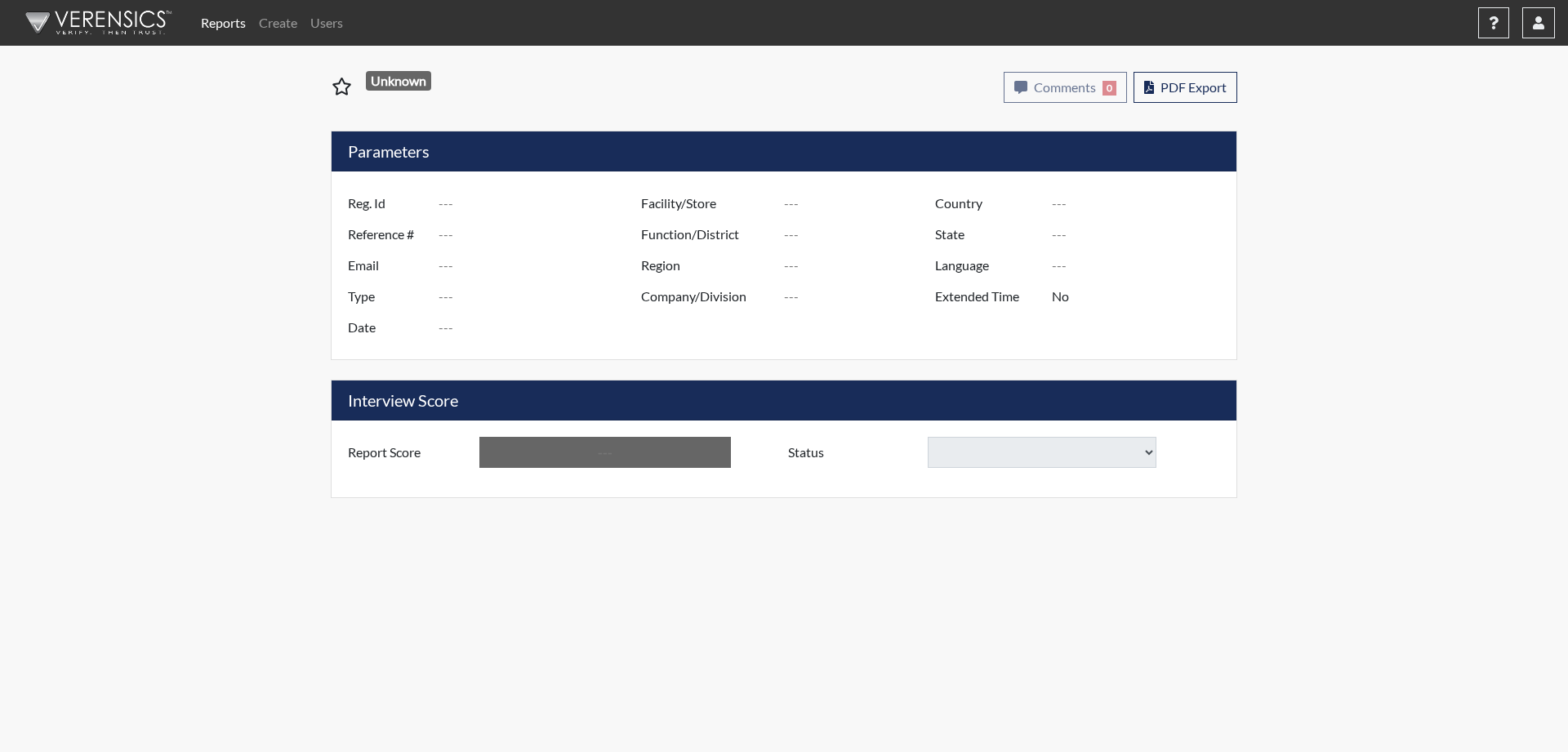
type input "[GEOGRAPHIC_DATA]"
type input "[US_STATE]"
type input "English"
type input "Below Conditions"
select select
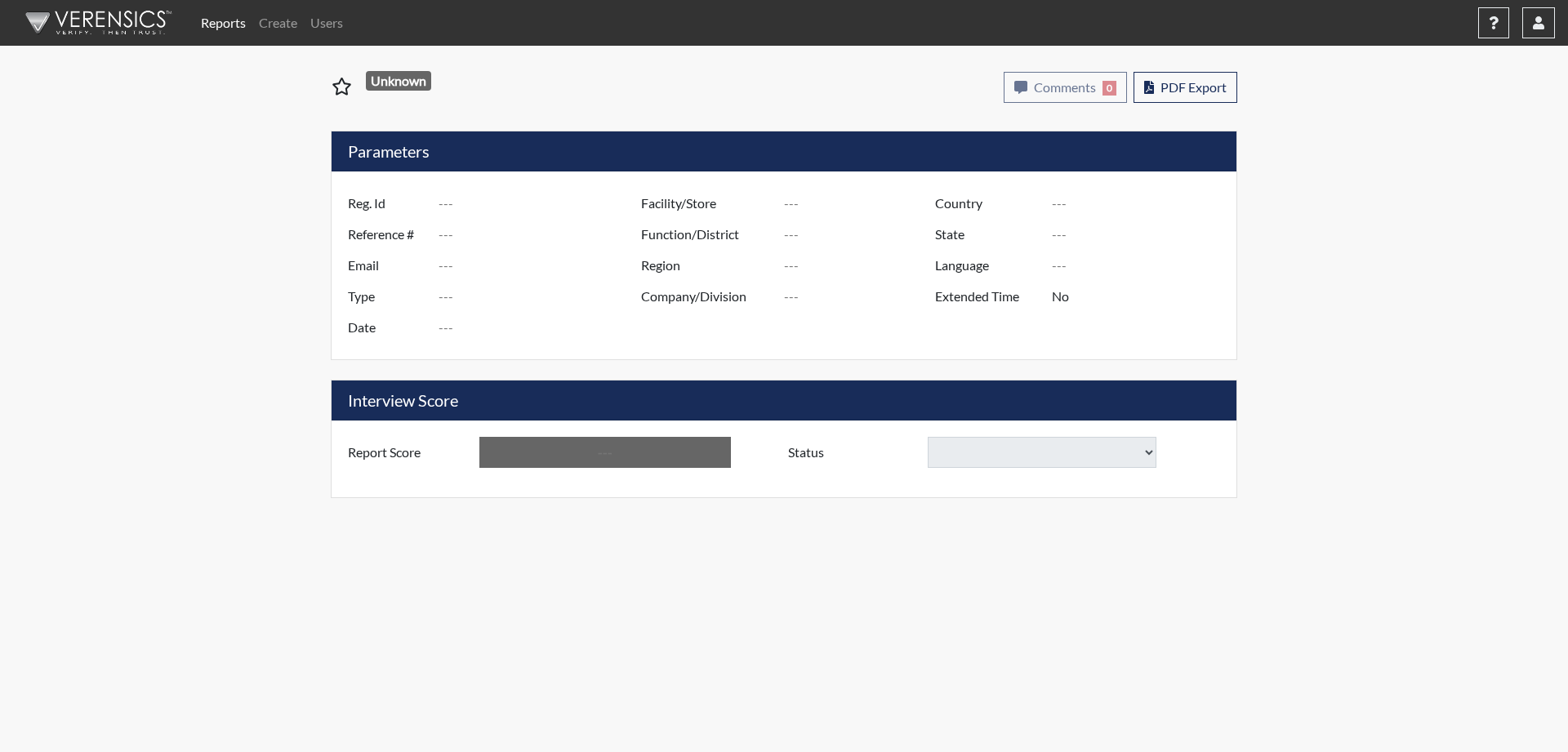
select select
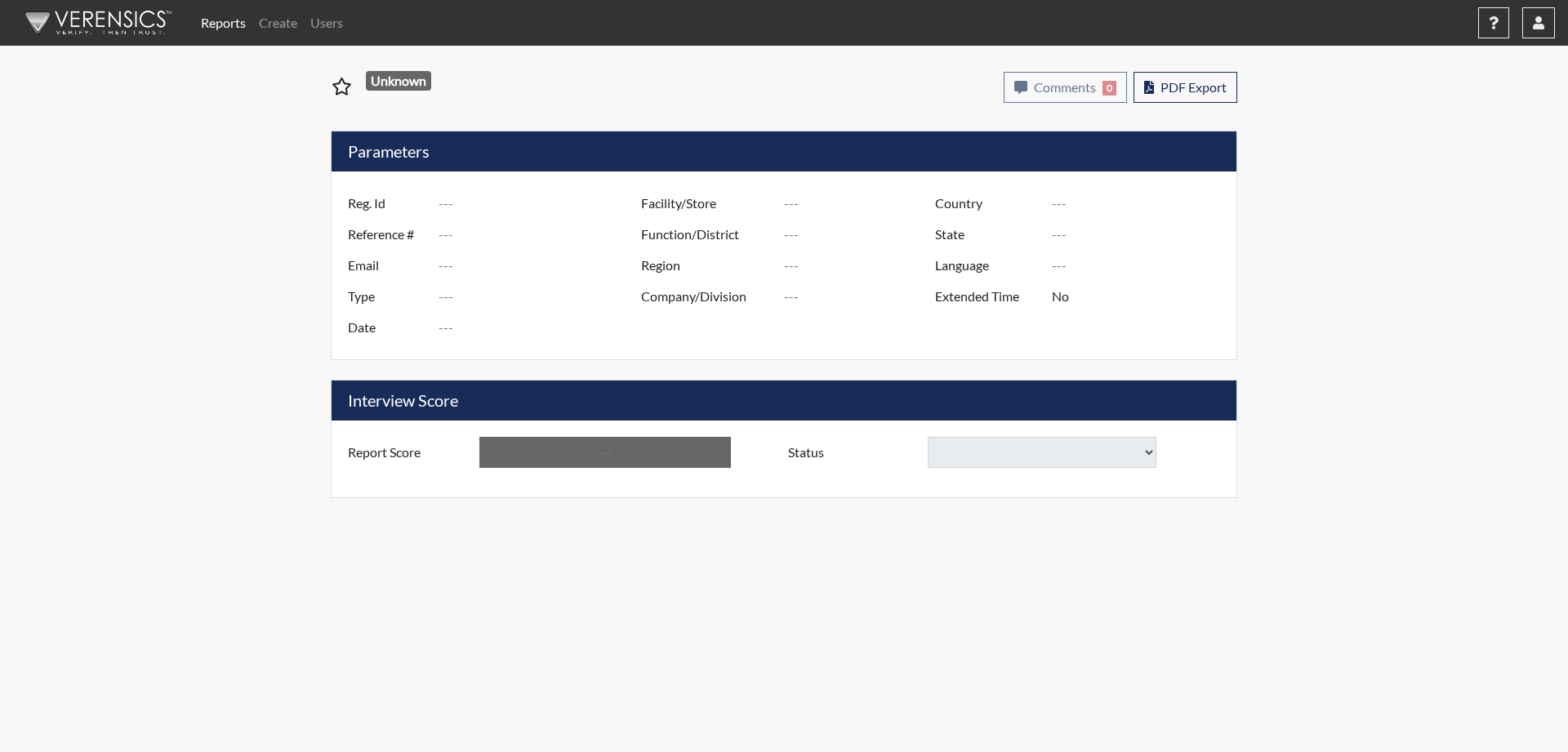
select select
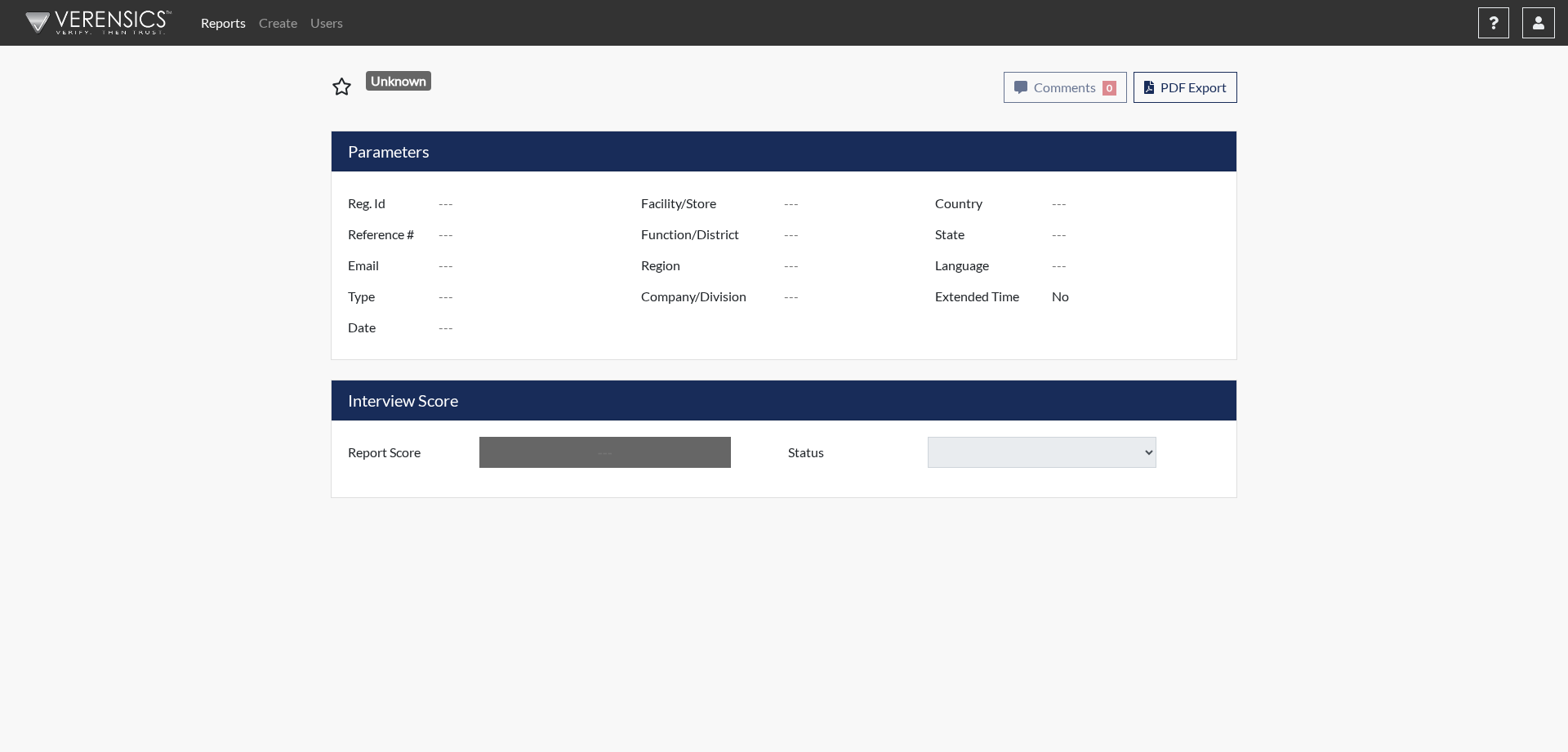
select select
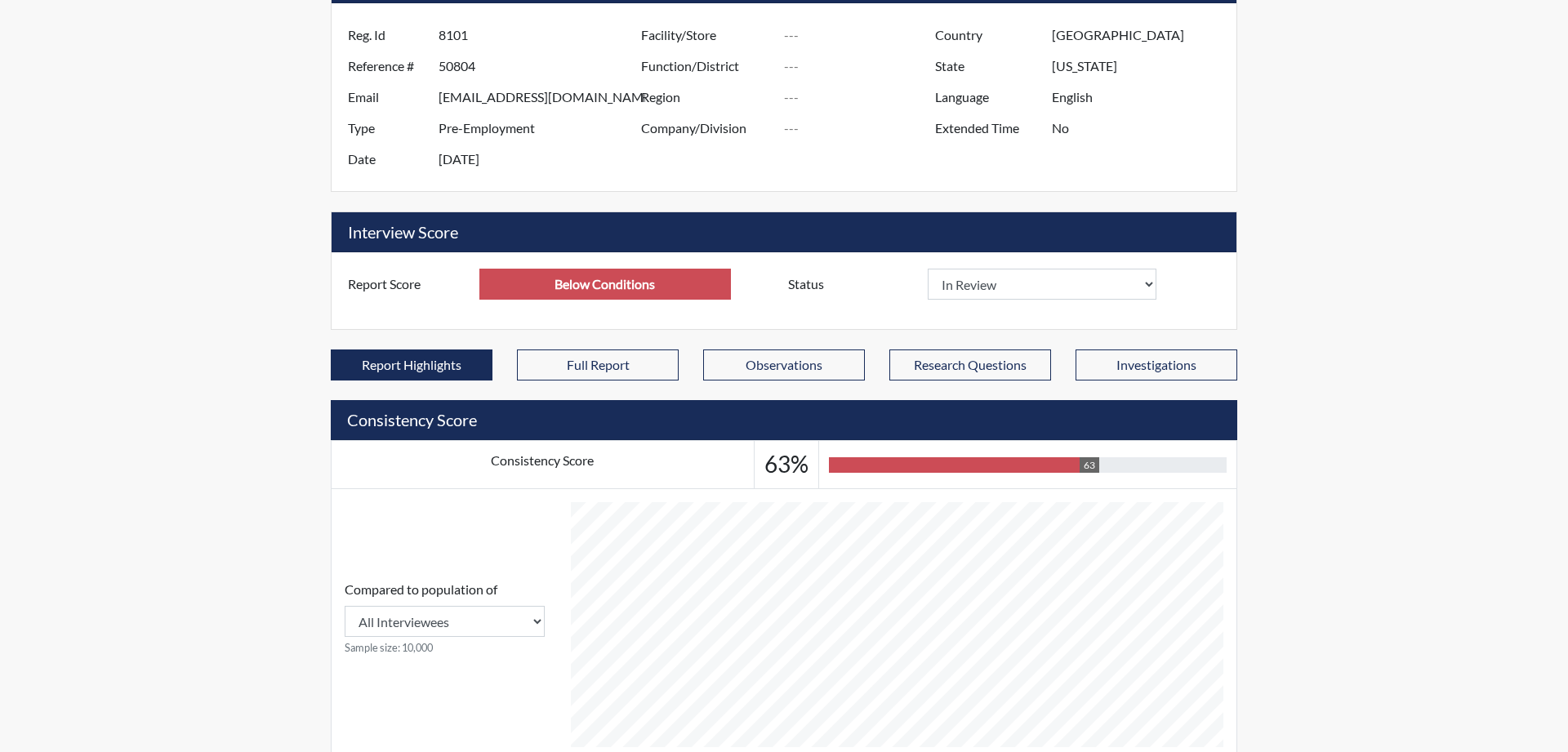
scroll to position [83, 0]
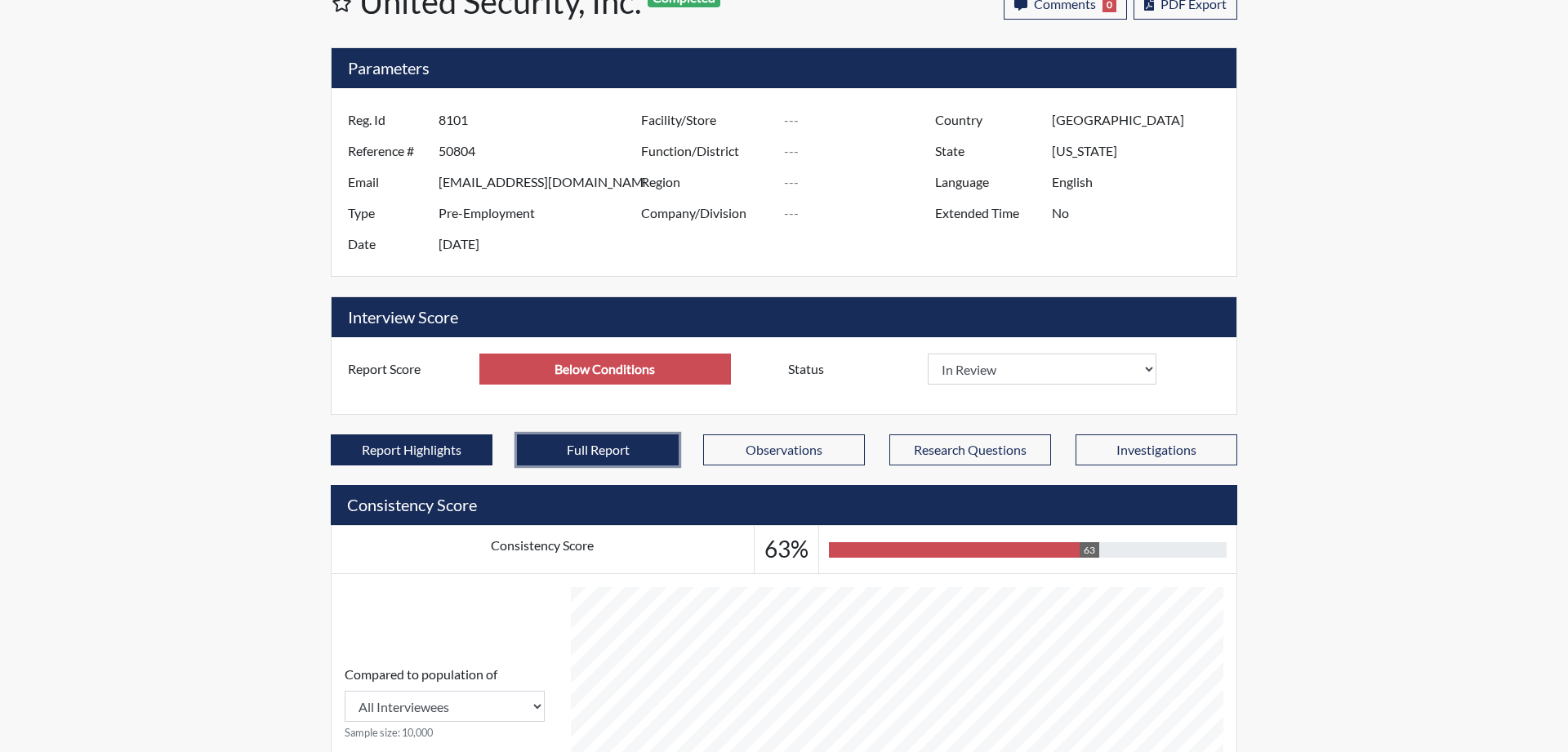
click at [571, 440] on button "Full Report" at bounding box center [598, 450] width 162 height 31
select select
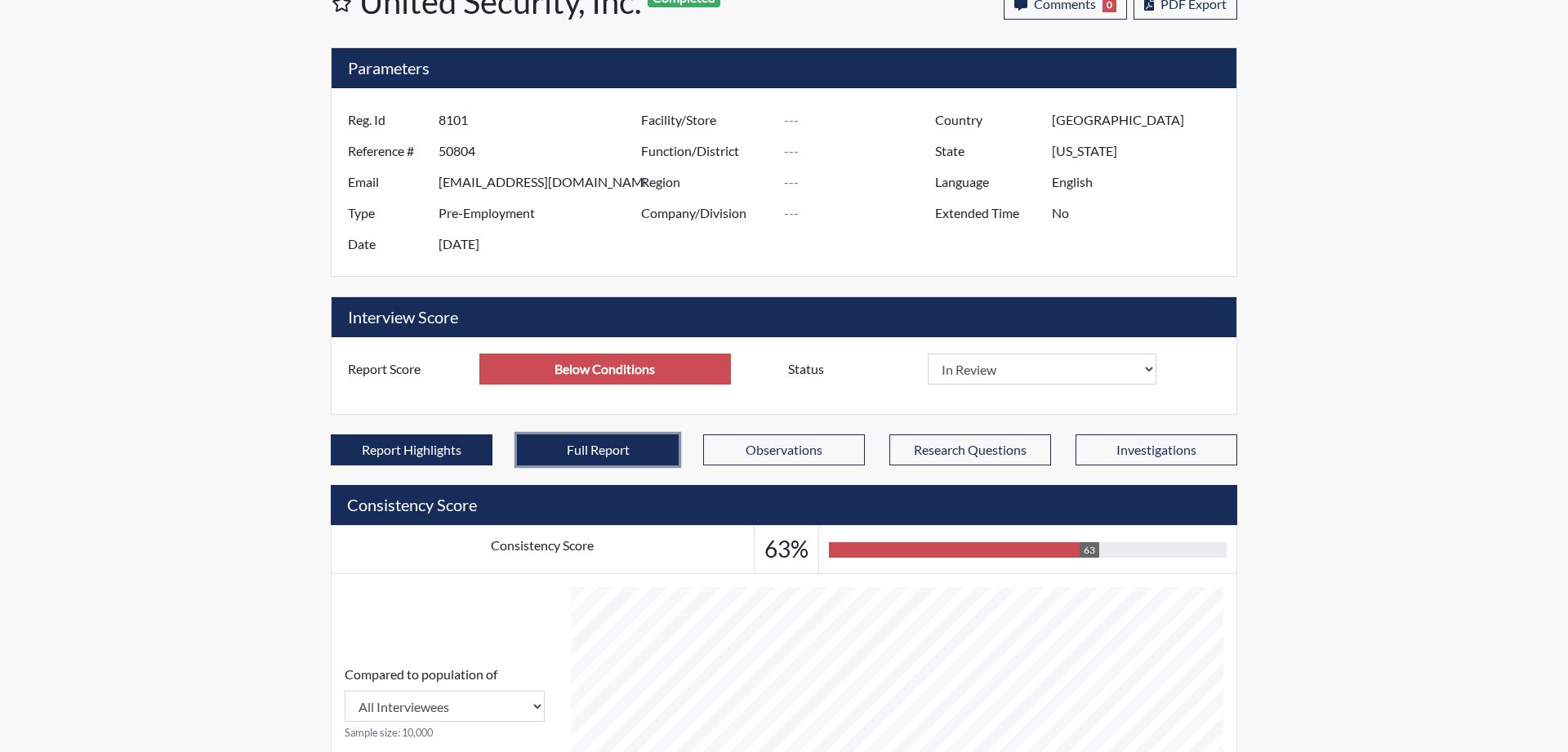
select select
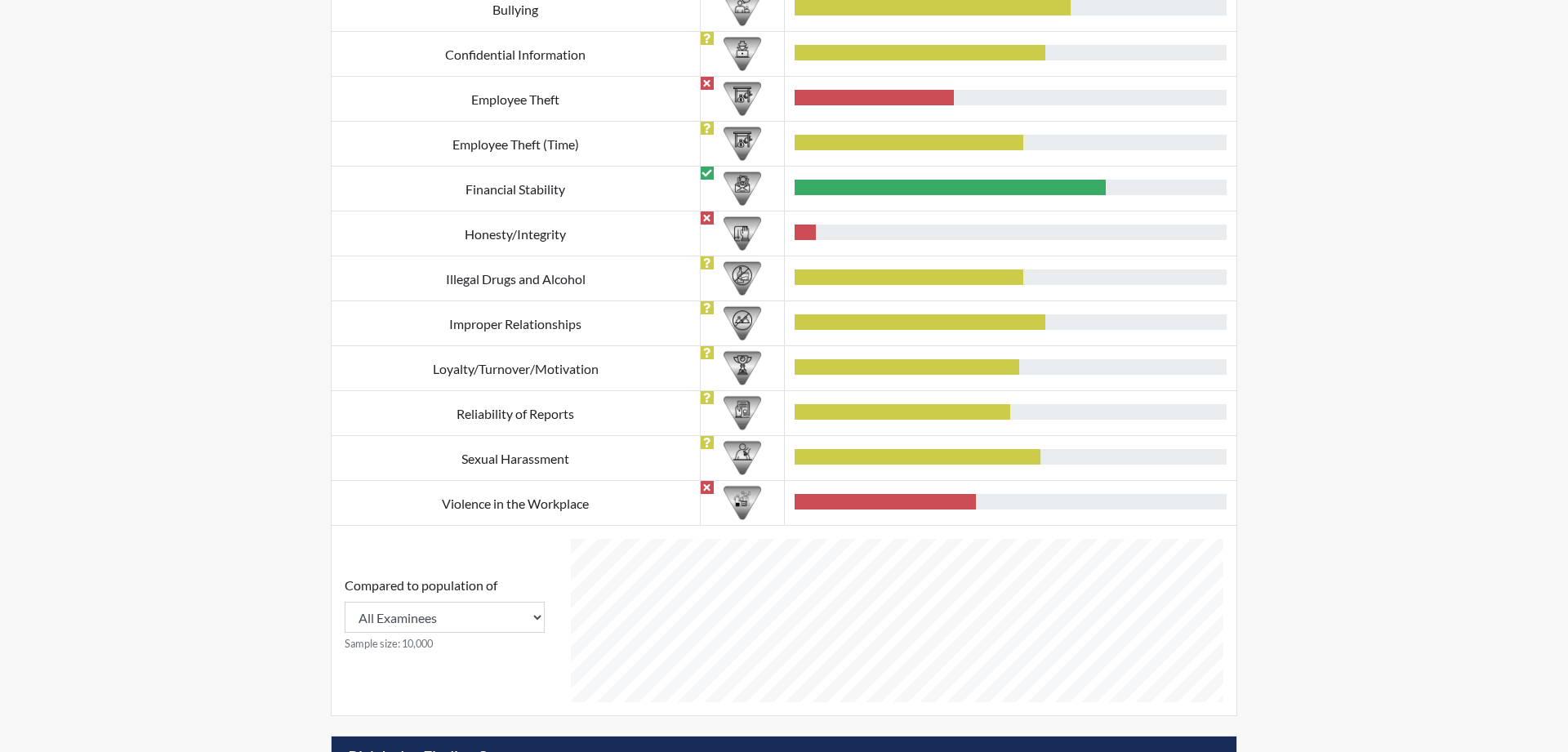
scroll to position [916, 0]
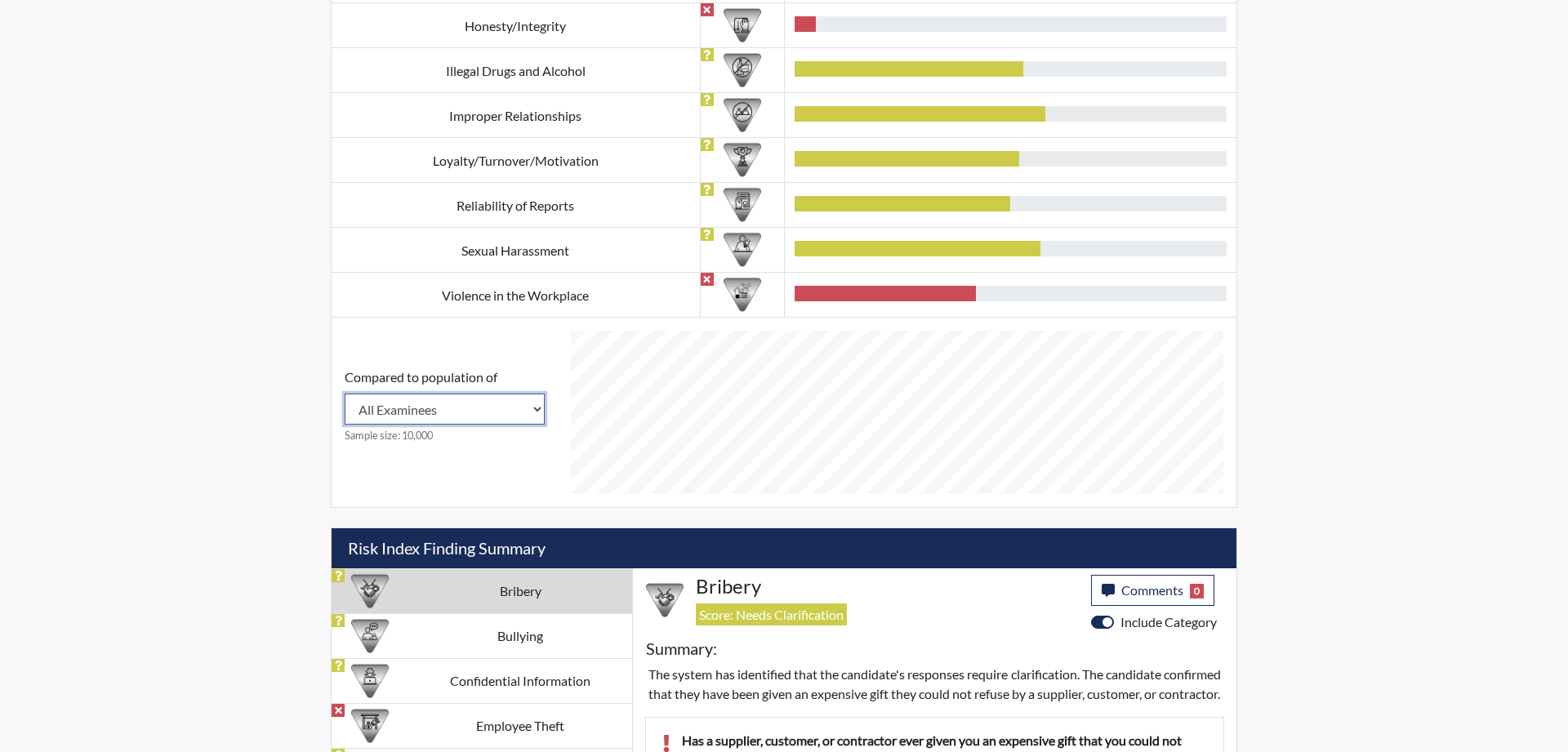
click at [345, 394] on select "All Examinees United Security, Inc." at bounding box center [444, 409] width 200 height 31
select select "organization"
click option "United Security, Inc." at bounding box center [0, 0] width 0 height 0
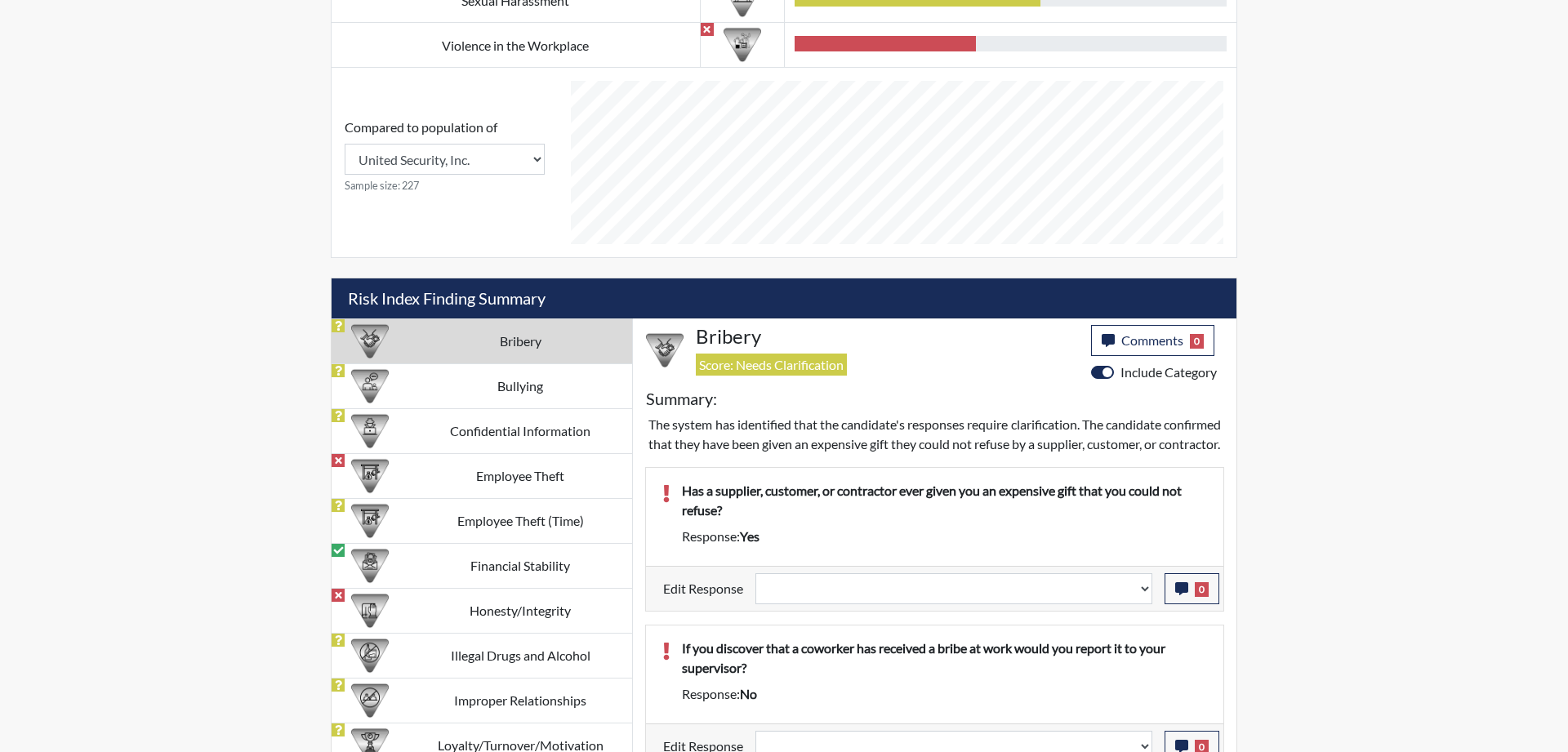
scroll to position [1083, 0]
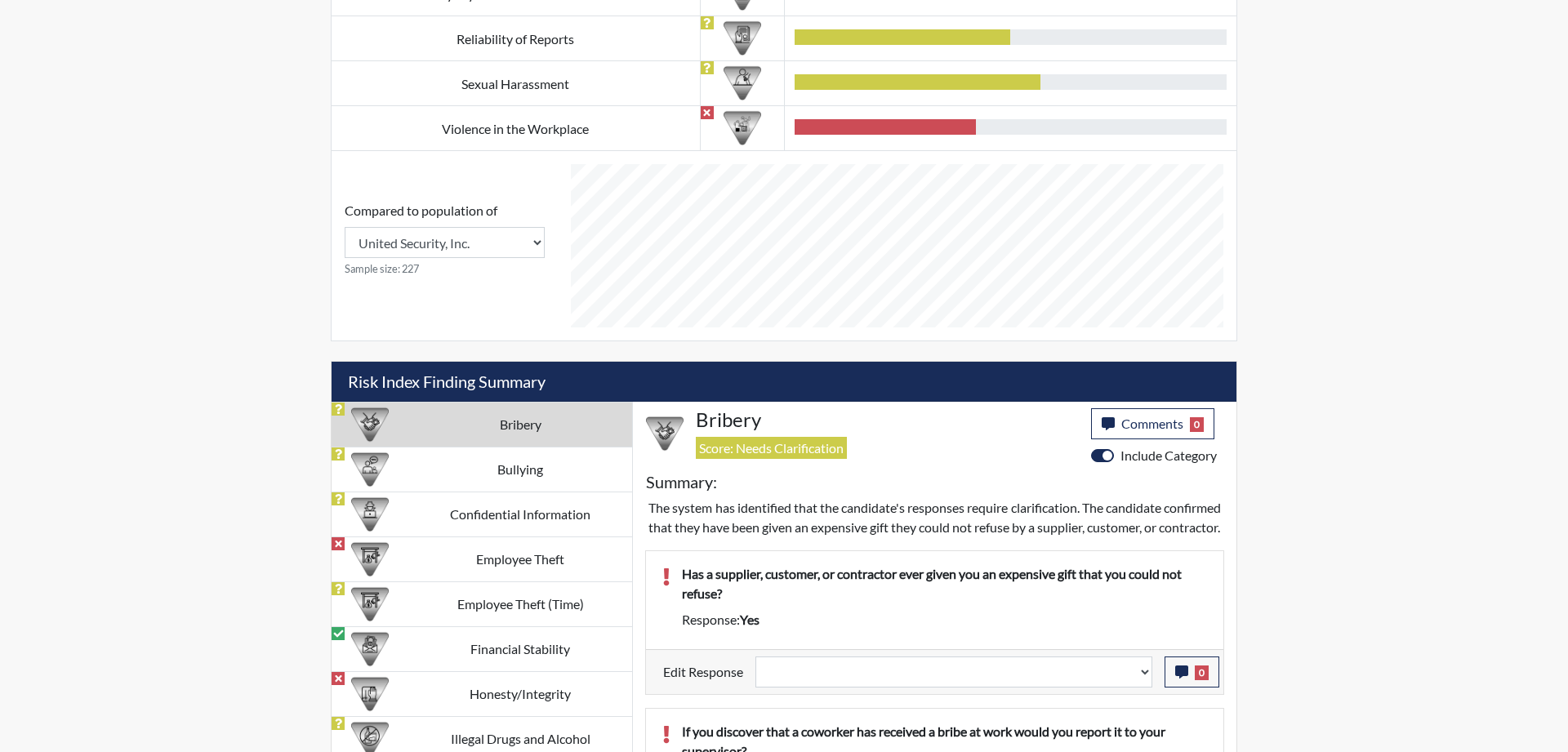
click at [894, 162] on div at bounding box center [897, 245] width 678 height 189
click at [893, 164] on div at bounding box center [897, 245] width 678 height 189
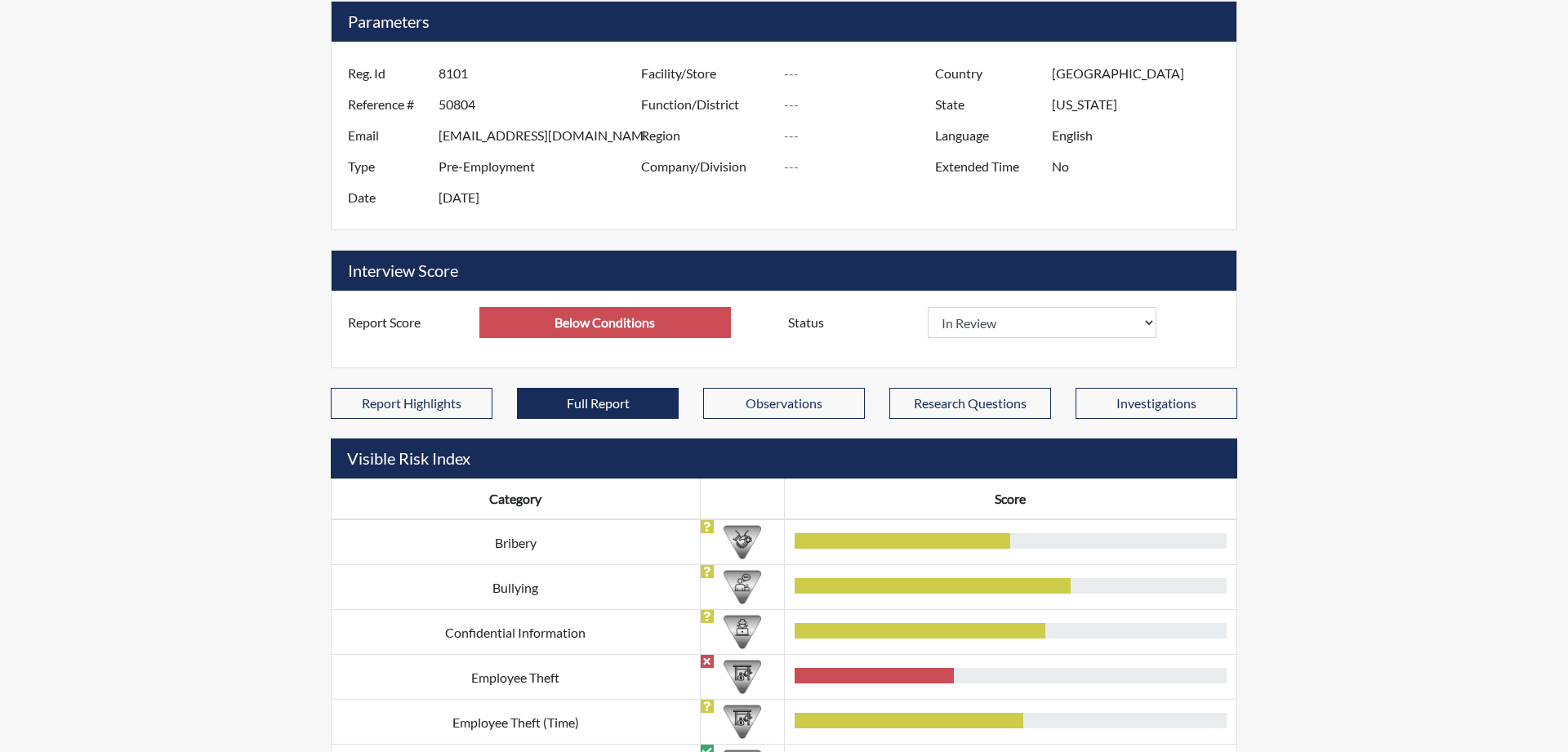
scroll to position [0, 0]
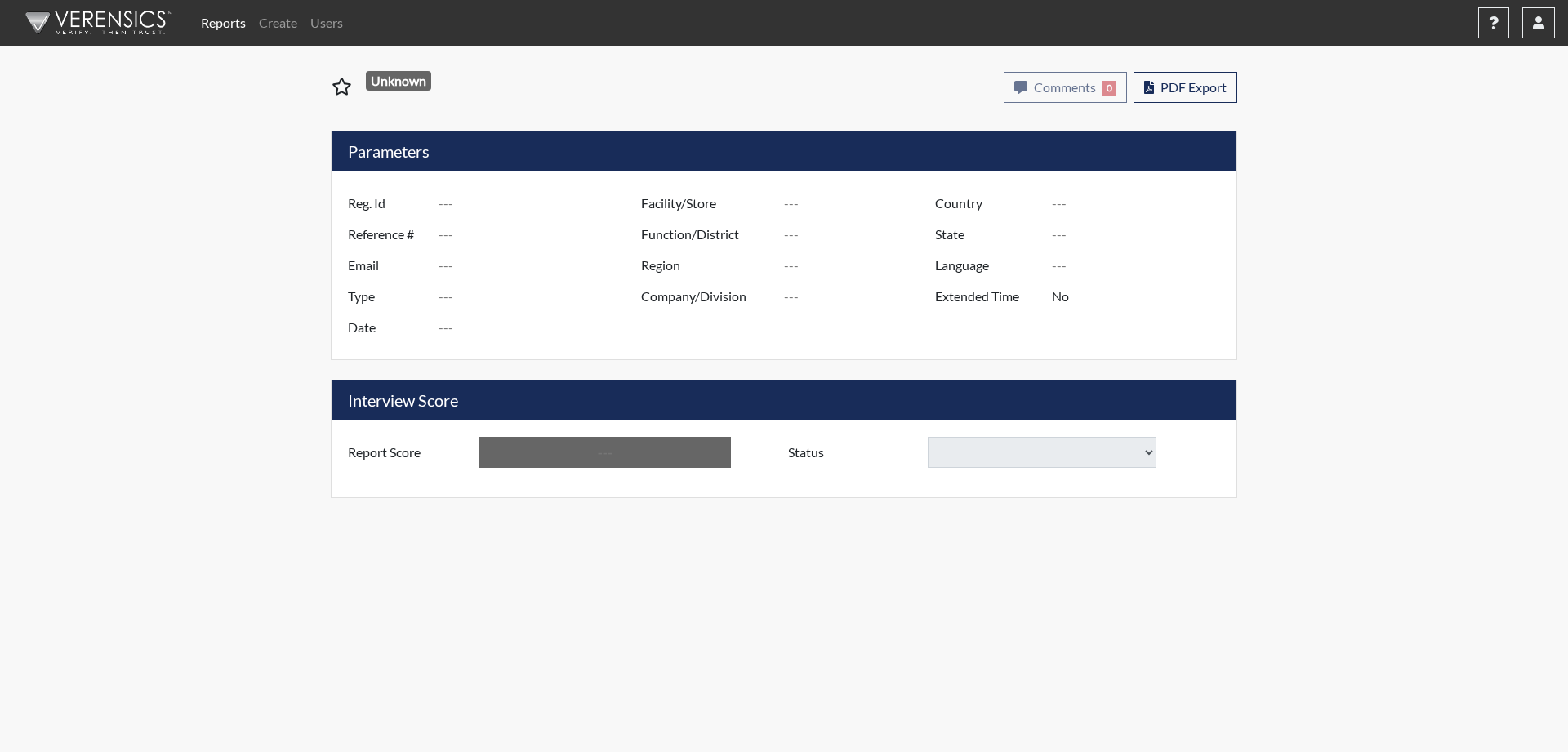
type input "7052"
type input "48716"
type input "[EMAIL_ADDRESS][DOMAIN_NAME]"
type input "Pre-Employment"
type input "[DATE]"
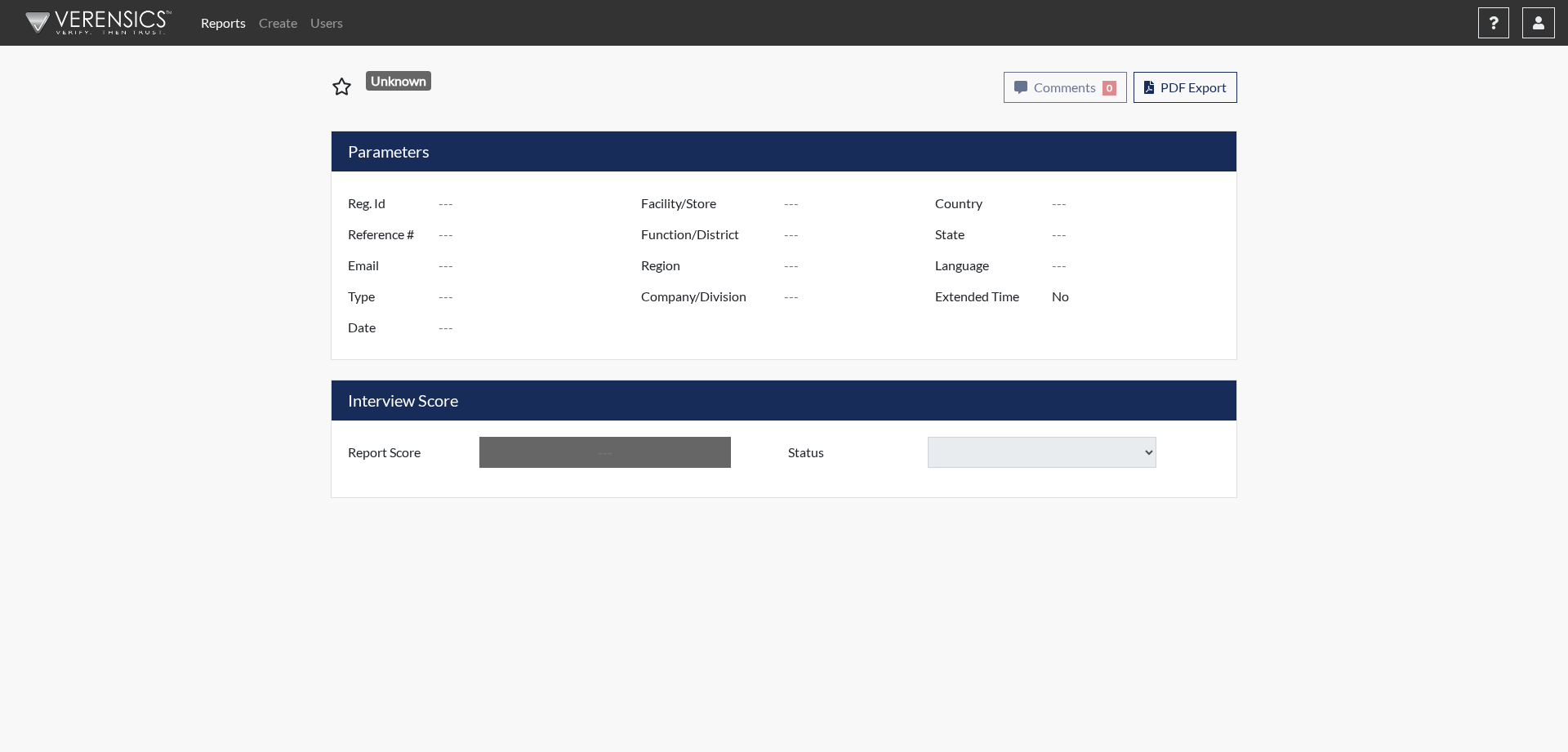
type input "[GEOGRAPHIC_DATA]"
type input "[US_STATE]"
type input "English"
type input "Below Conditions"
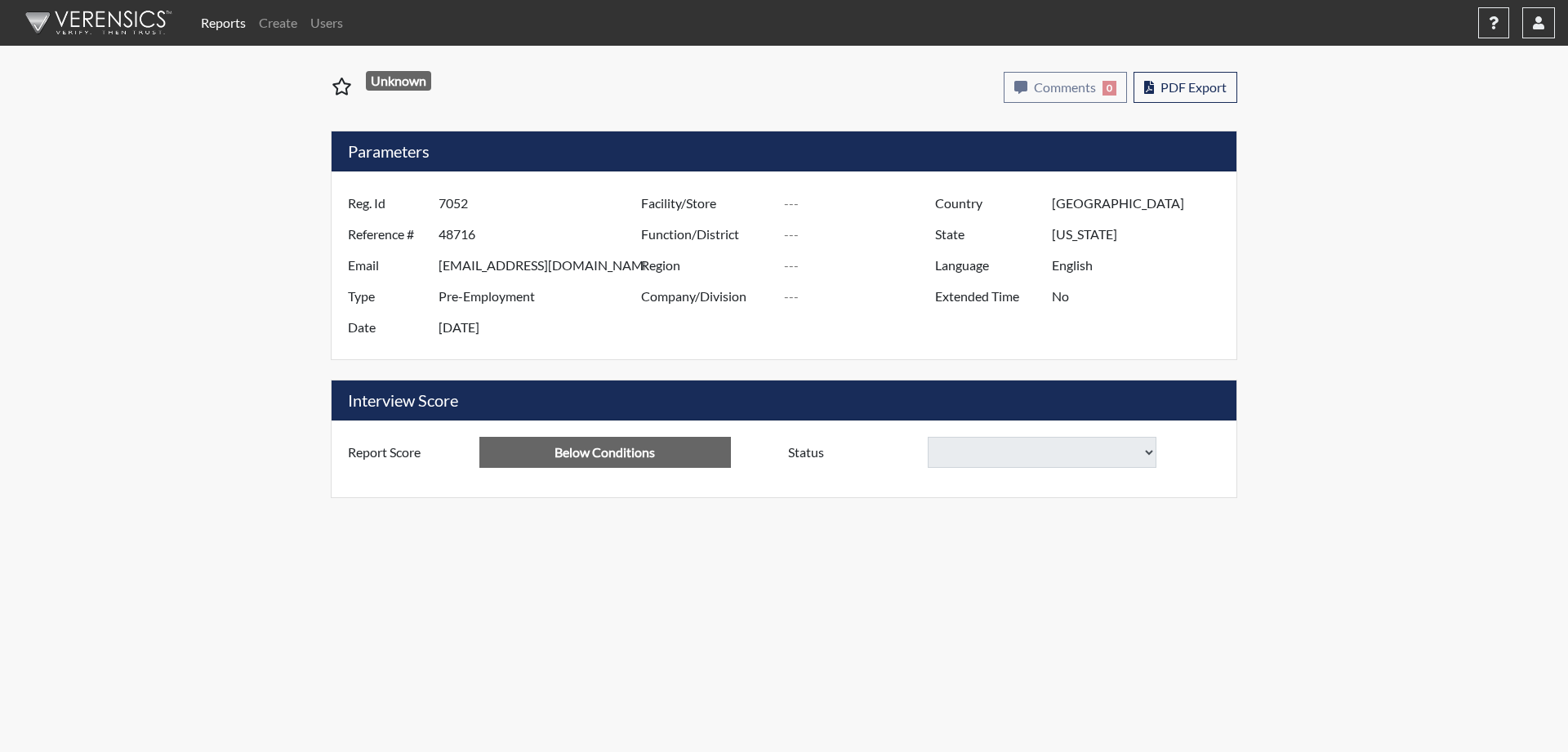
select select
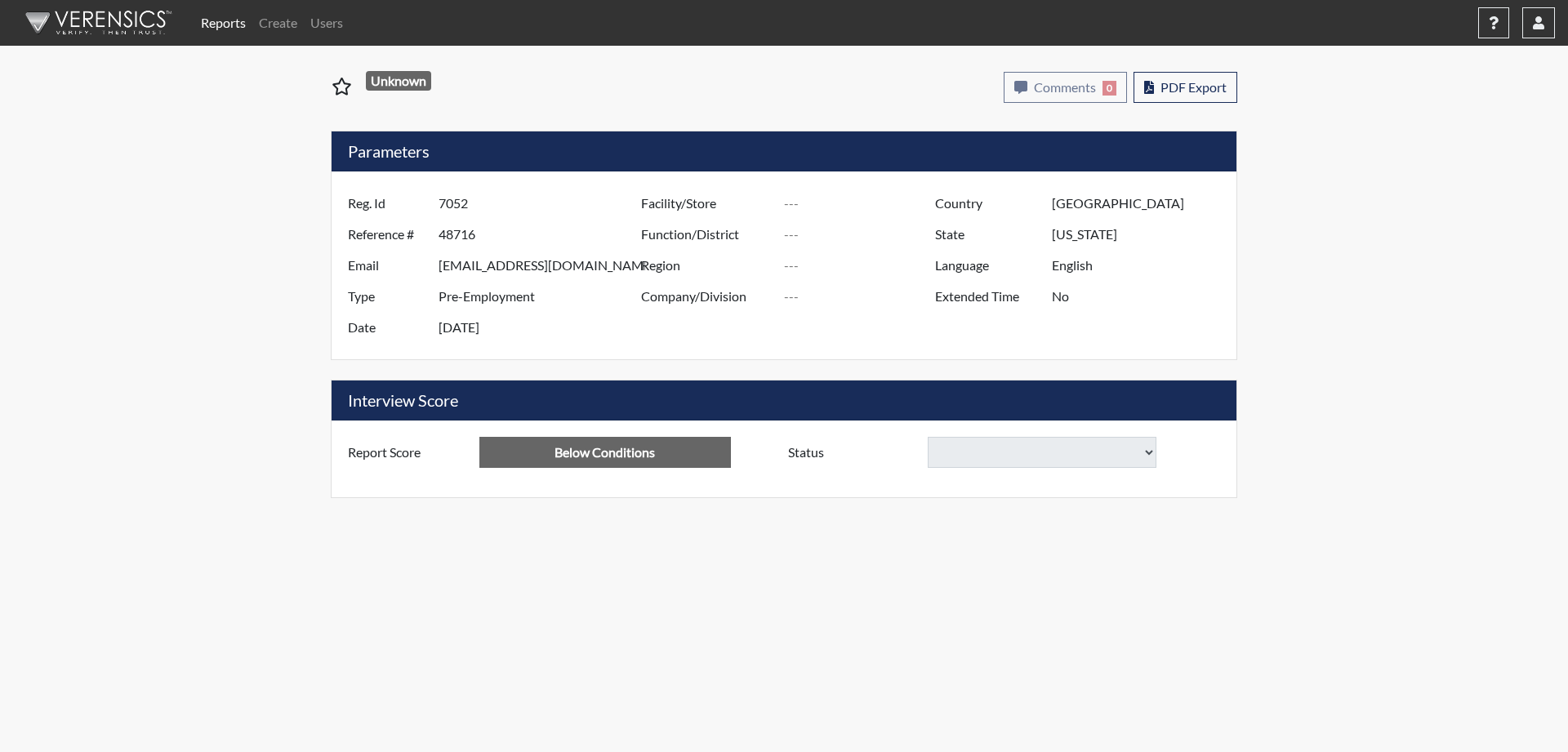
select select
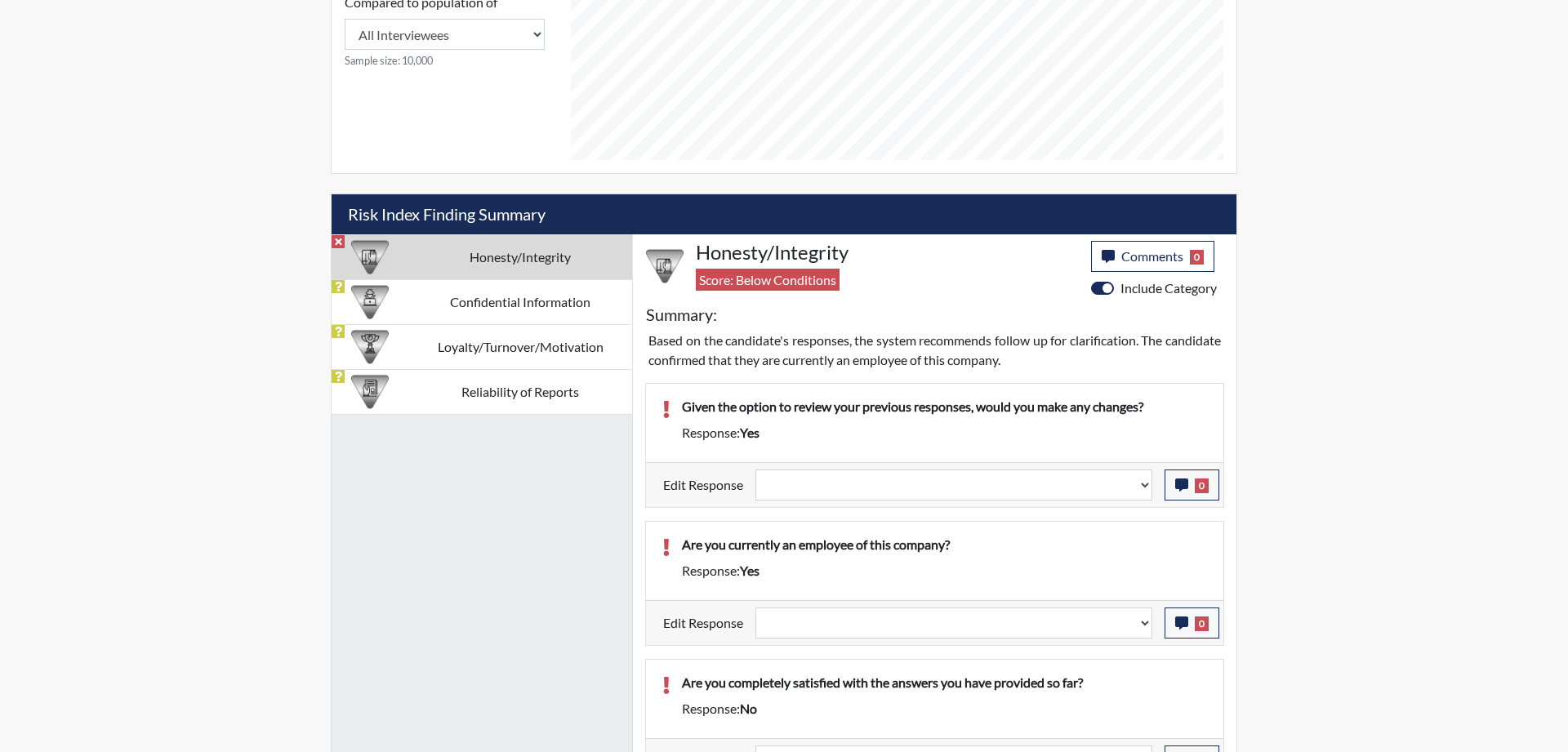
scroll to position [666, 0]
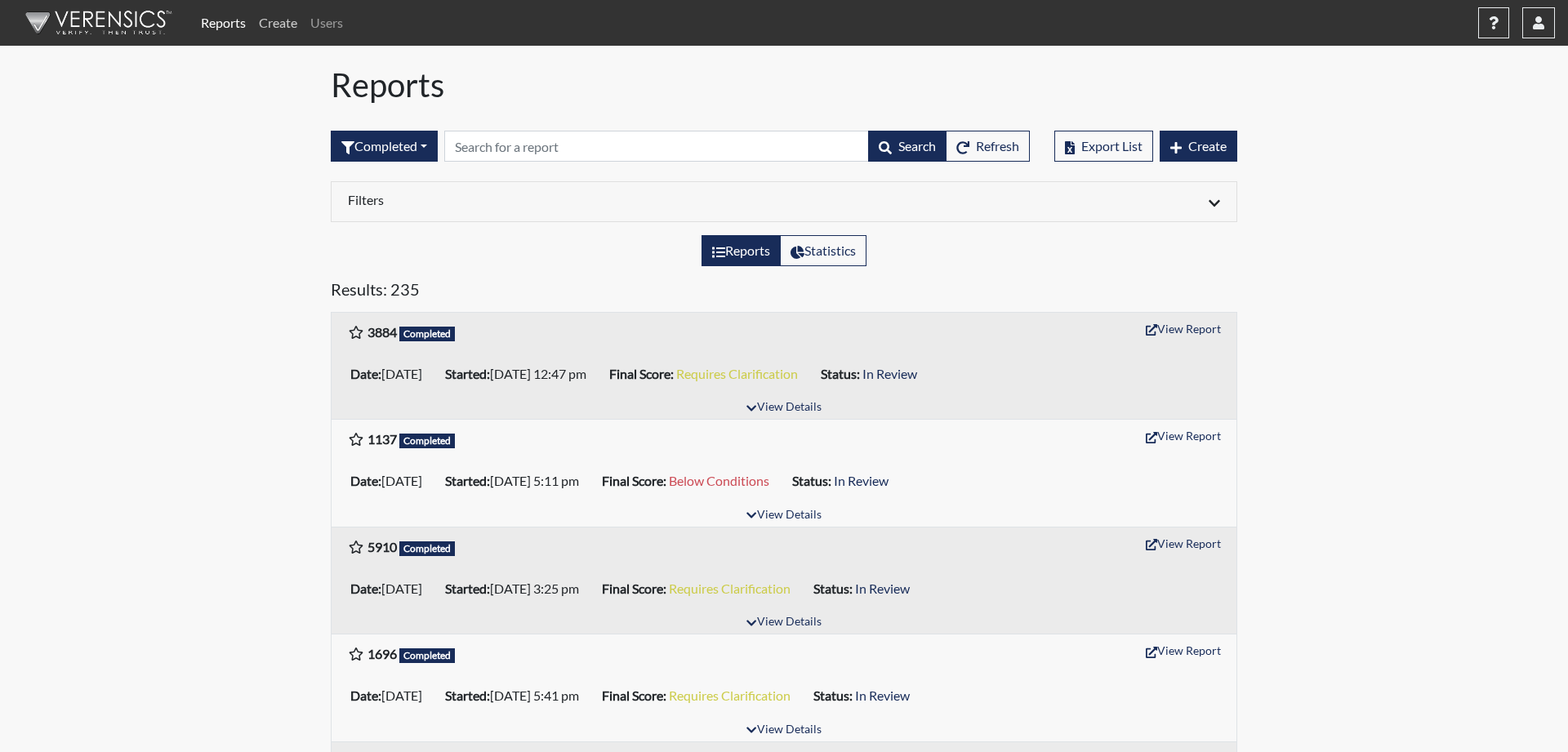
click at [271, 23] on link "Create" at bounding box center [278, 23] width 51 height 33
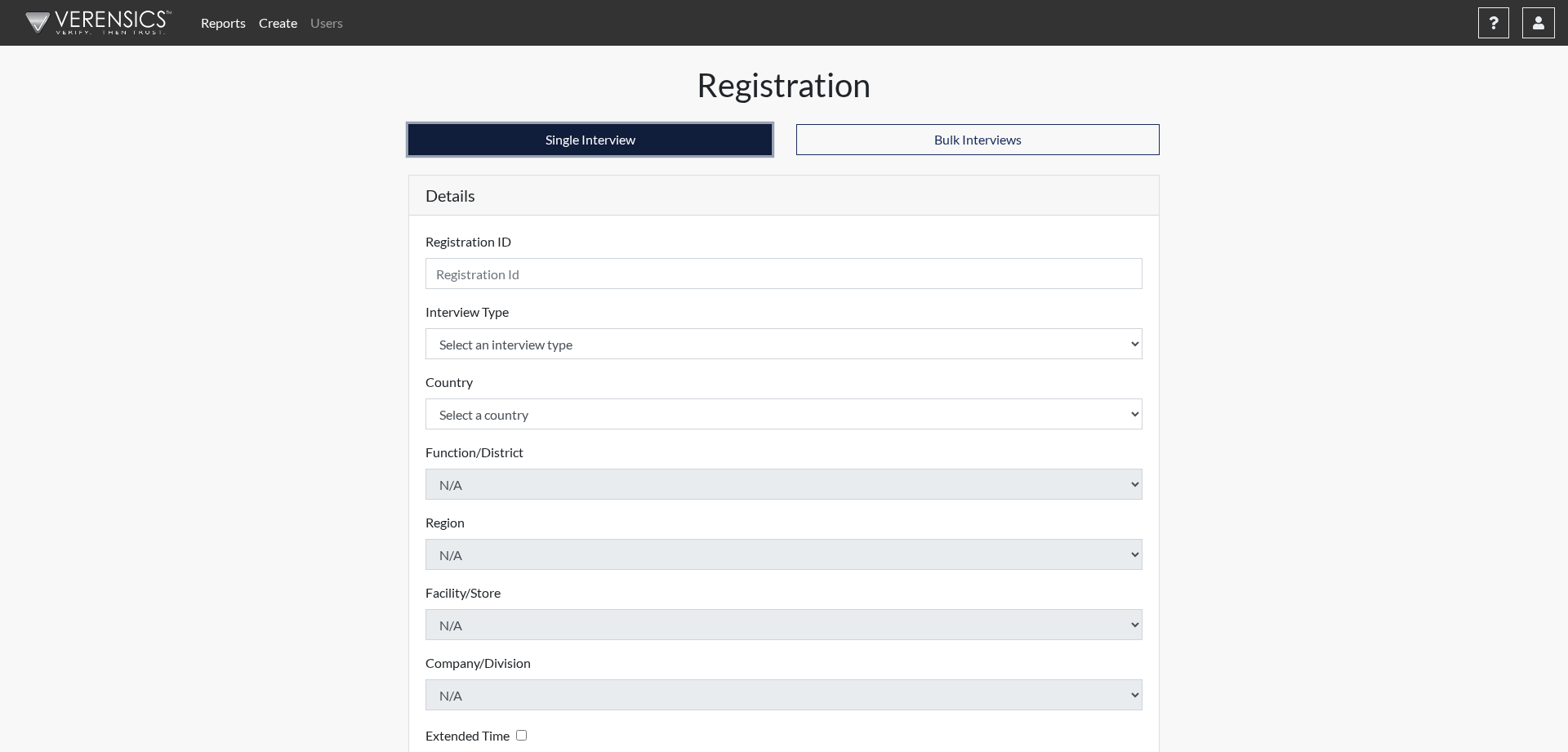
click at [633, 133] on button "Single Interview" at bounding box center [591, 140] width 364 height 31
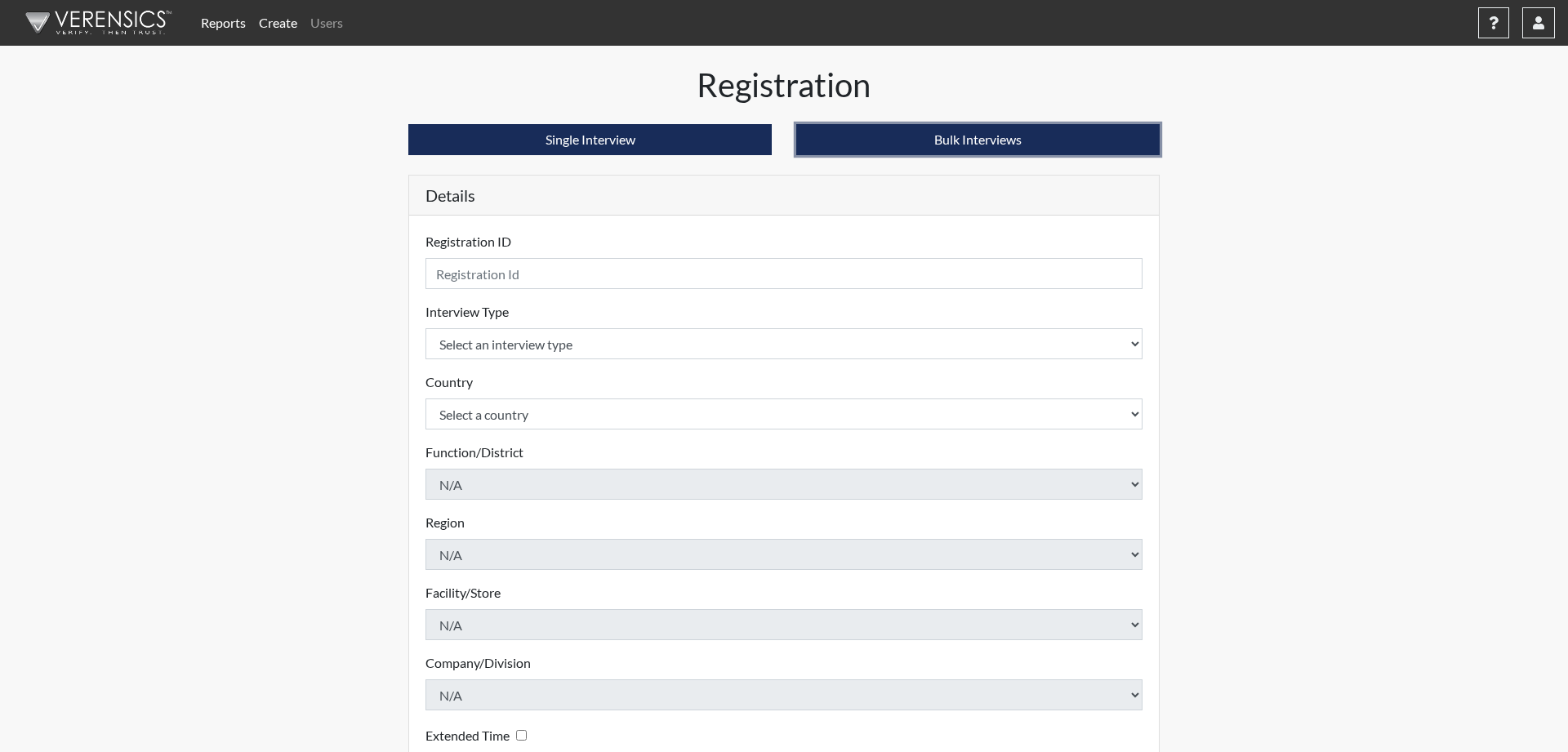
click at [908, 138] on button "Bulk Interviews" at bounding box center [978, 140] width 364 height 31
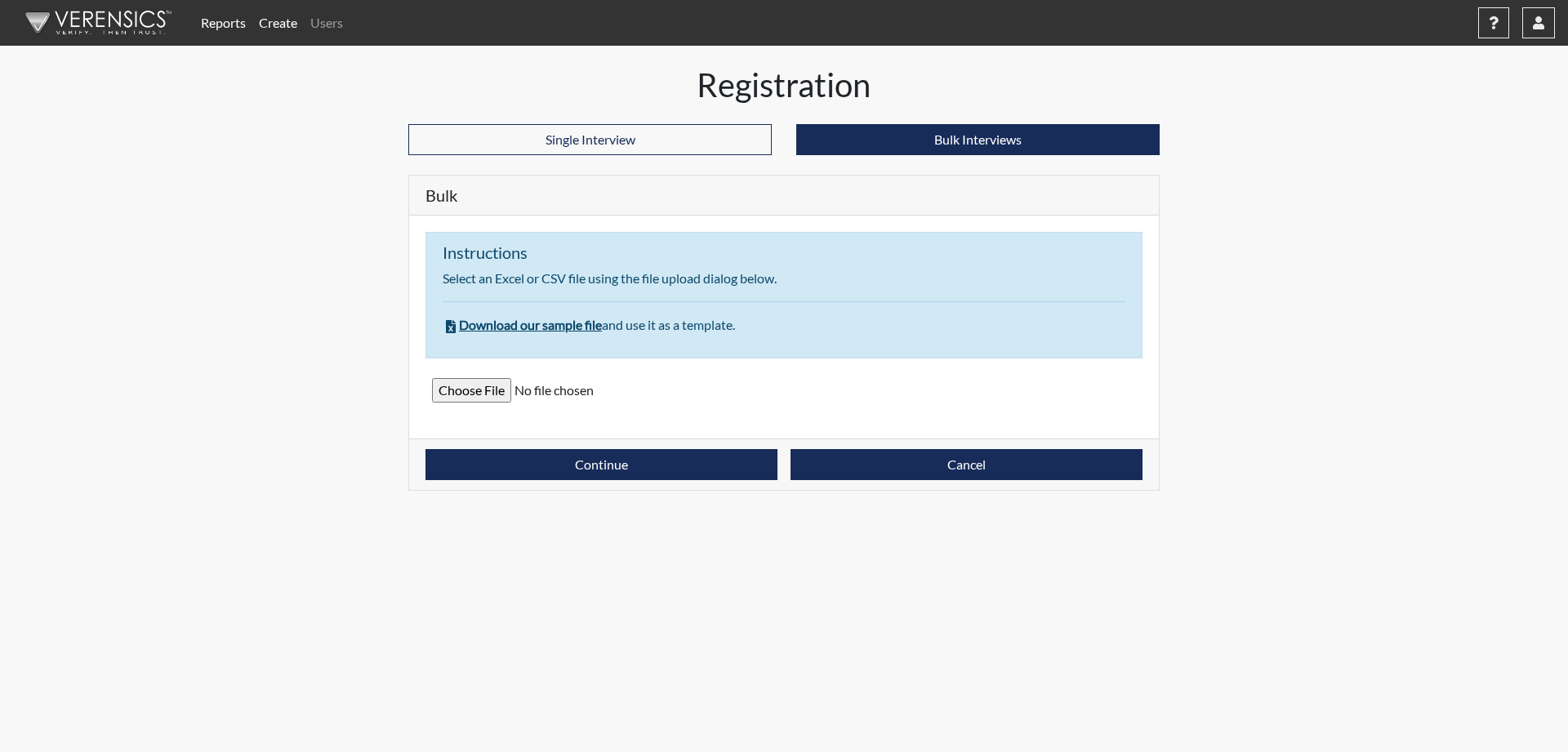
click at [541, 328] on span "Download our sample file" at bounding box center [522, 324] width 159 height 16
